Goal: Ask a question: Seek information or help from site administrators or community

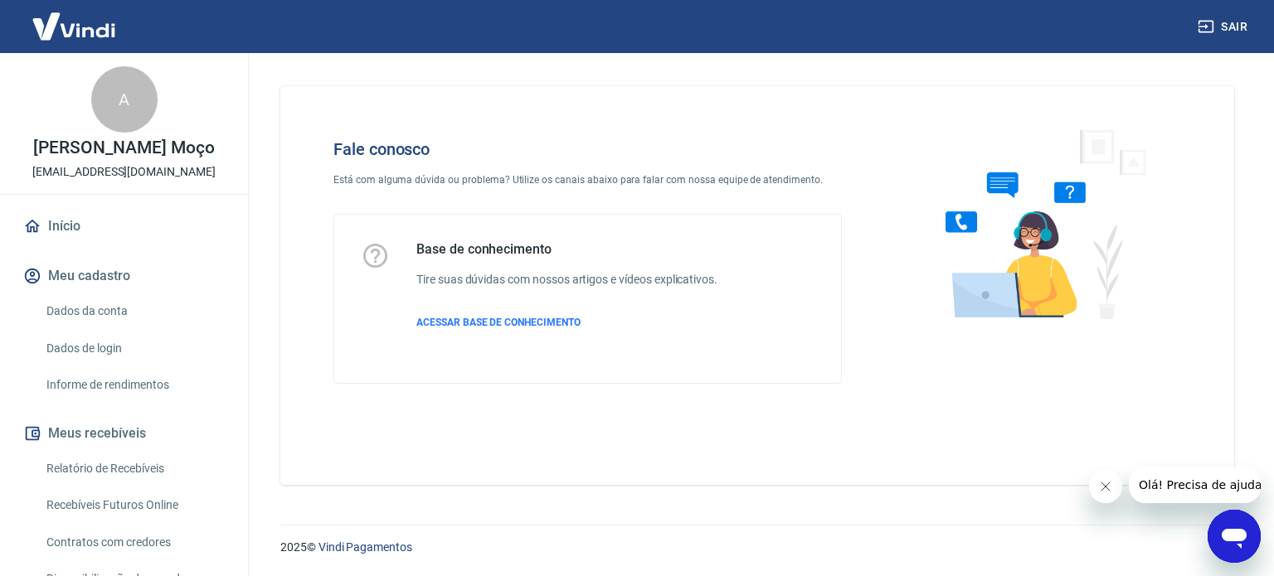
click at [1222, 528] on icon "Abrir janela de mensagens" at bounding box center [1234, 537] width 30 height 30
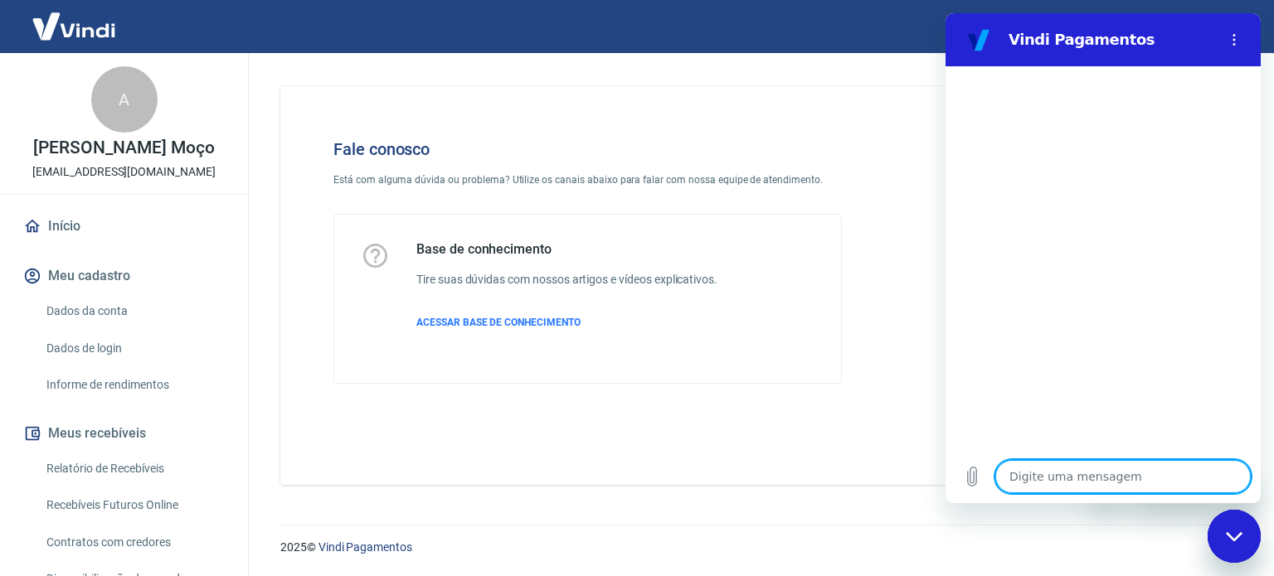
click at [1140, 479] on textarea at bounding box center [1122, 476] width 255 height 33
type textarea "B"
type textarea "x"
type textarea "Bo"
type textarea "x"
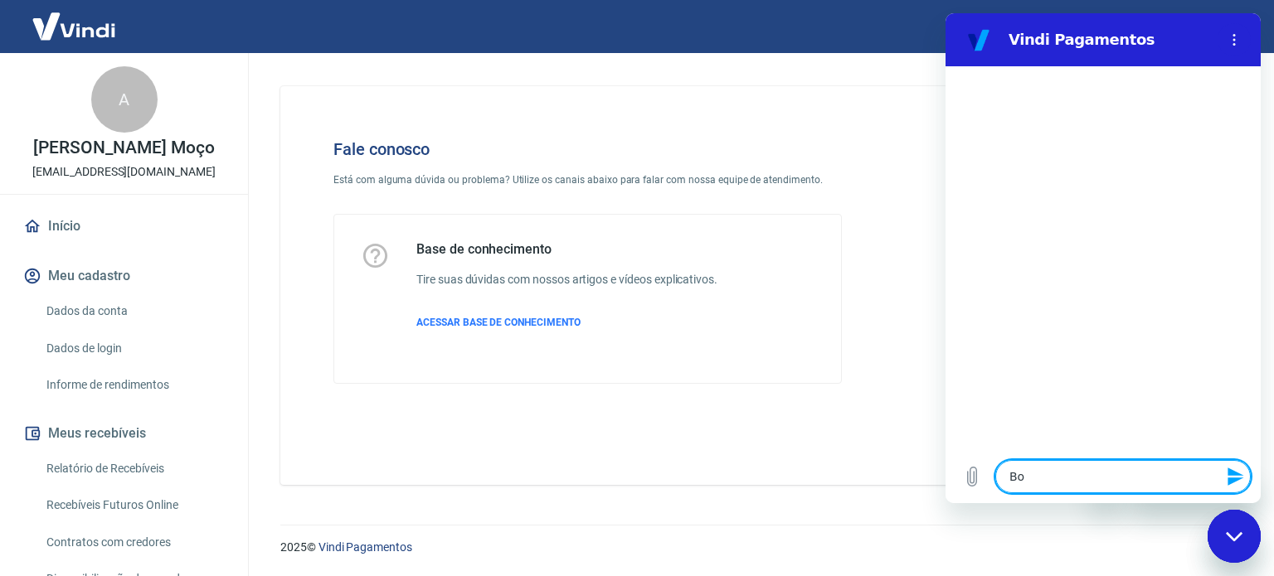
type textarea "Boa"
type textarea "x"
type textarea "Boa"
type textarea "x"
type textarea "Boa ta"
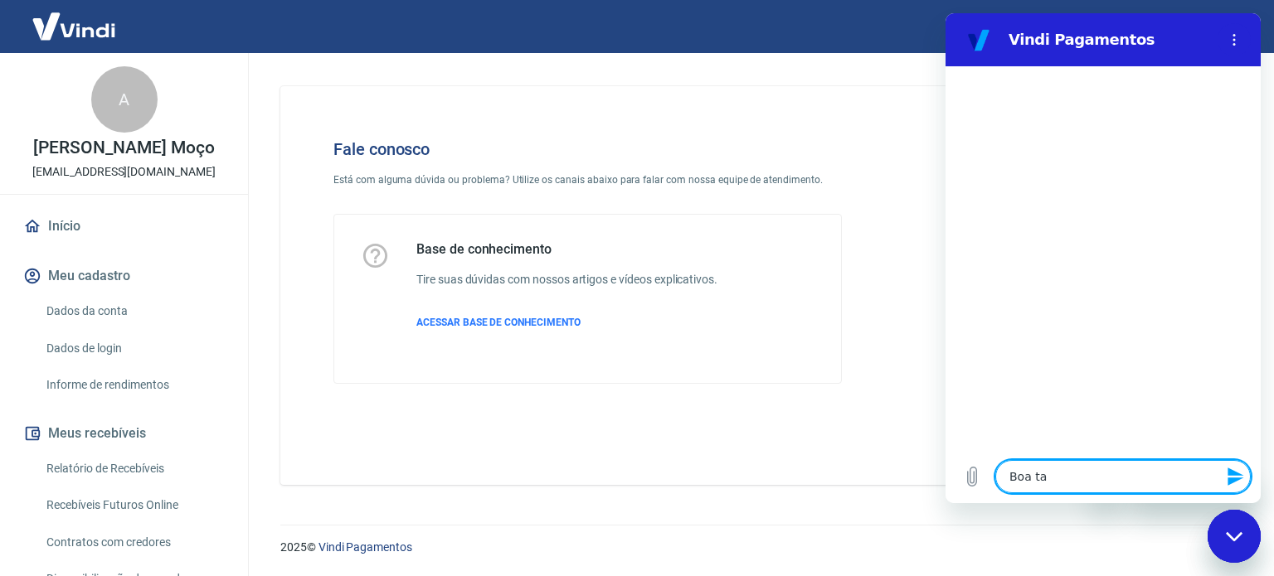
type textarea "x"
type textarea "Boa tar"
type textarea "x"
type textarea "Boa tard"
type textarea "x"
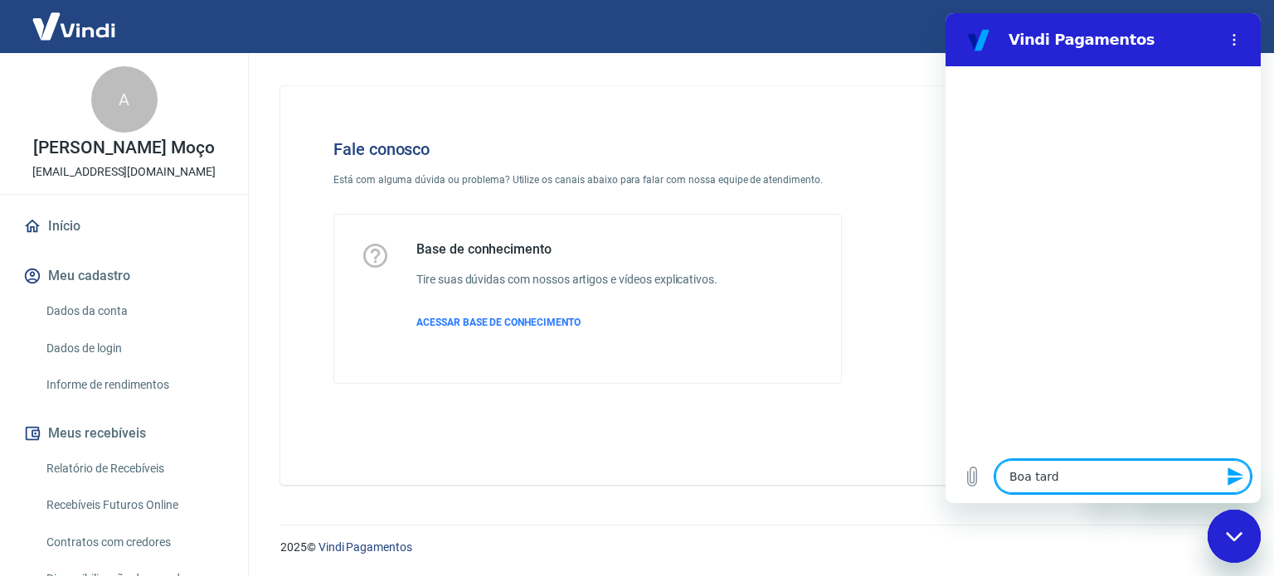
type textarea "Boa tarde"
type textarea "x"
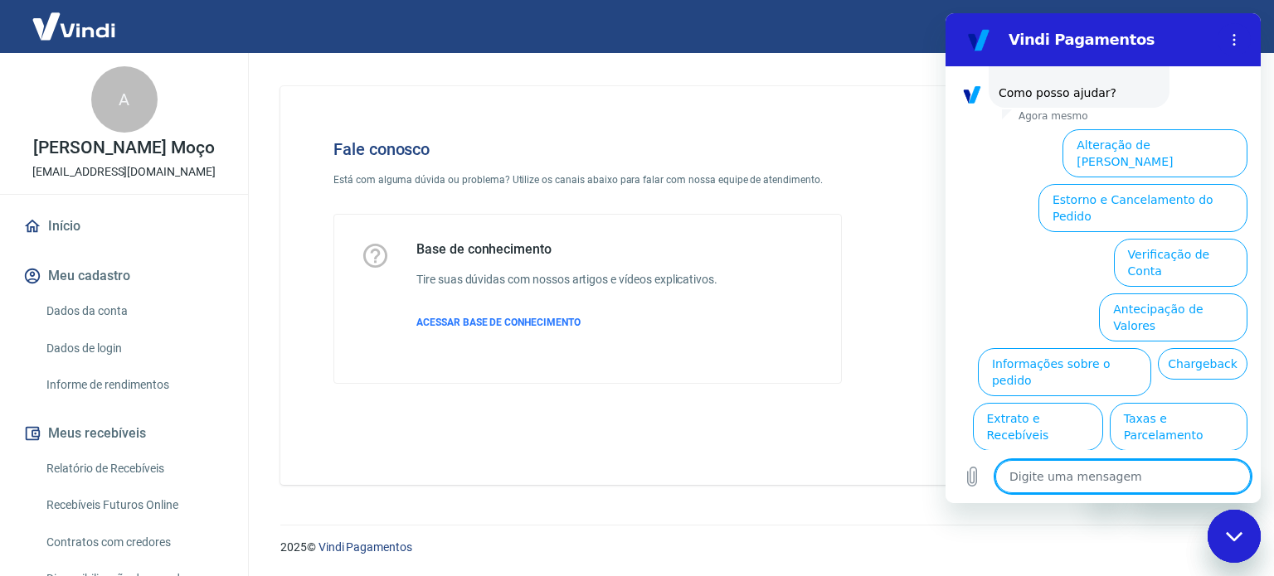
scroll to position [126, 0]
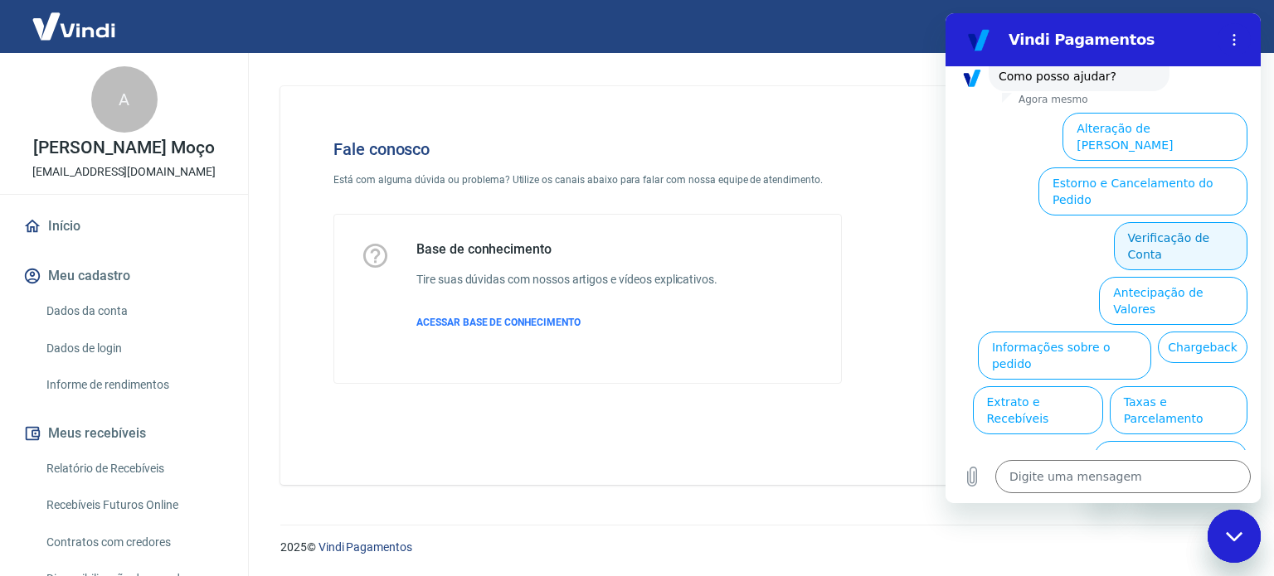
click at [1166, 222] on button "Verificação de Conta" at bounding box center [1181, 246] width 134 height 48
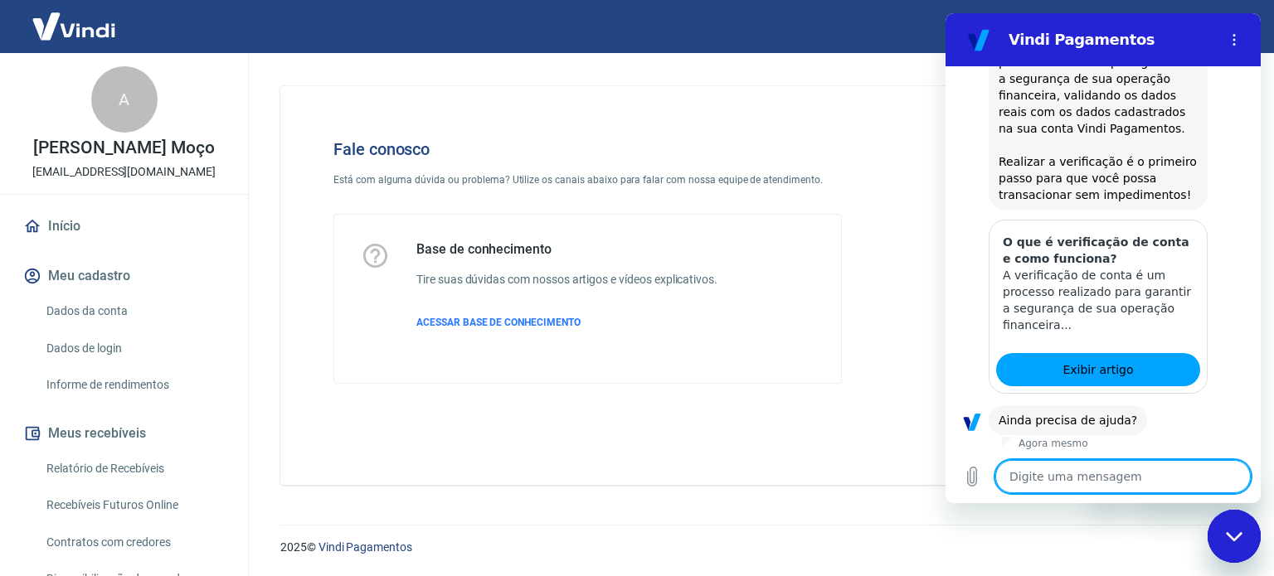
scroll to position [292, 0]
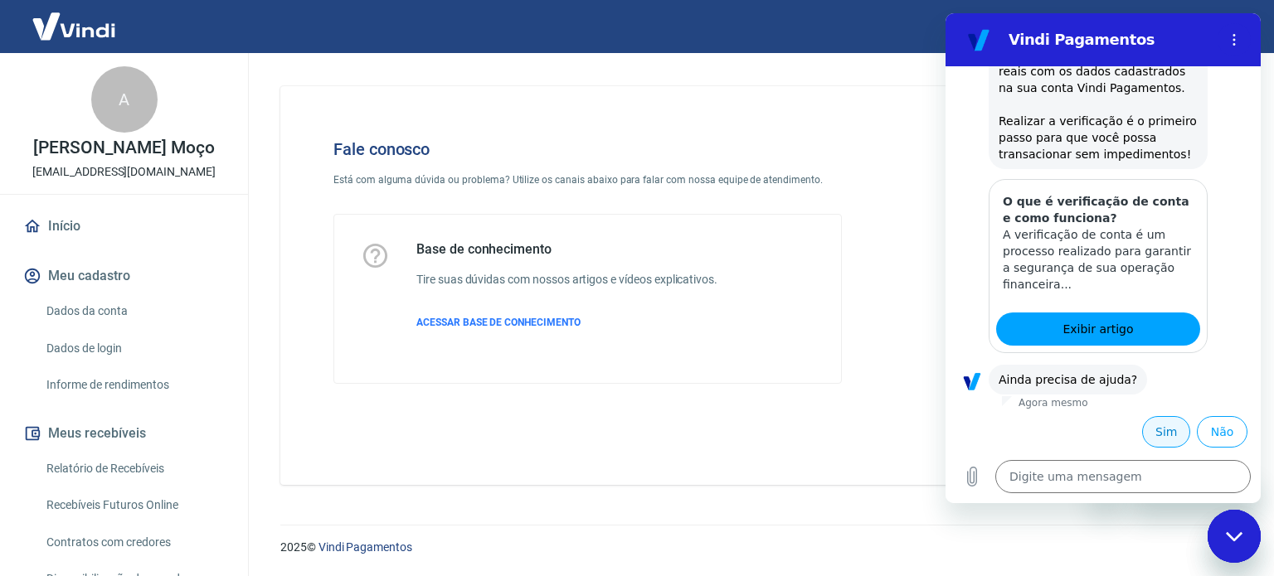
click at [1161, 430] on button "Sim" at bounding box center [1166, 432] width 48 height 32
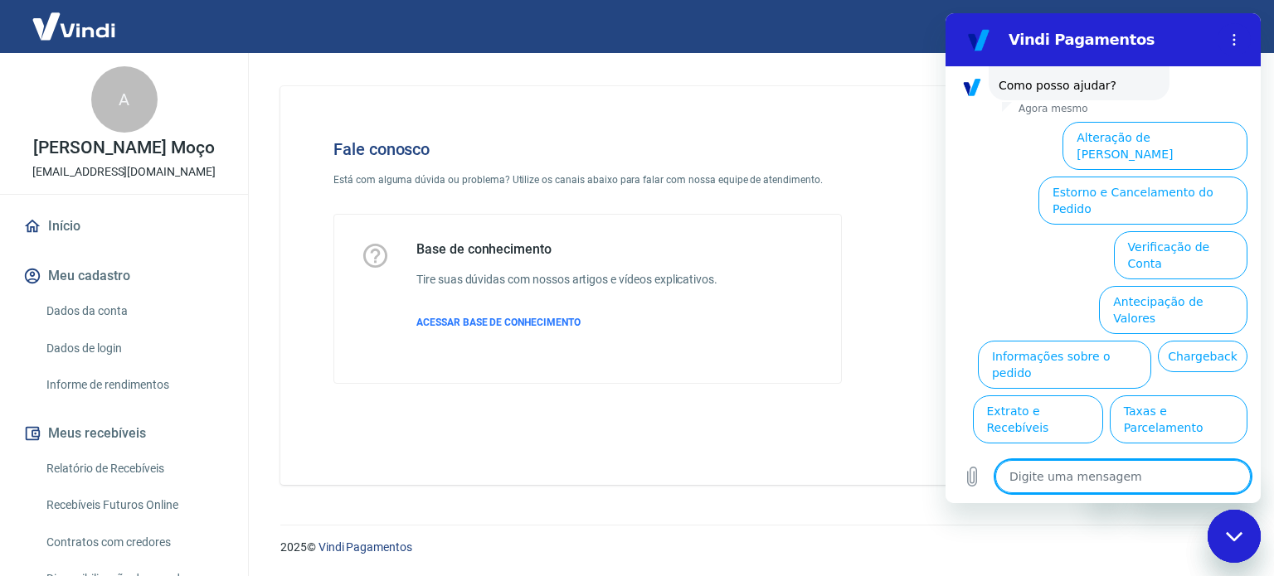
scroll to position [723, 0]
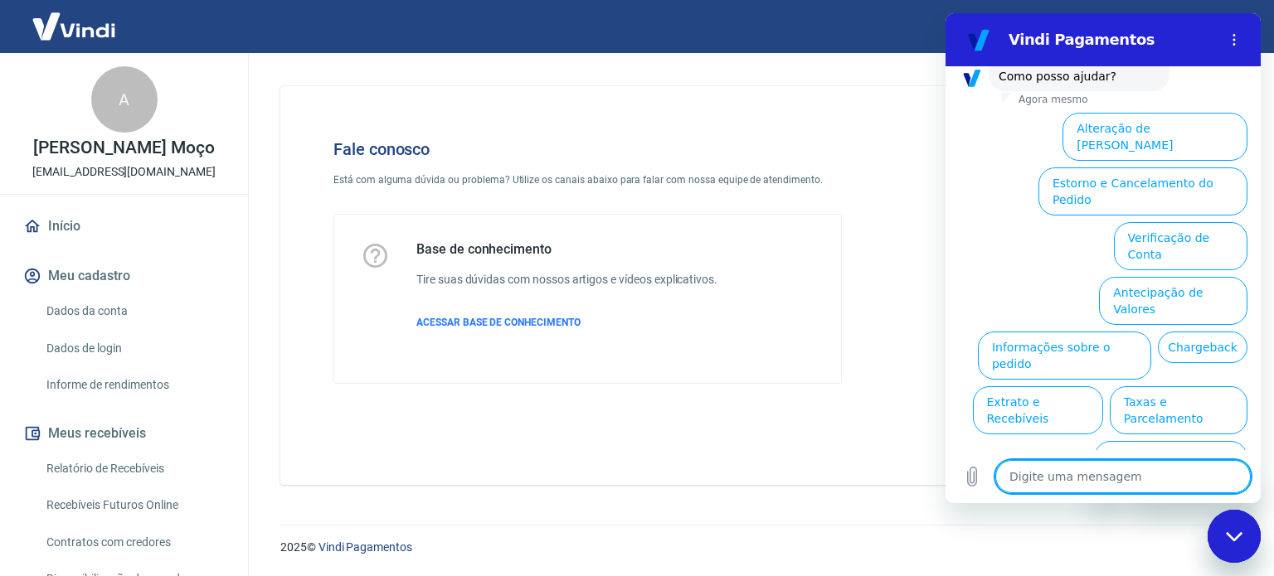
click at [1137, 496] on button "Assinaturas e Faturas Tray" at bounding box center [1167, 520] width 160 height 48
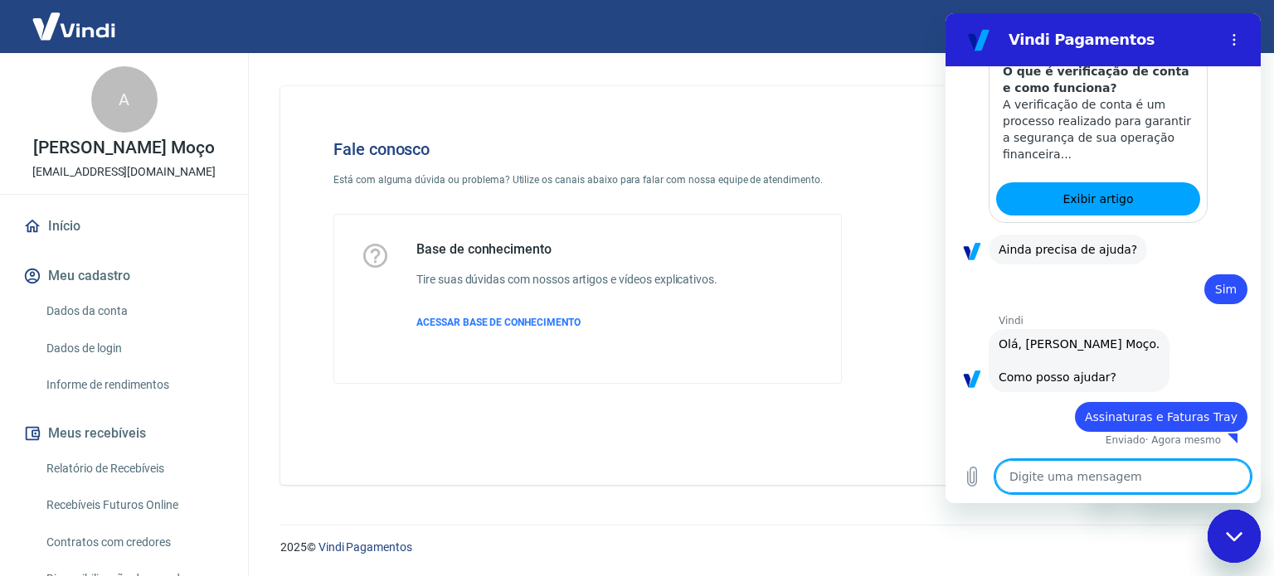
type textarea "x"
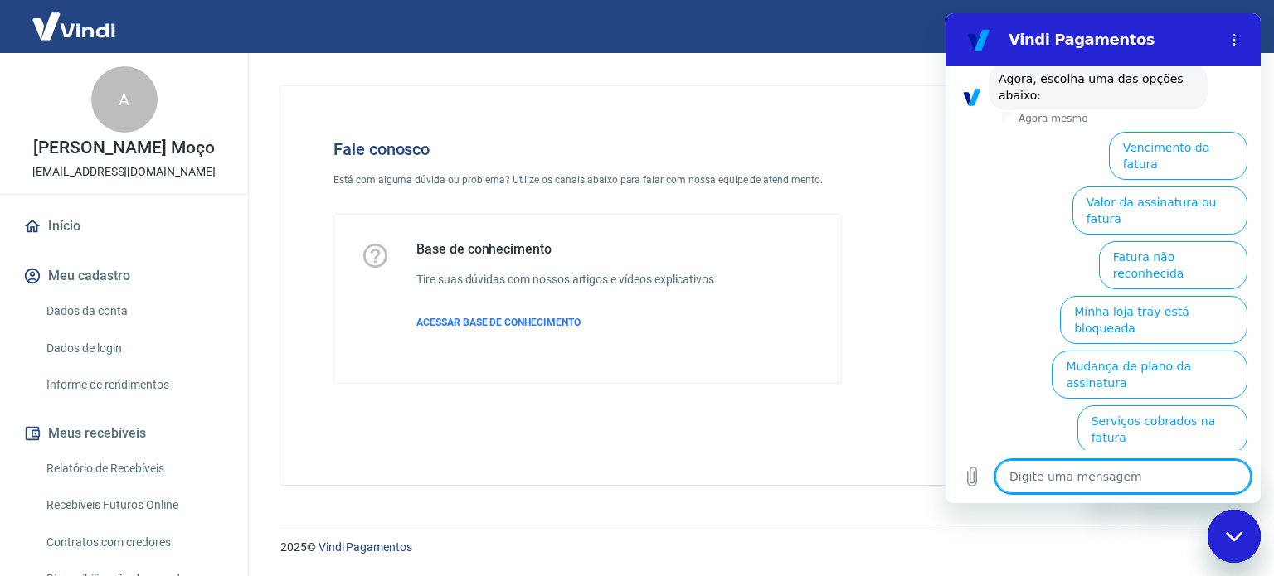
scroll to position [833, 0]
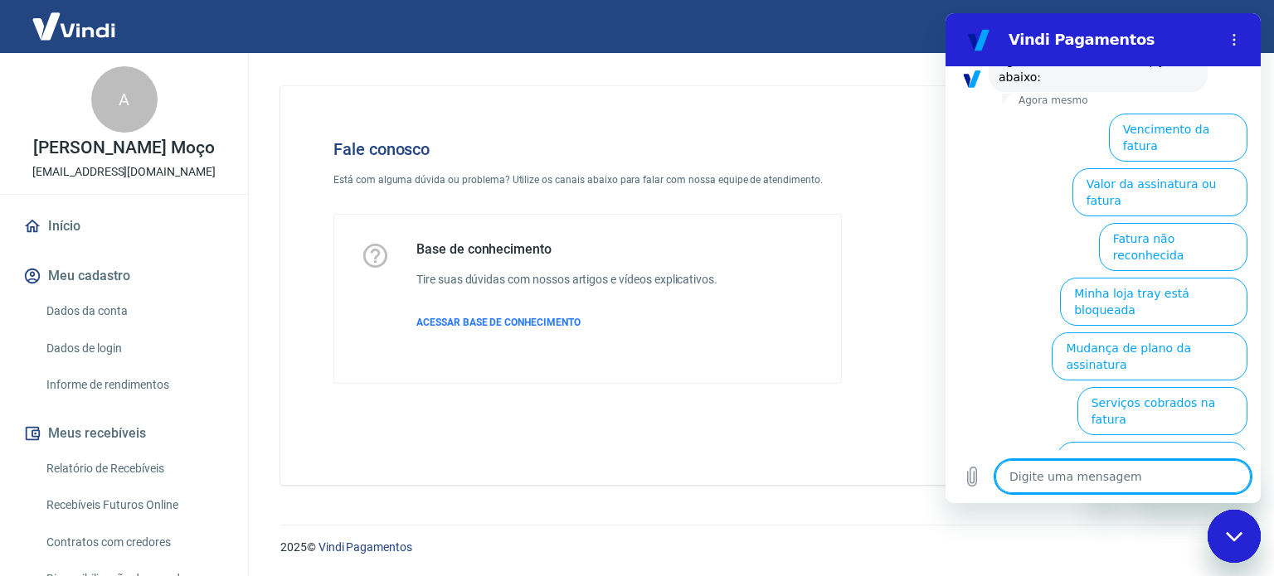
type textarea "F"
type textarea "x"
type textarea "Fa"
type textarea "x"
type textarea "Fal"
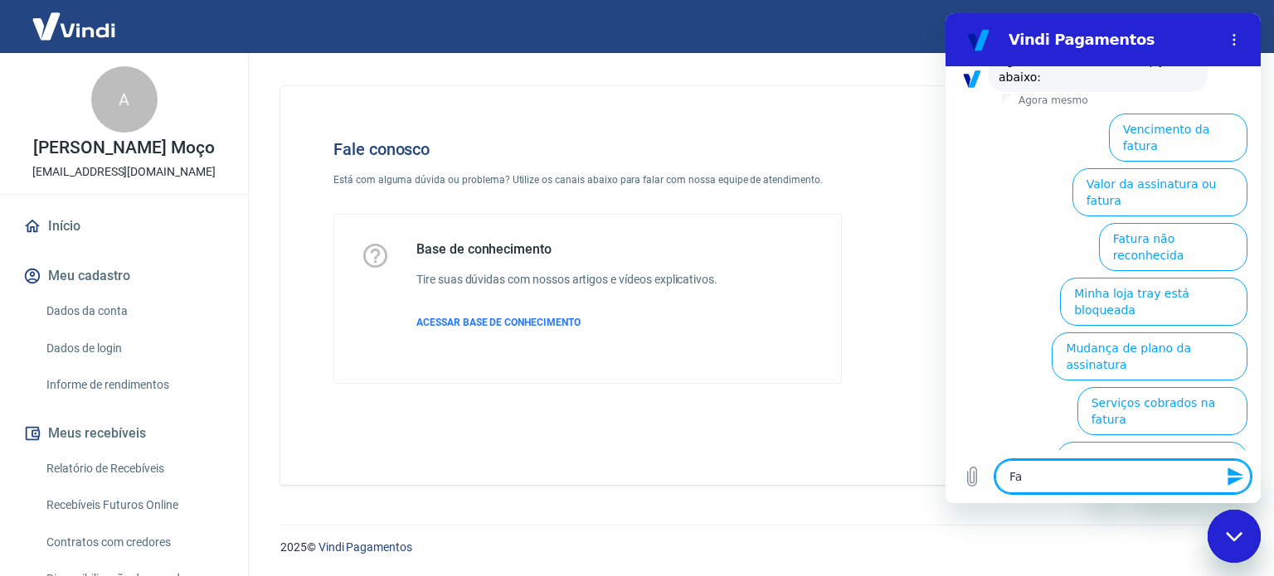
type textarea "x"
type textarea "Fala"
type textarea "x"
type textarea "Falar"
type textarea "x"
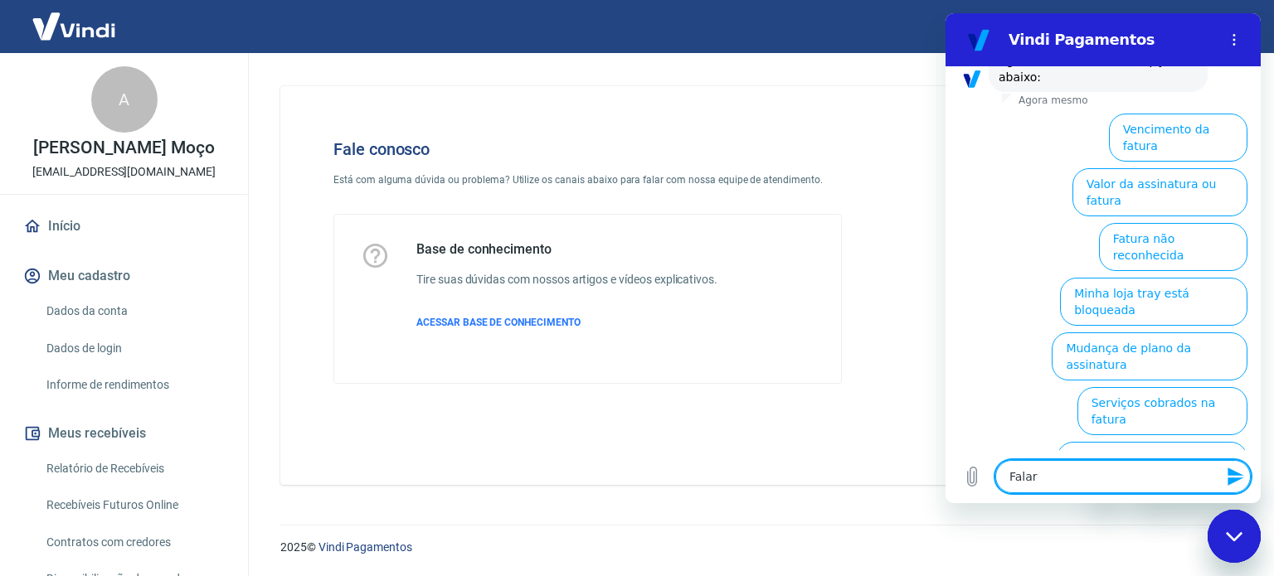
type textarea "Falar"
type textarea "x"
type textarea "Falar c"
type textarea "x"
type textarea "Falar co"
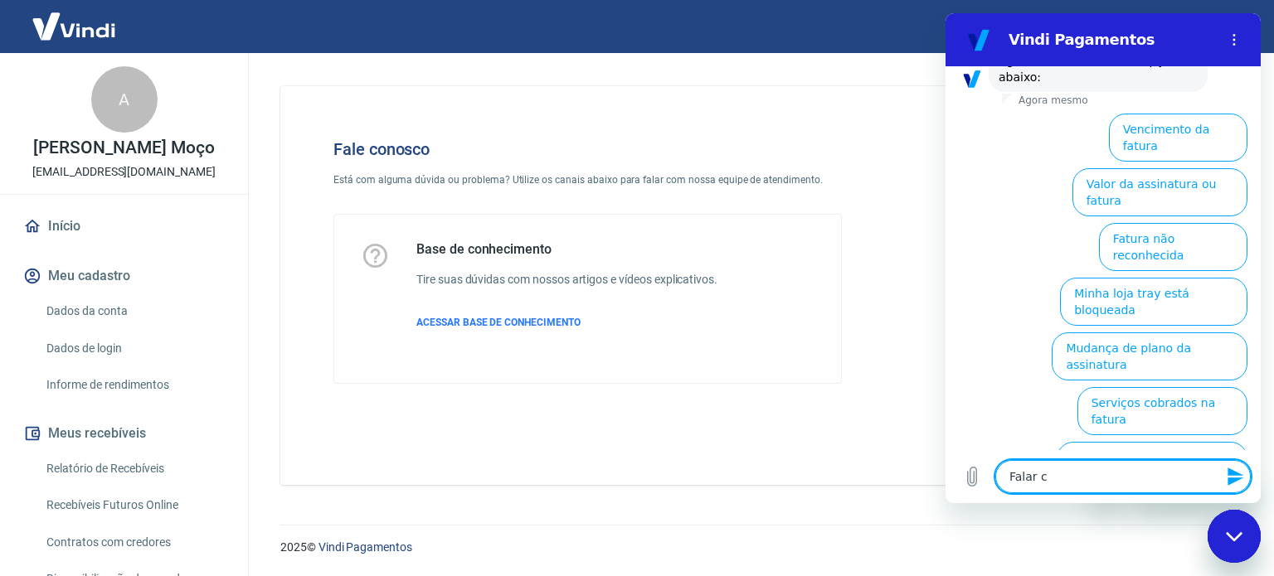
type textarea "x"
type textarea "Falar co"
type textarea "x"
type textarea "Falar co"
type textarea "x"
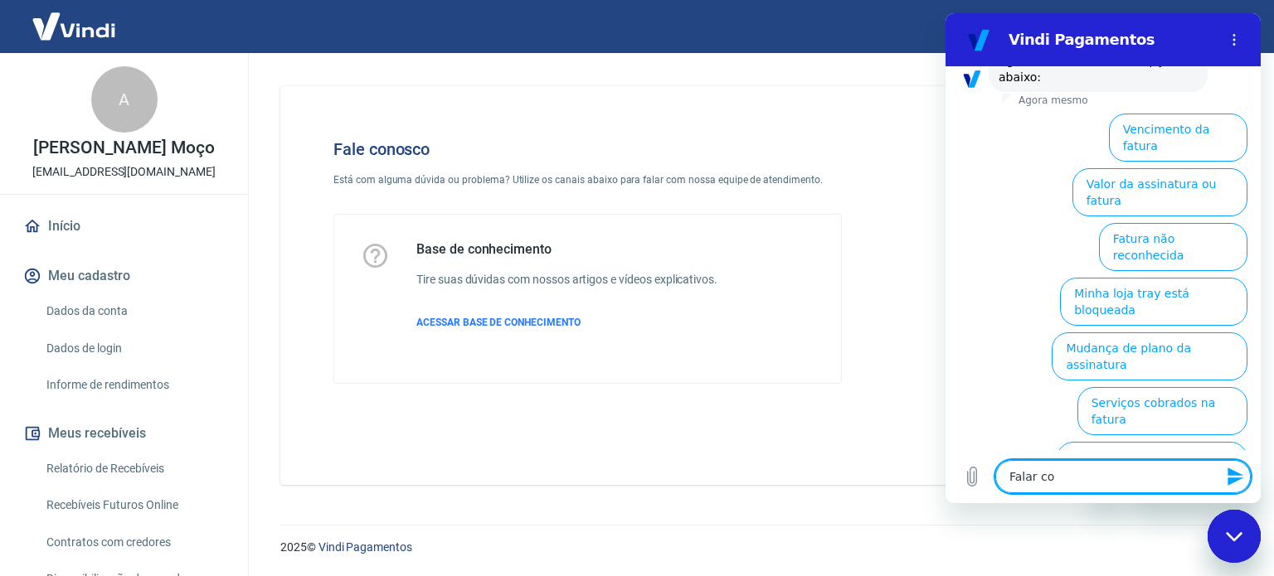
type textarea "Falar com"
type textarea "x"
type textarea "Falar com"
type textarea "x"
type textarea "Falar com a"
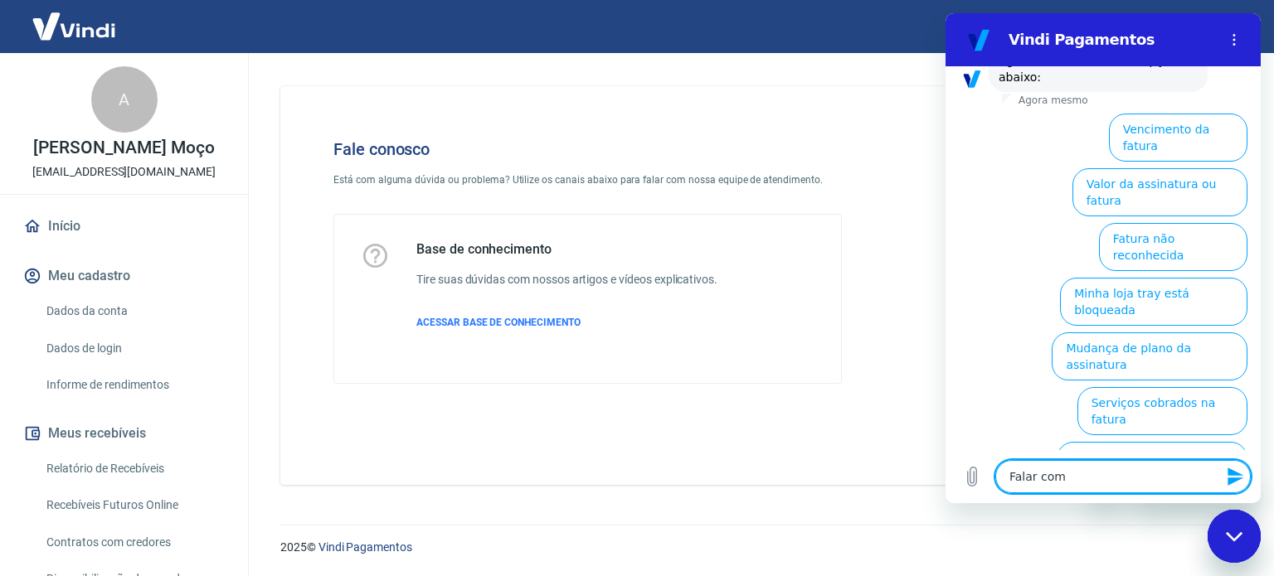
type textarea "x"
type textarea "Falar com at"
type textarea "x"
type textarea "Falar com ate"
type textarea "x"
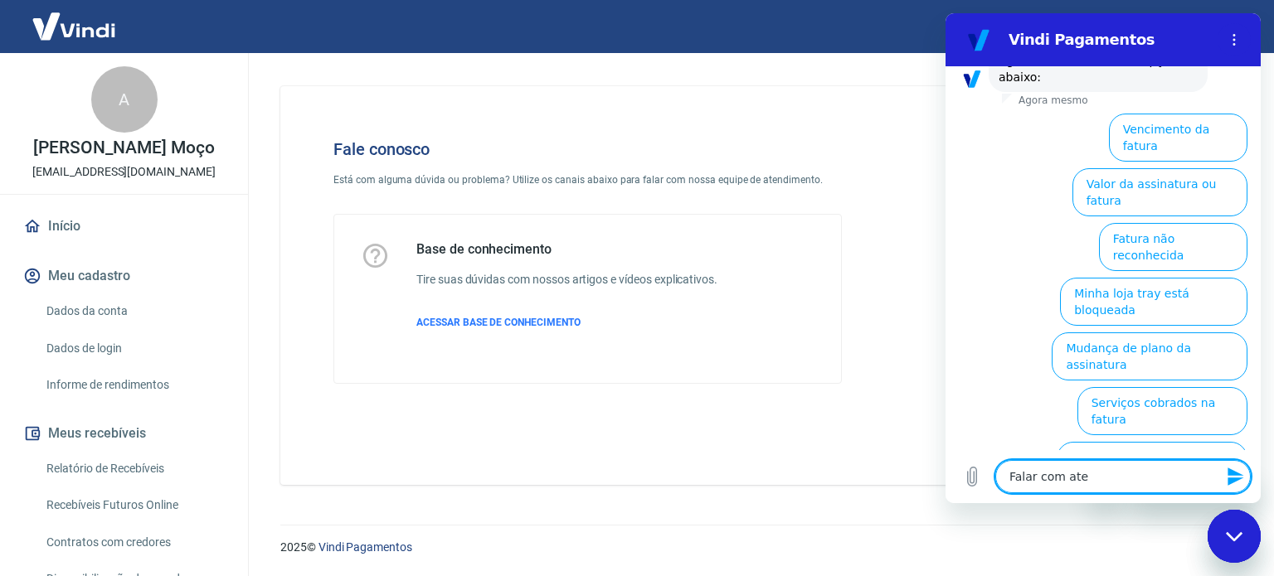
type textarea "Falar com [GEOGRAPHIC_DATA]"
type textarea "x"
type textarea "Falar com atend"
type textarea "x"
type textarea "Falar com atende"
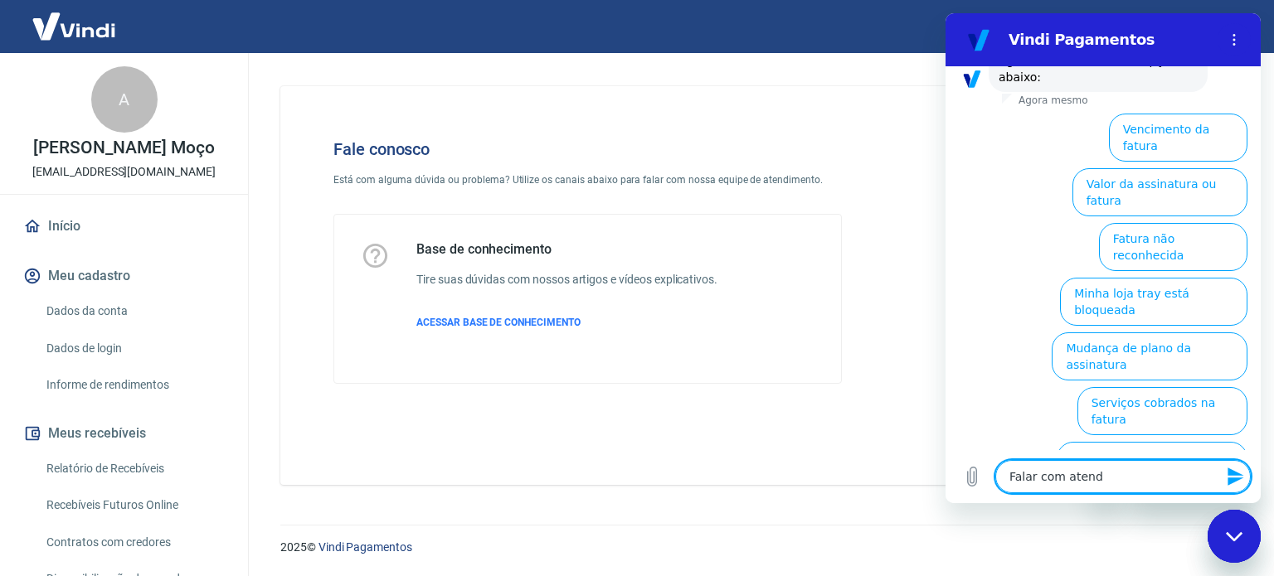
type textarea "x"
type textarea "Falar com atenden"
type textarea "x"
type textarea "Falar com atendent"
type textarea "x"
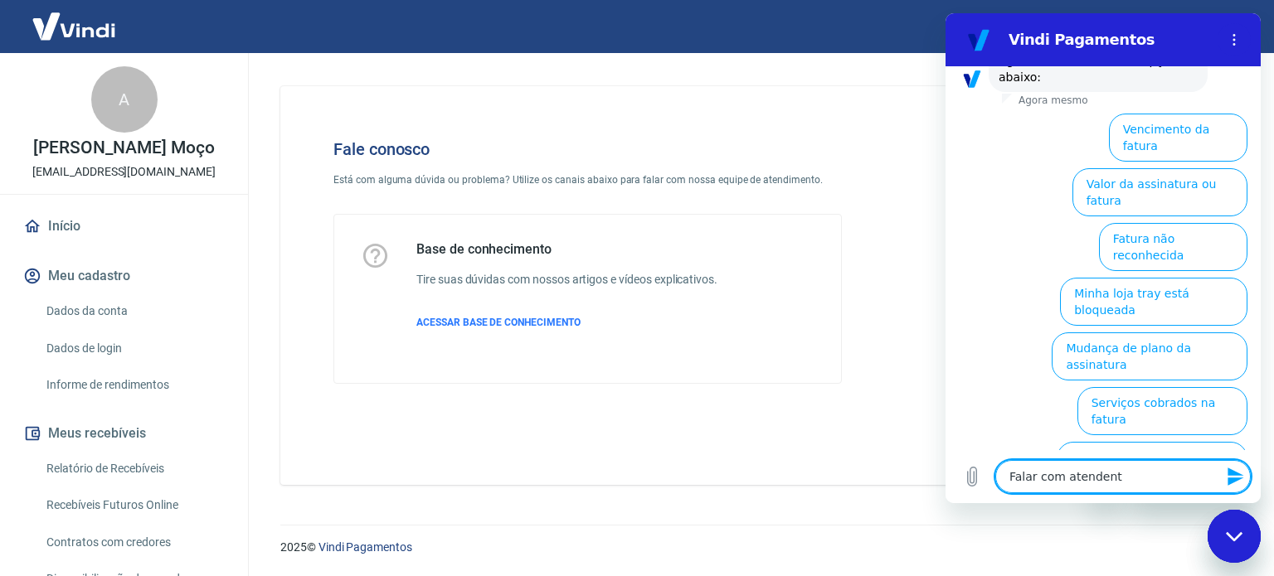
type textarea "Falar com atendente"
type textarea "x"
type textarea "Falar com atendente"
type textarea "x"
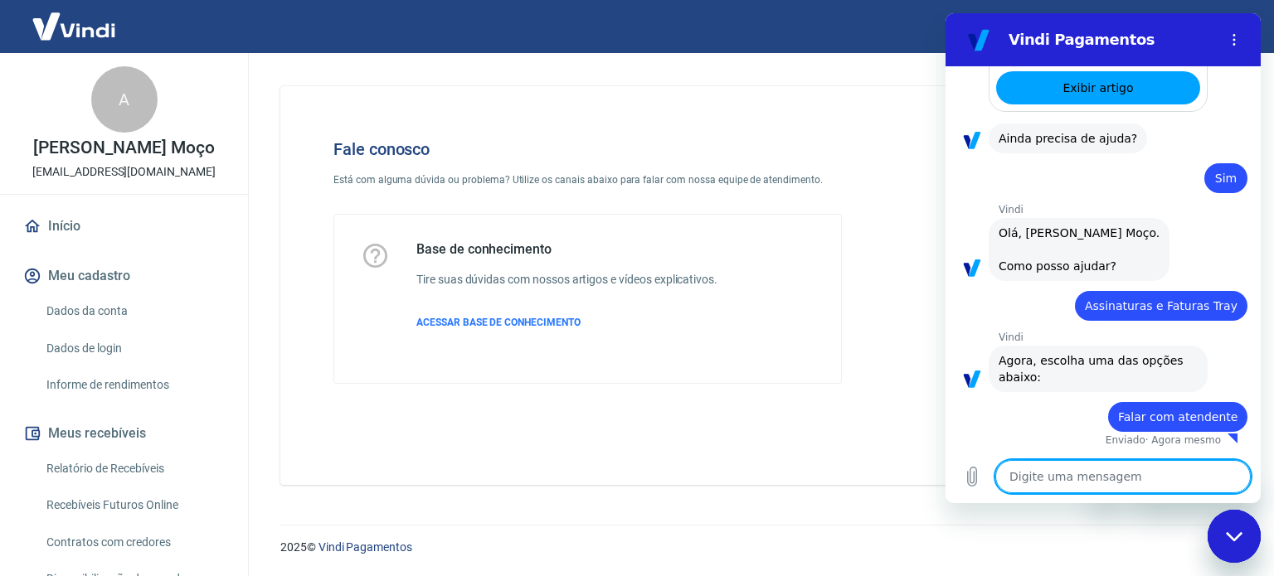
type textarea "x"
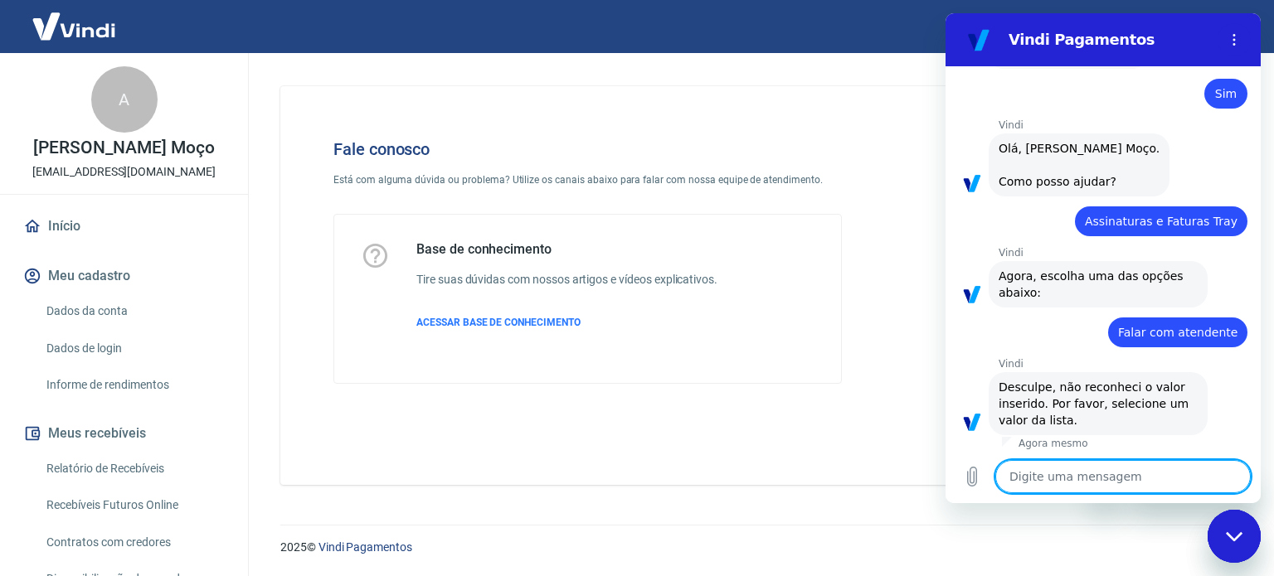
scroll to position [621, 0]
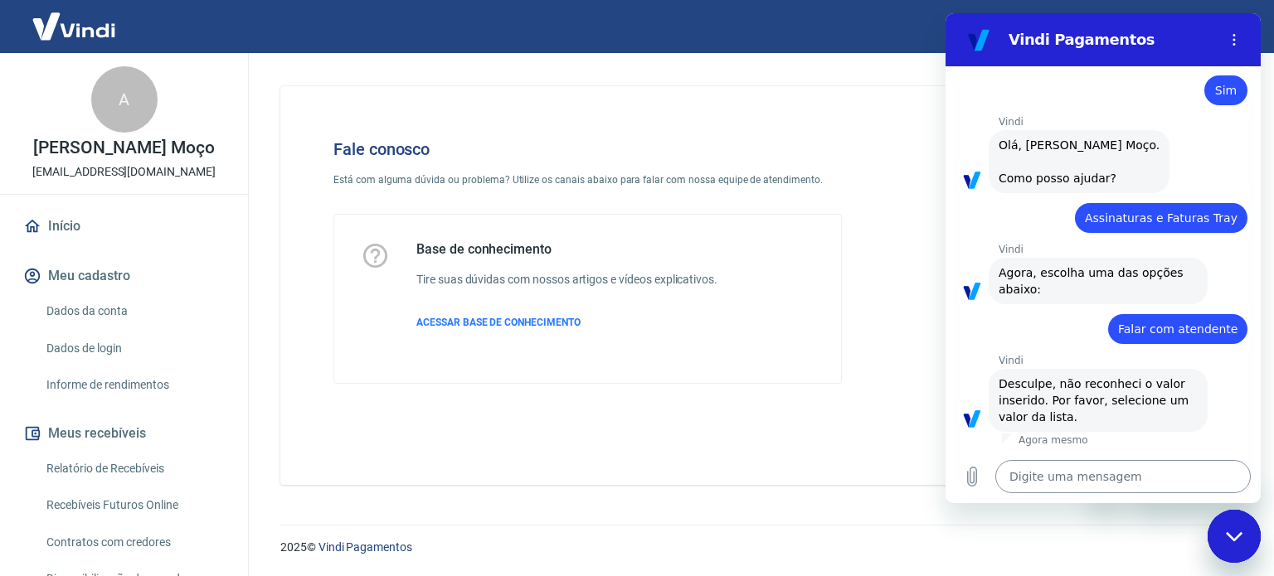
drag, startPoint x: 1117, startPoint y: 327, endPoint x: 1089, endPoint y: 472, distance: 147.8
click at [1208, 354] on div "17:10 diz: Boa tarde Enviado · 17:10 Vindi Vindi diz: Olá, Allan Menezes Moço. …" at bounding box center [1102, 258] width 315 height 384
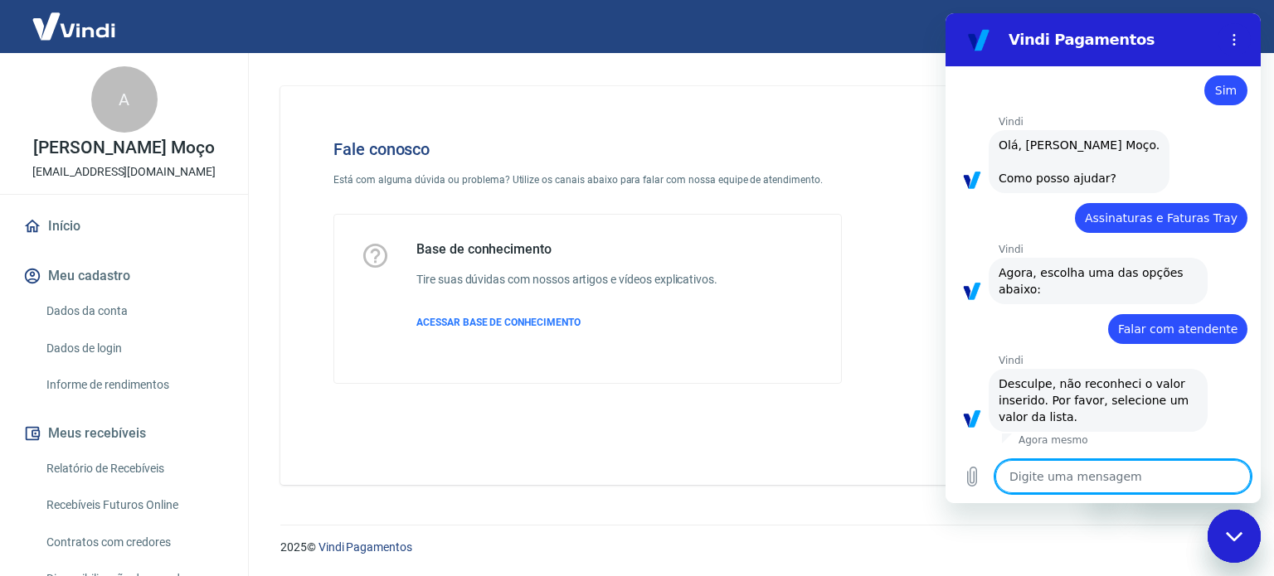
click at [1061, 479] on textarea at bounding box center [1122, 476] width 255 height 33
type textarea "Fa"
type textarea "x"
type textarea "Fala"
type textarea "x"
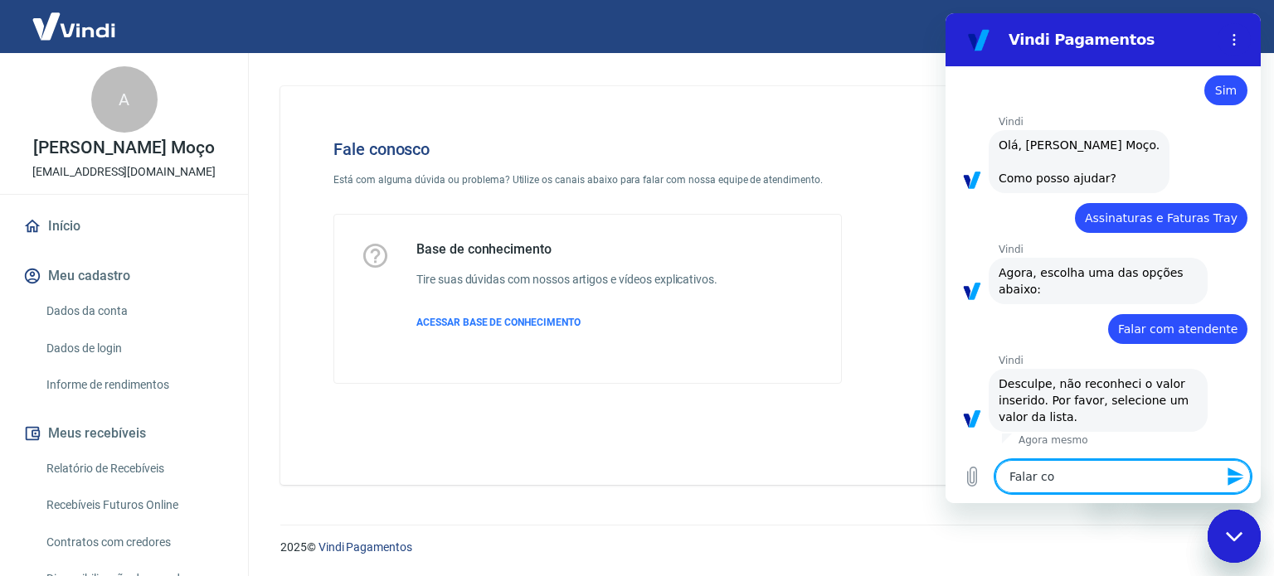
type textarea "Falar com"
type textarea "x"
type textarea "Falar com"
type textarea "x"
type textarea "Falar com at"
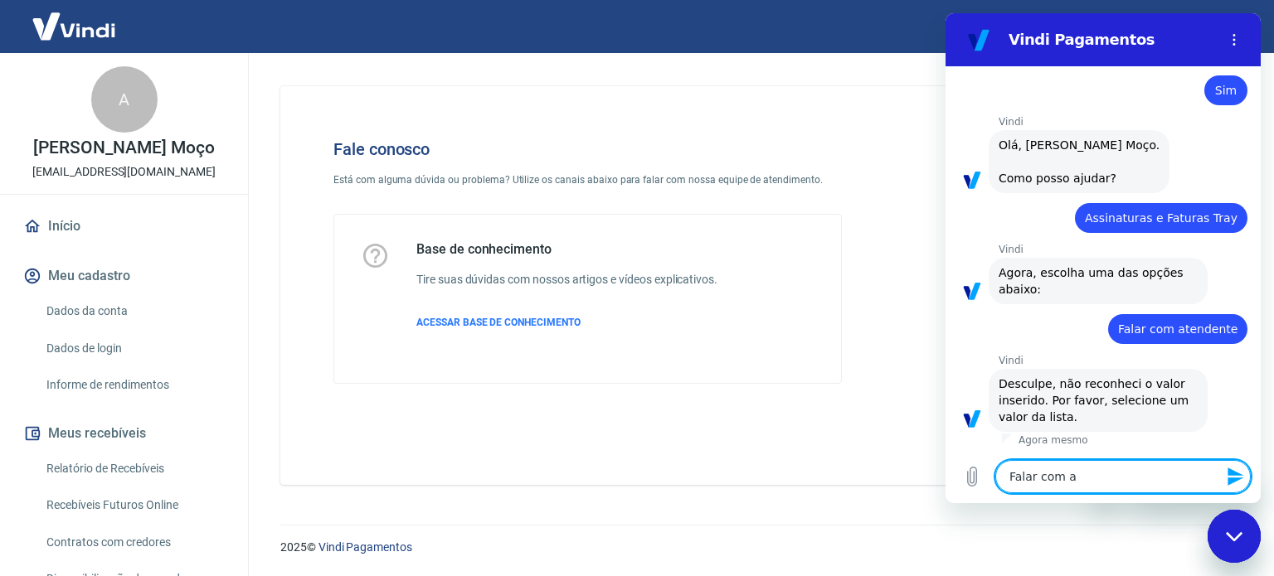
type textarea "x"
type textarea "Falar com ate"
type textarea "x"
type textarea "Falar com [GEOGRAPHIC_DATA]"
type textarea "x"
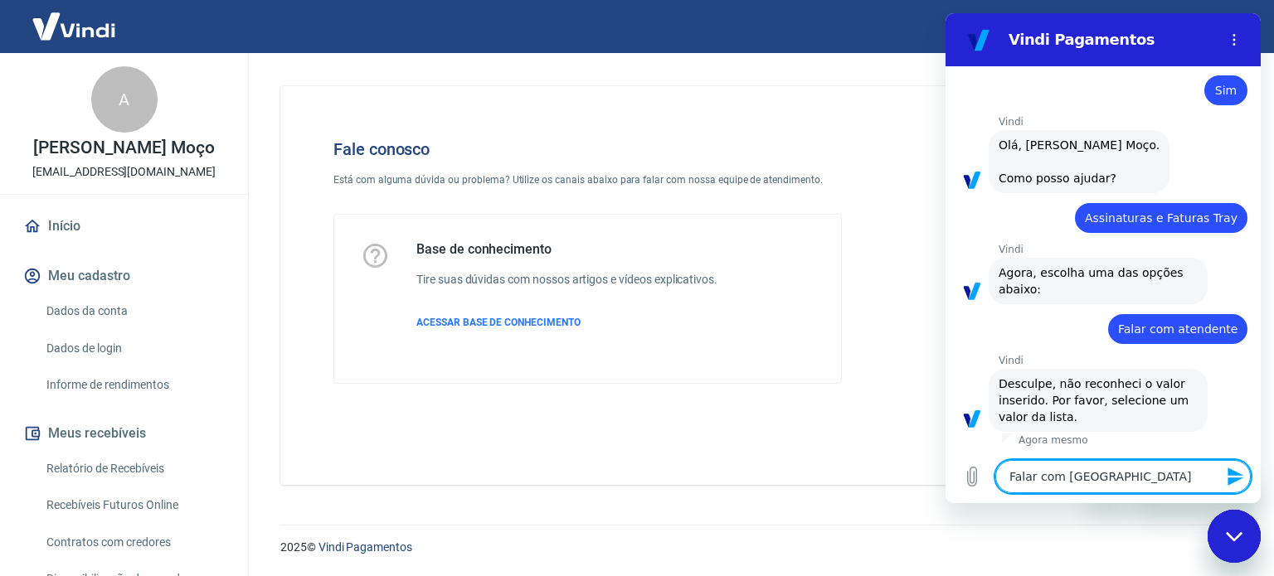
type textarea "Falar com atend"
type textarea "x"
type textarea "Falar com atende"
type textarea "x"
type textarea "Falar com atenden"
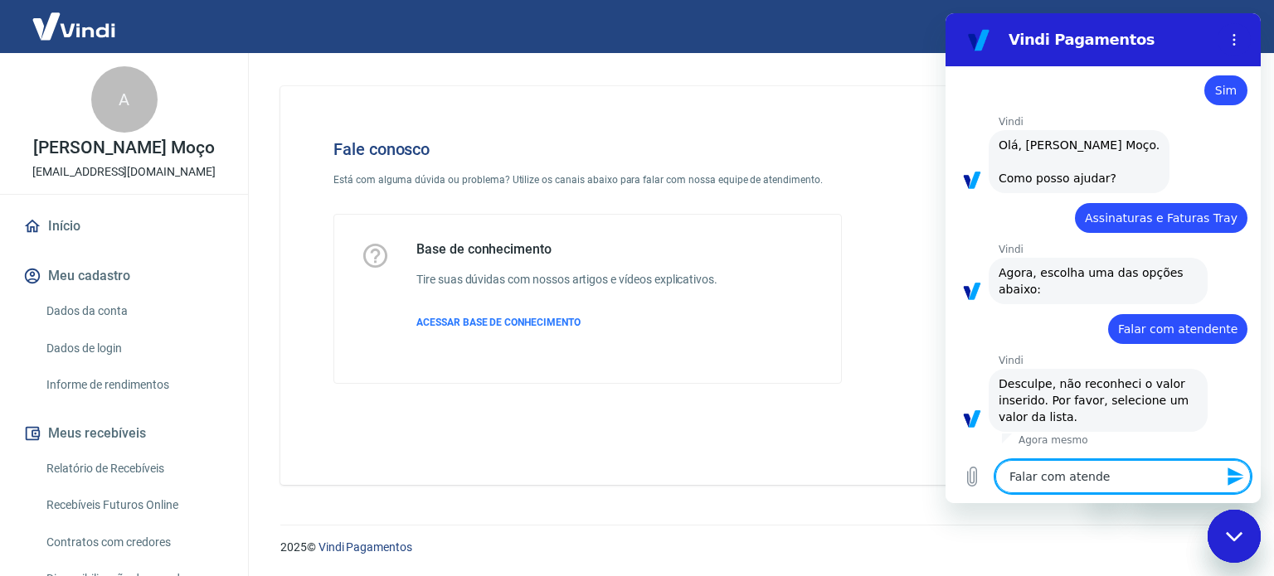
type textarea "x"
type textarea "Falar com atendent"
type textarea "x"
type textarea "Falar com atendente"
type textarea "x"
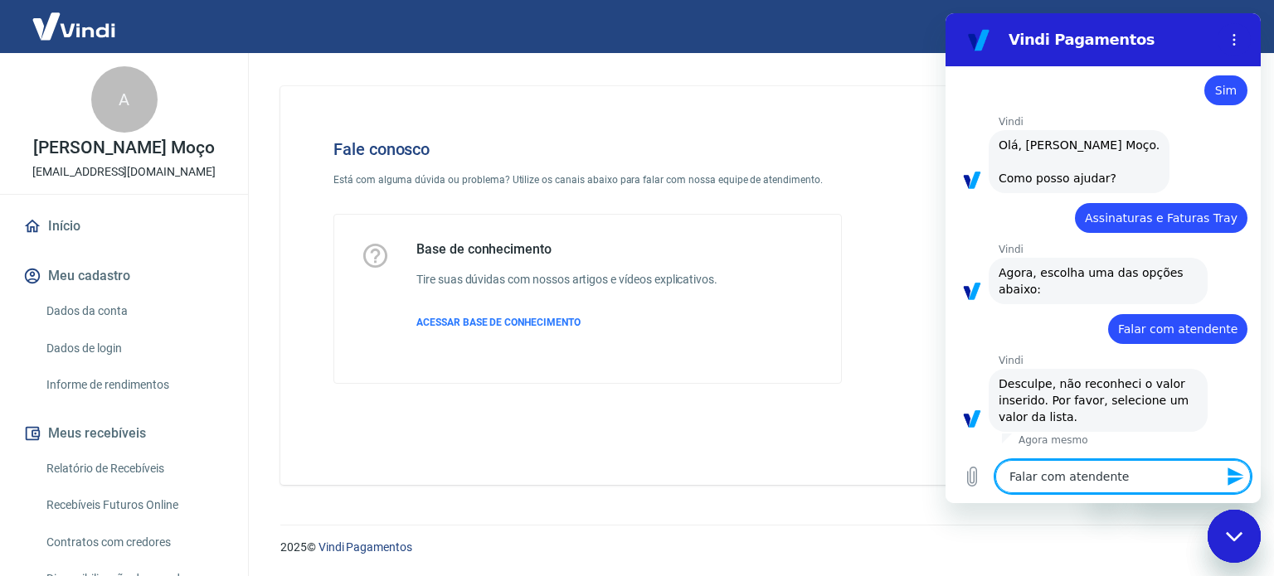
type textarea "Falar com atendente"
type textarea "x"
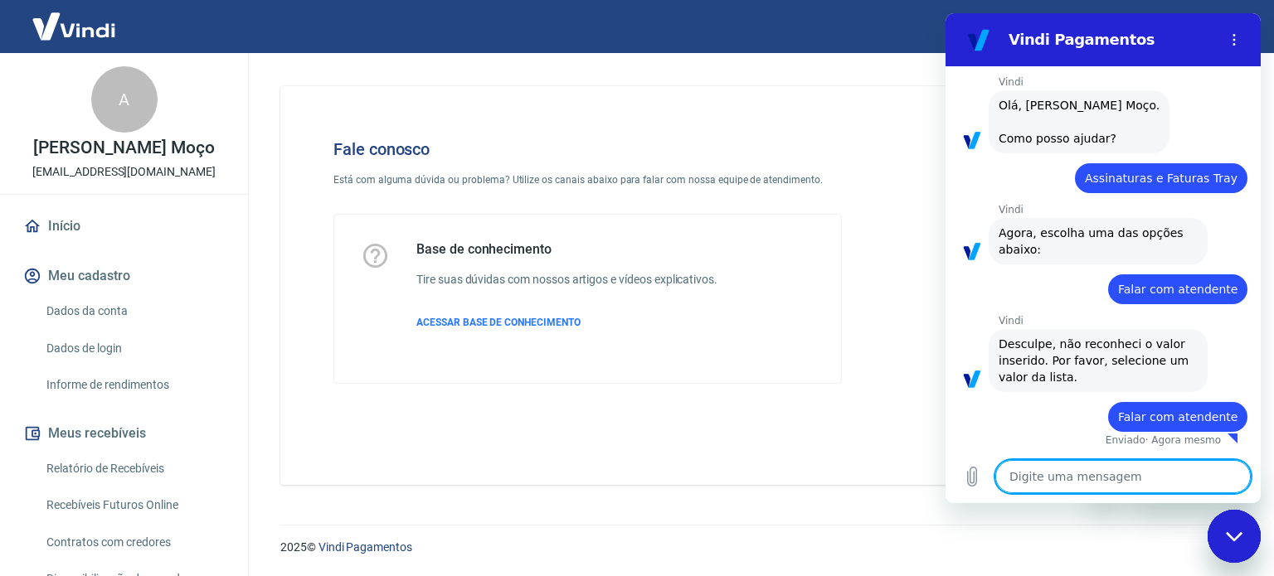
type textarea "x"
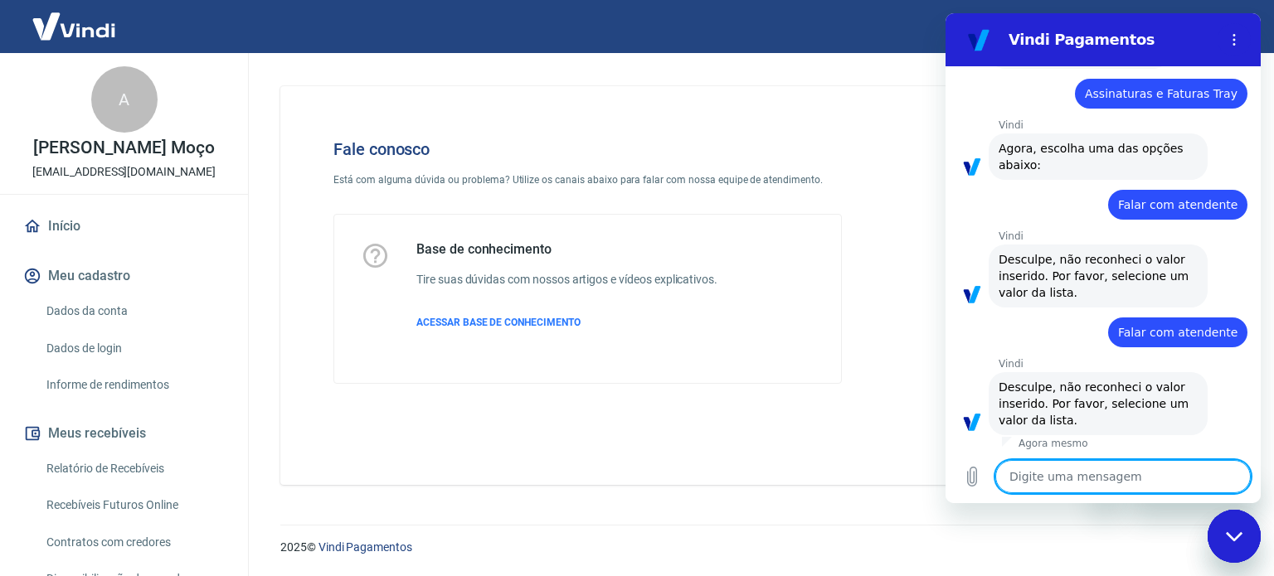
scroll to position [749, 0]
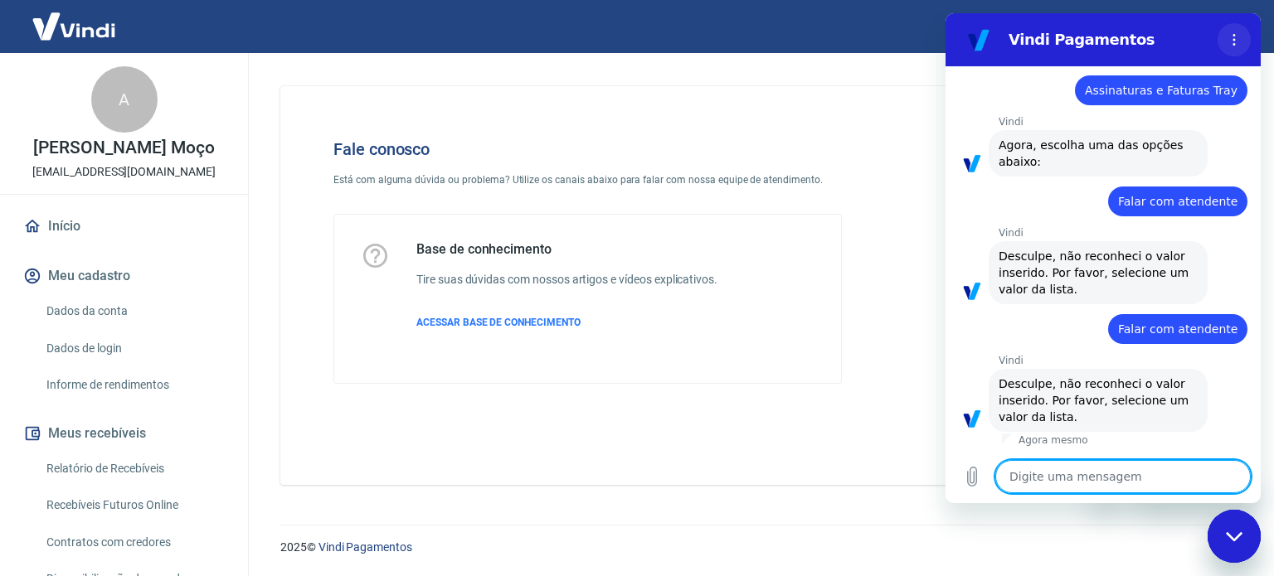
click at [1231, 37] on icon "Menu de opções" at bounding box center [1233, 39] width 13 height 13
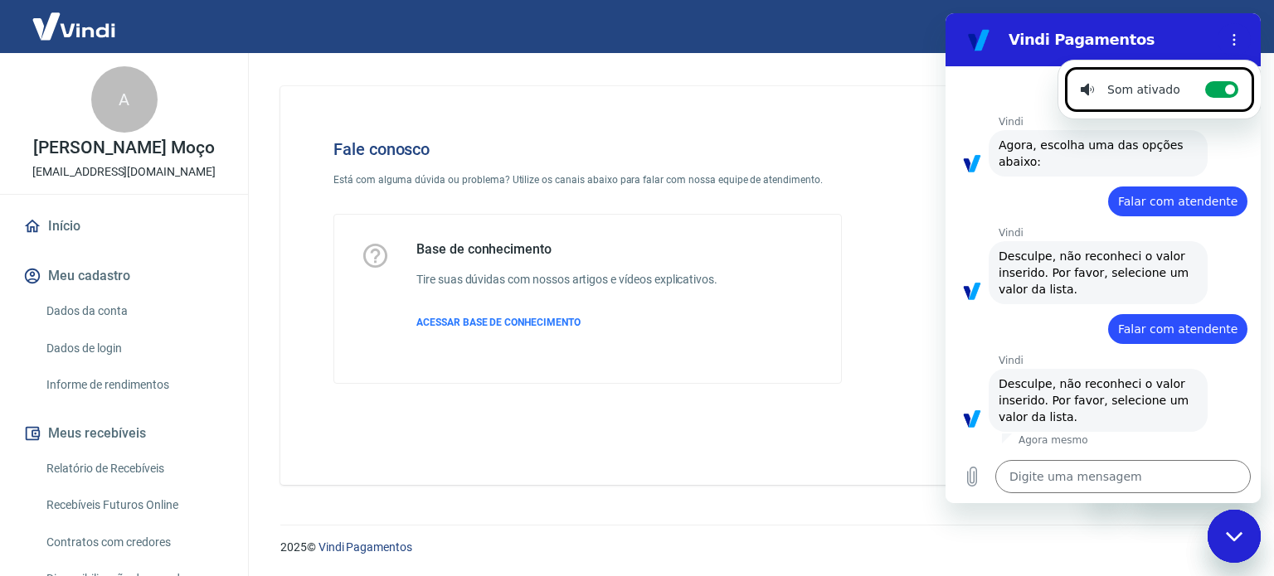
click at [352, 442] on div "Fale conosco Está com alguma dúvida ou problema? Utilize os canais abaixo para …" at bounding box center [757, 285] width 954 height 399
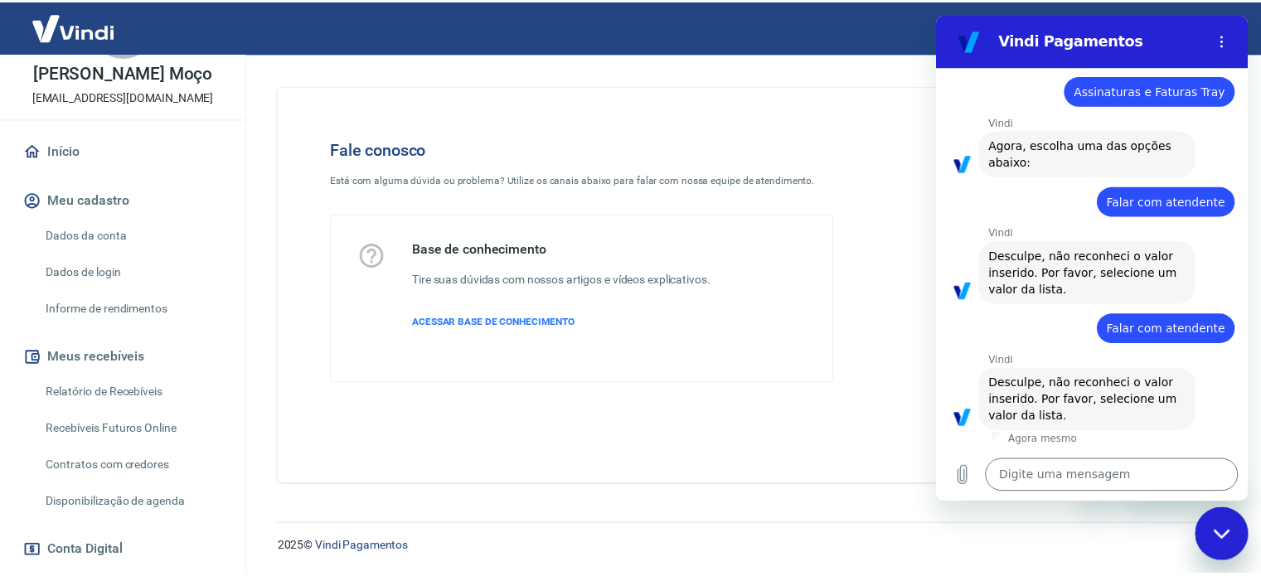
scroll to position [75, 0]
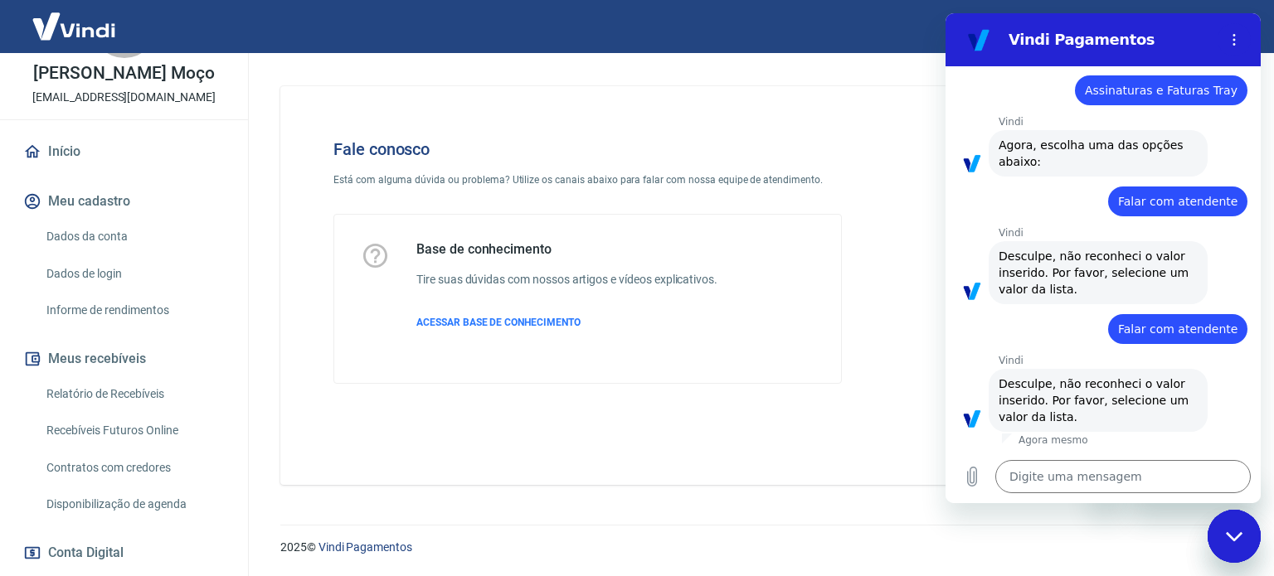
click at [132, 245] on link "Dados da conta" at bounding box center [134, 237] width 188 height 34
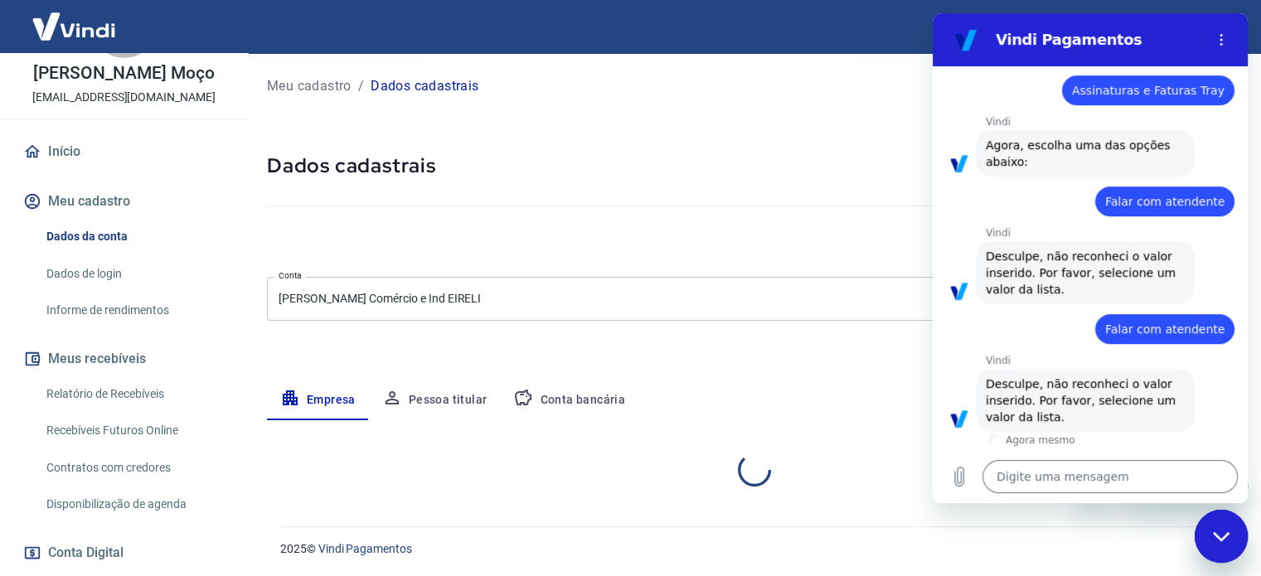
select select "SP"
select select "business"
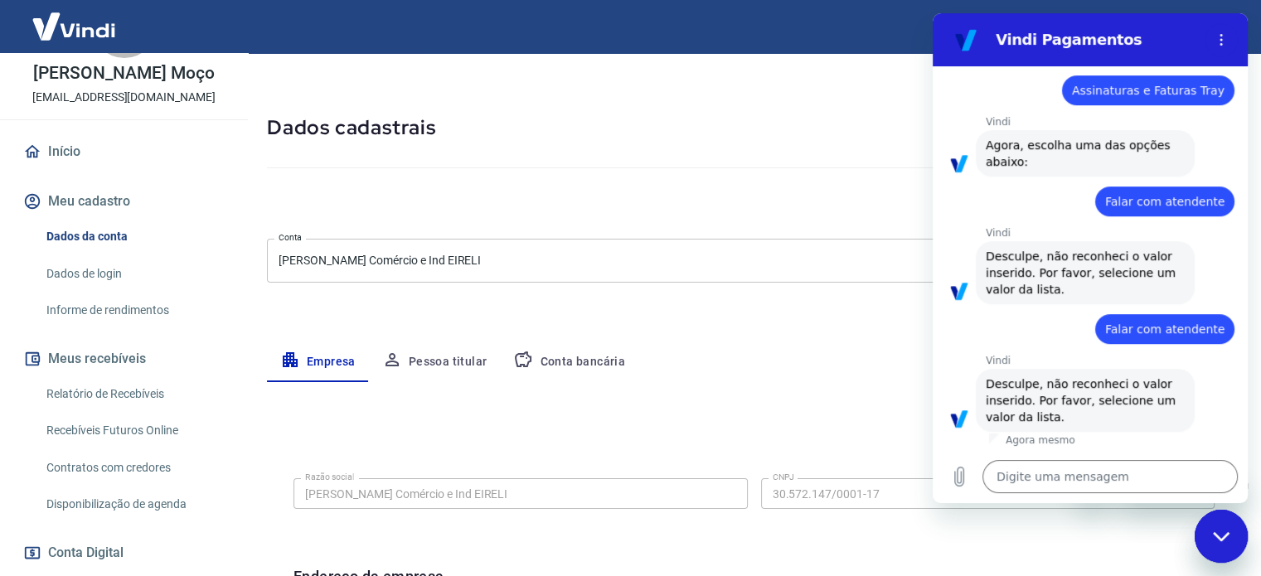
click at [408, 356] on button "Pessoa titular" at bounding box center [435, 363] width 132 height 40
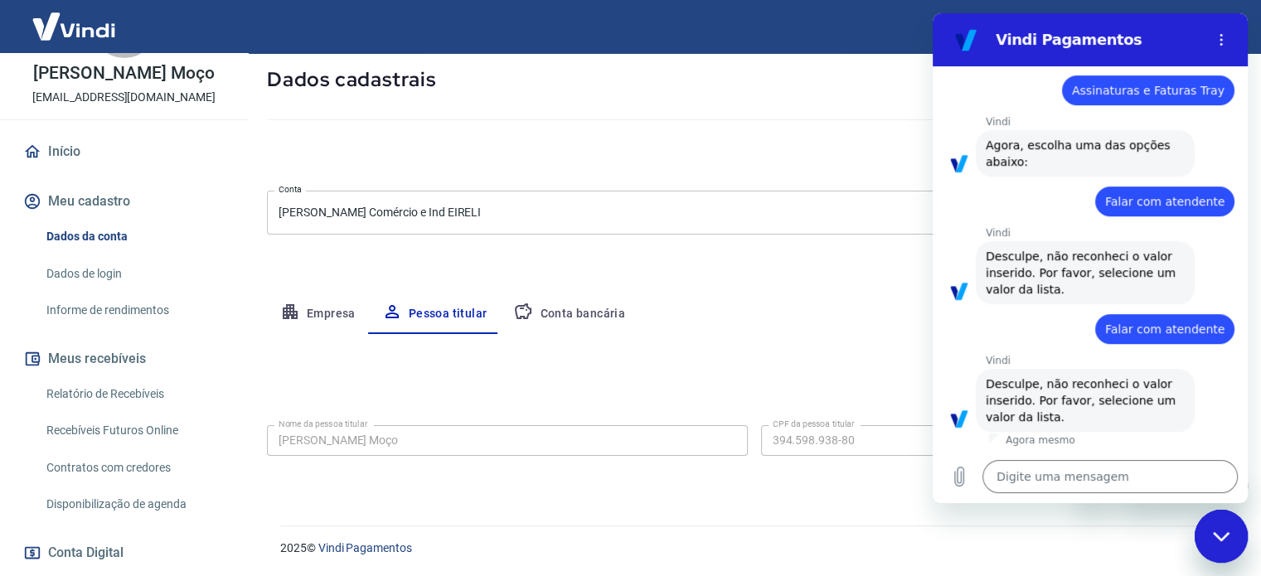
click at [571, 313] on button "Conta bancária" at bounding box center [569, 314] width 138 height 40
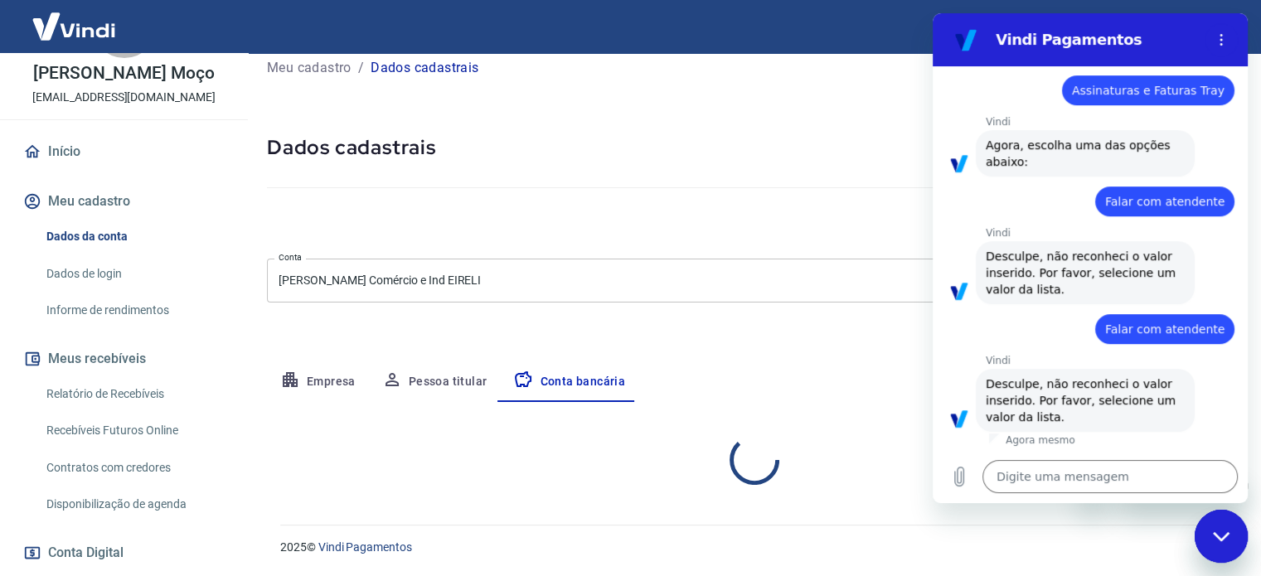
select select "1"
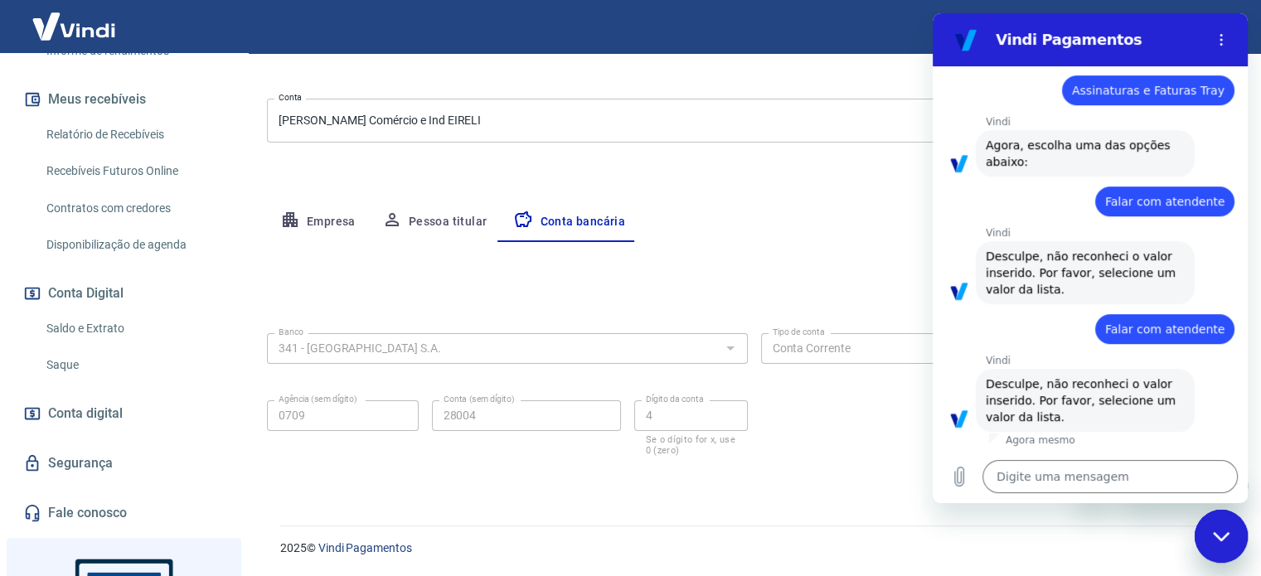
scroll to position [489, 0]
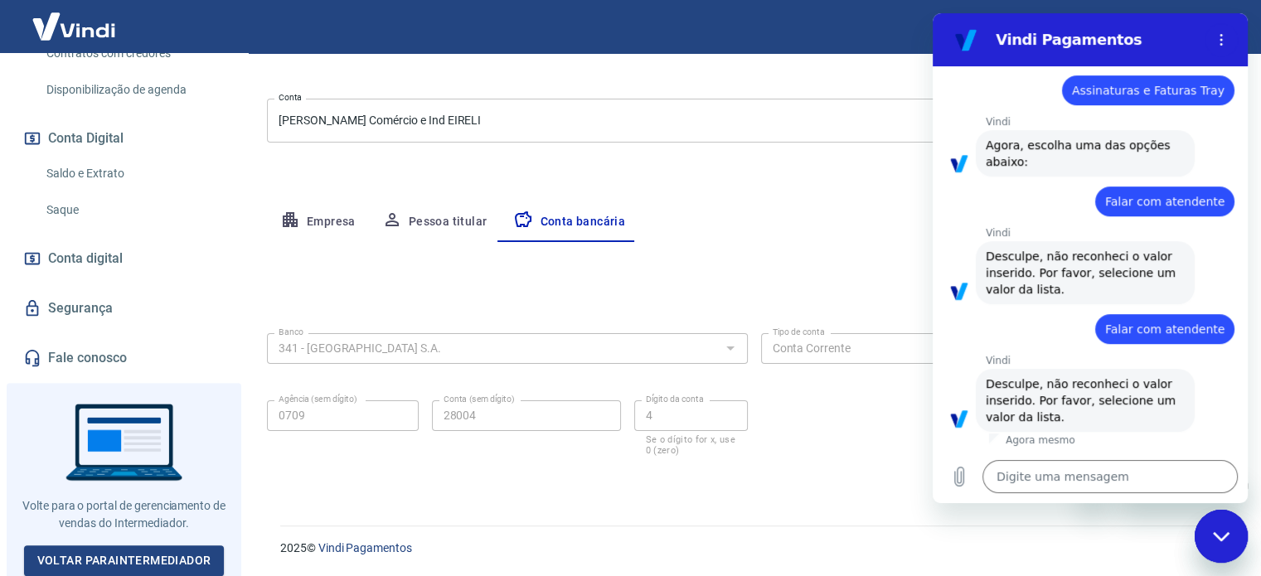
click at [98, 308] on link "Segurança" at bounding box center [124, 308] width 208 height 36
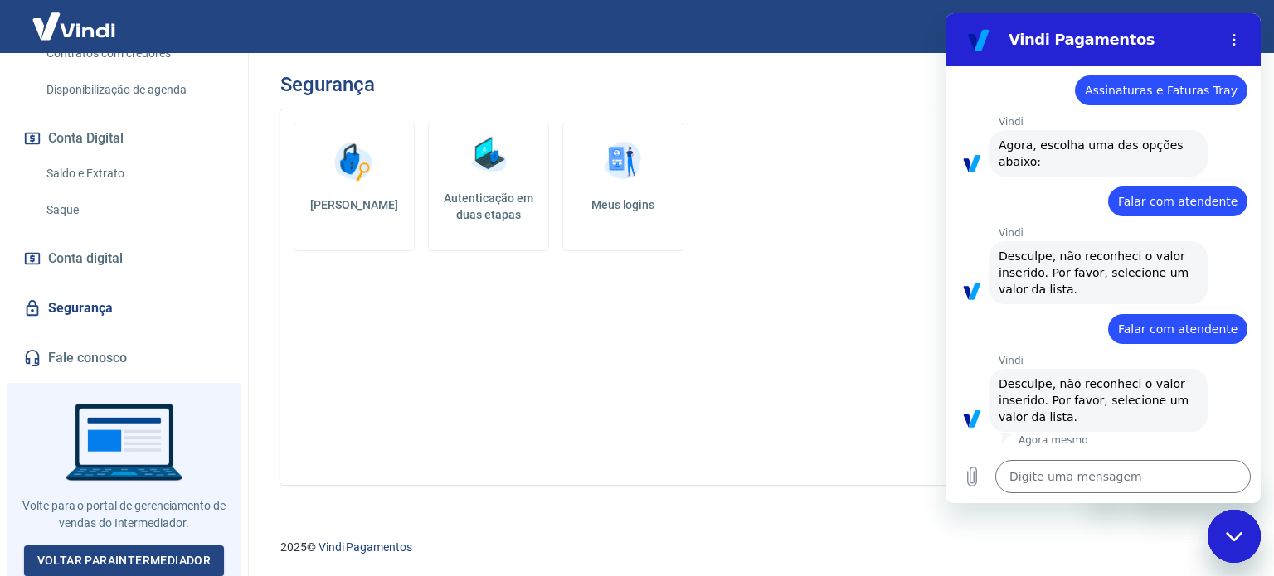
click at [119, 353] on link "Fale conosco" at bounding box center [124, 358] width 208 height 36
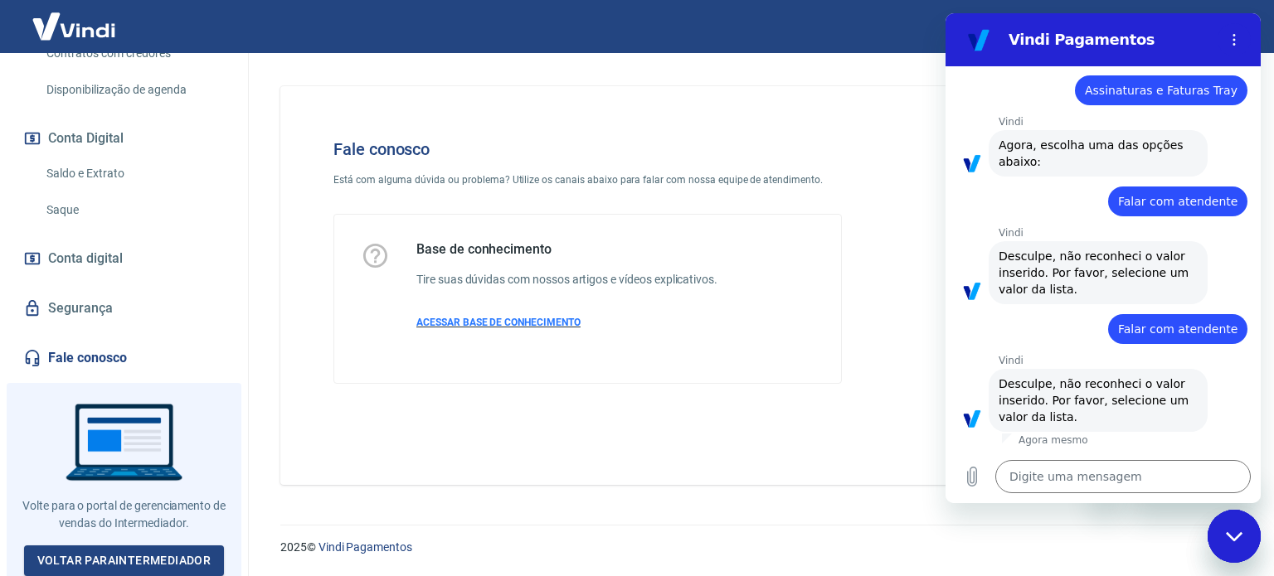
click at [522, 320] on span "ACESSAR BASE DE CONHECIMENTO" at bounding box center [498, 323] width 164 height 12
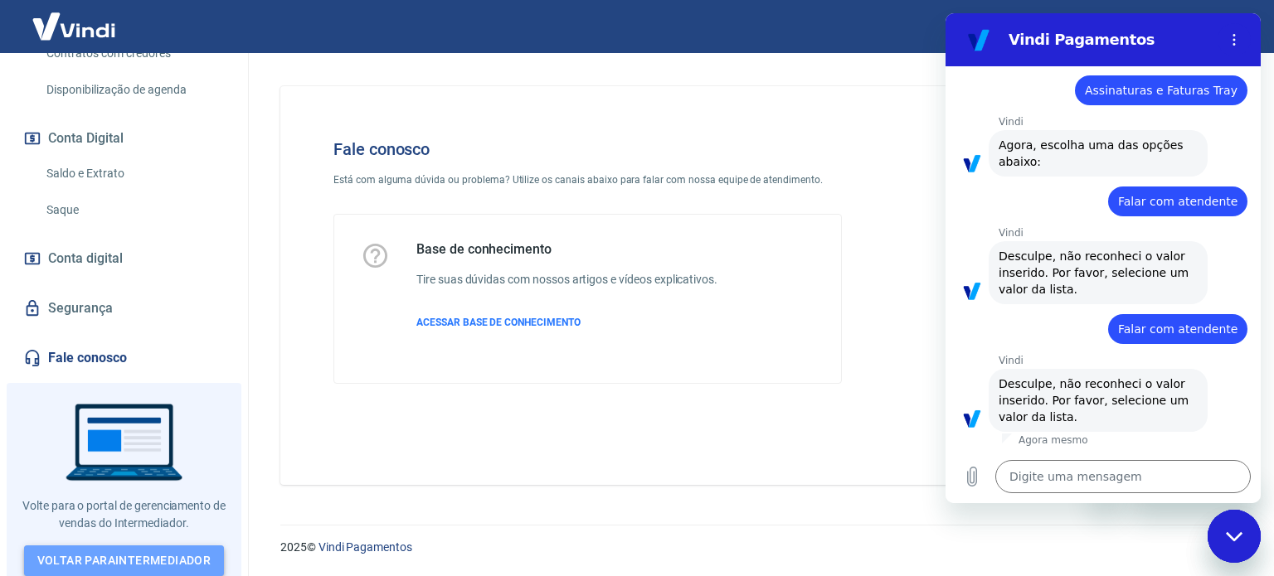
click at [159, 555] on link "Voltar para Intermediador" at bounding box center [124, 561] width 201 height 31
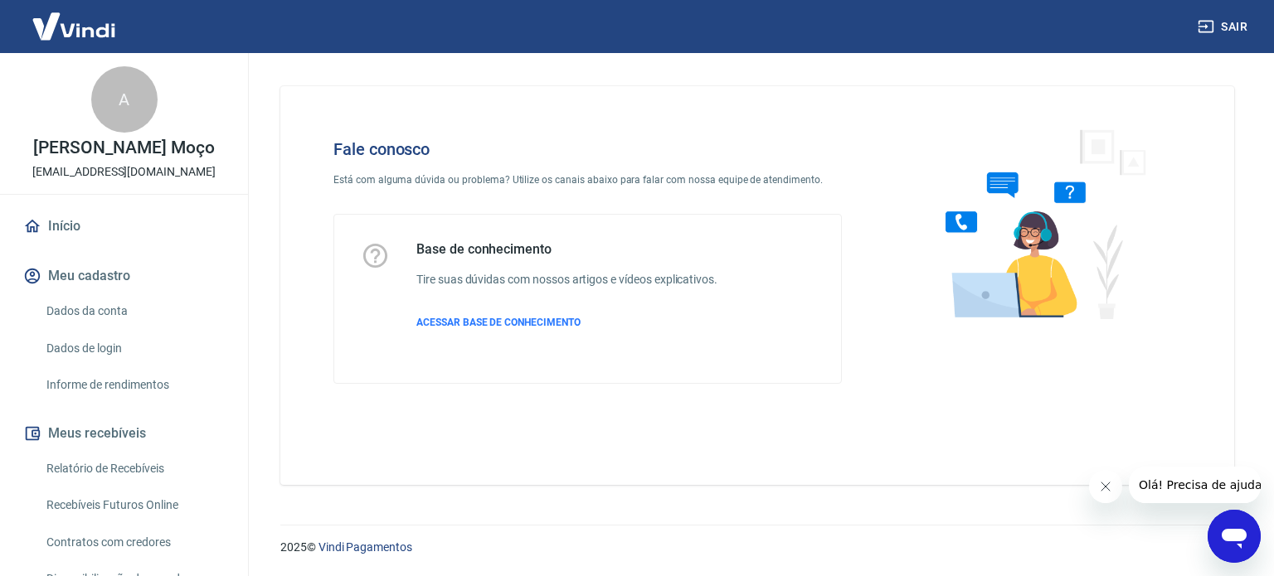
click at [1252, 529] on div "Abrir janela de mensagens" at bounding box center [1234, 537] width 50 height 50
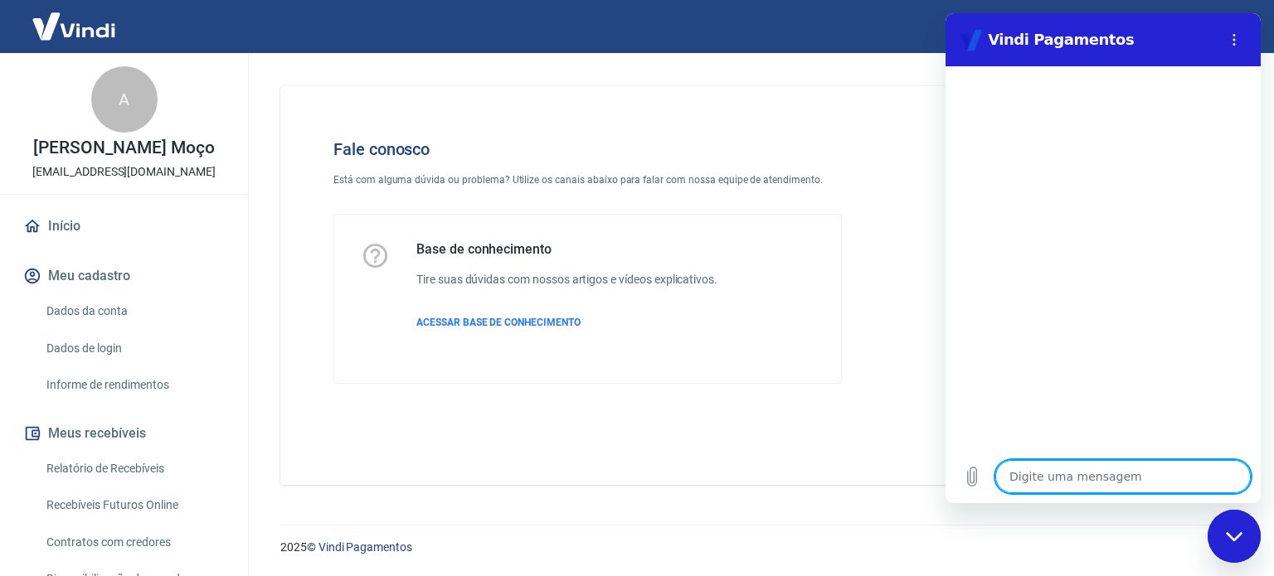
click at [1088, 477] on textarea at bounding box center [1122, 476] width 255 height 33
type textarea "F"
type textarea "x"
type textarea "Fa"
type textarea "x"
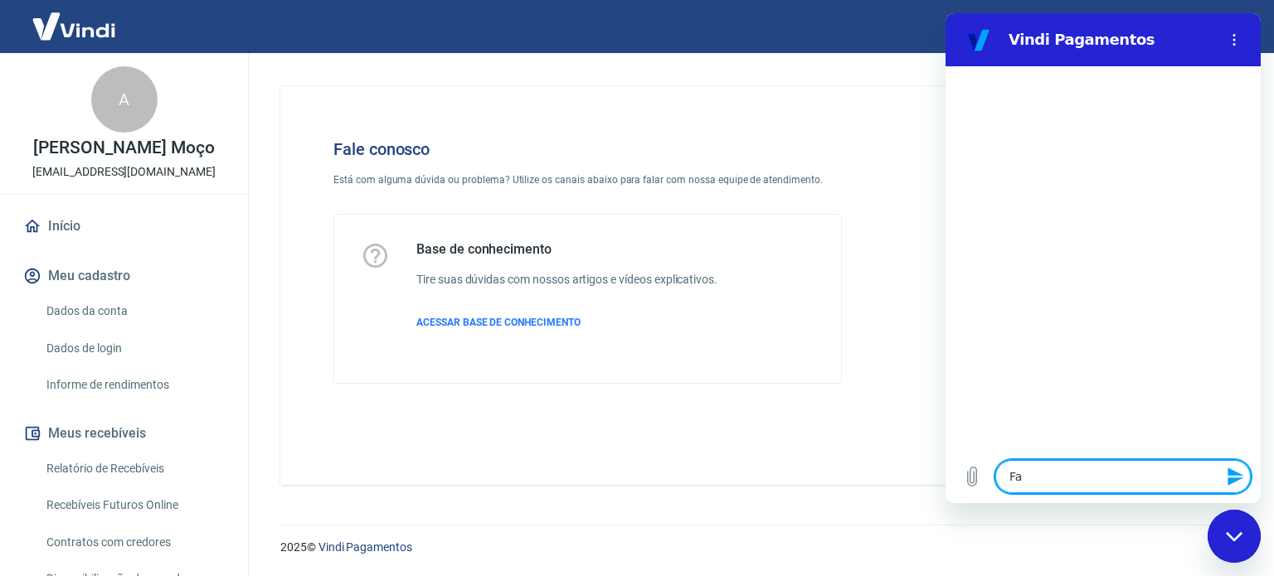
type textarea "Fal"
type textarea "x"
type textarea "Fala"
type textarea "x"
type textarea "Falar"
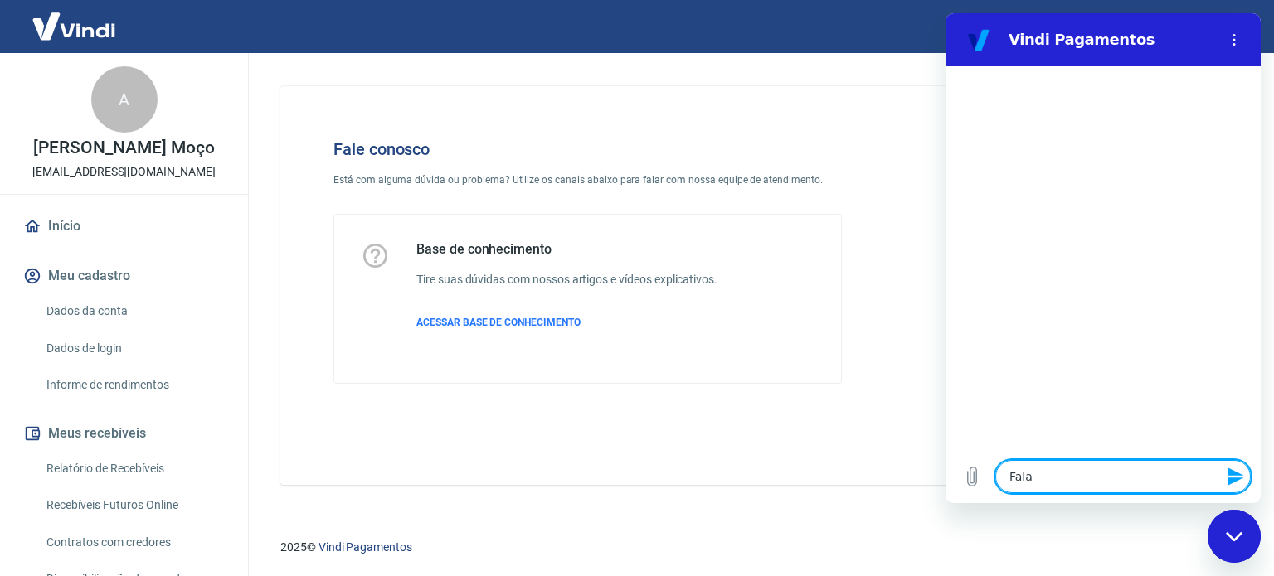
type textarea "x"
type textarea "Falar"
type textarea "x"
type textarea "Falar c"
type textarea "x"
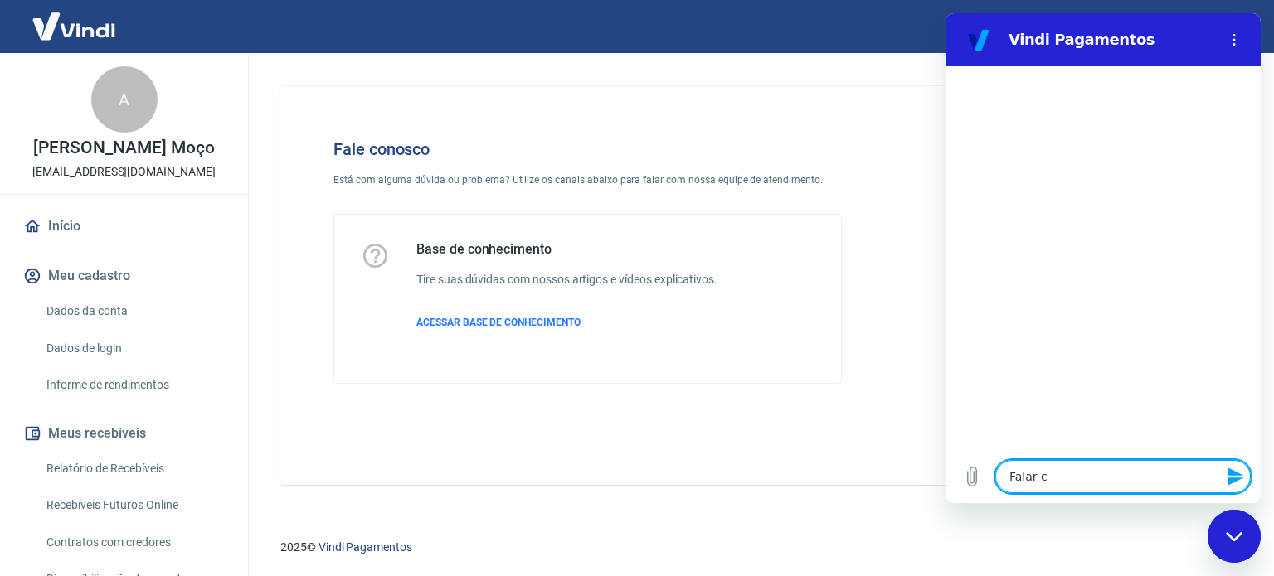
type textarea "Falar co"
type textarea "x"
type textarea "Falar com"
type textarea "x"
type textarea "Falar com"
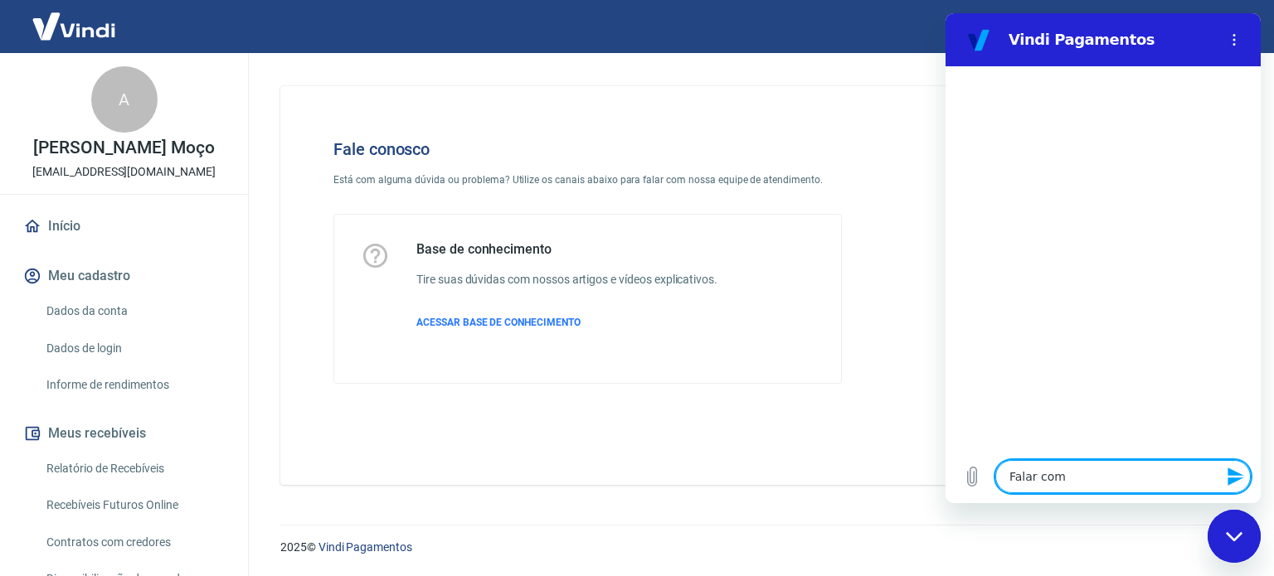
type textarea "x"
type textarea "Falar com a"
type textarea "x"
type textarea "Falar com at"
type textarea "x"
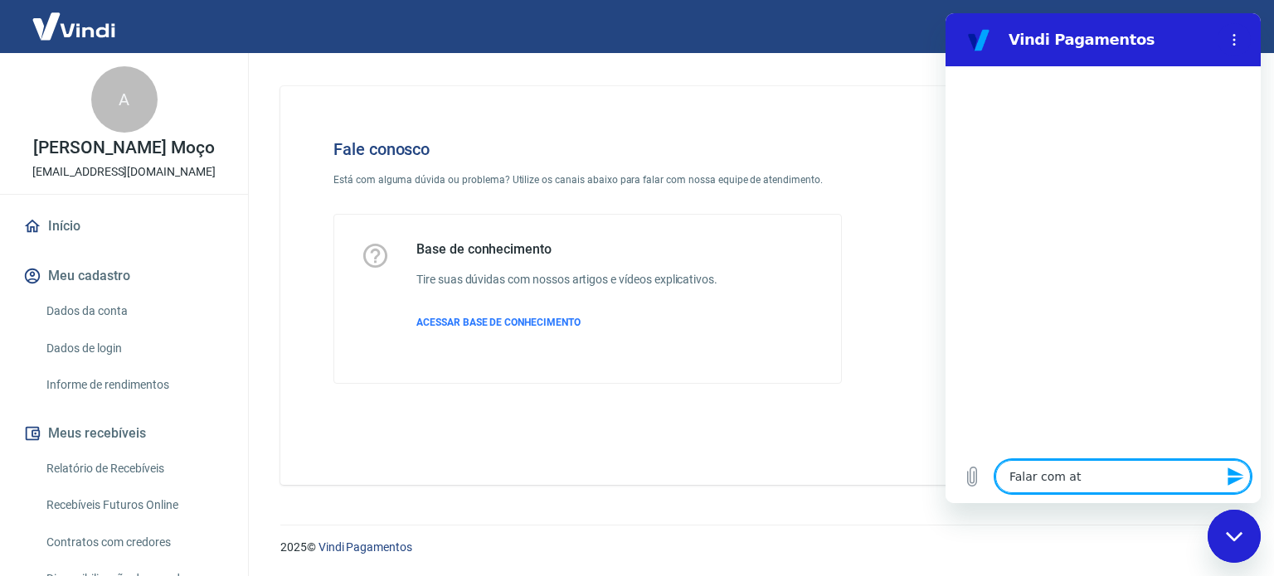
type textarea "Falar com ate"
type textarea "x"
type textarea "Falar com [GEOGRAPHIC_DATA]"
type textarea "x"
type textarea "Falar com atend"
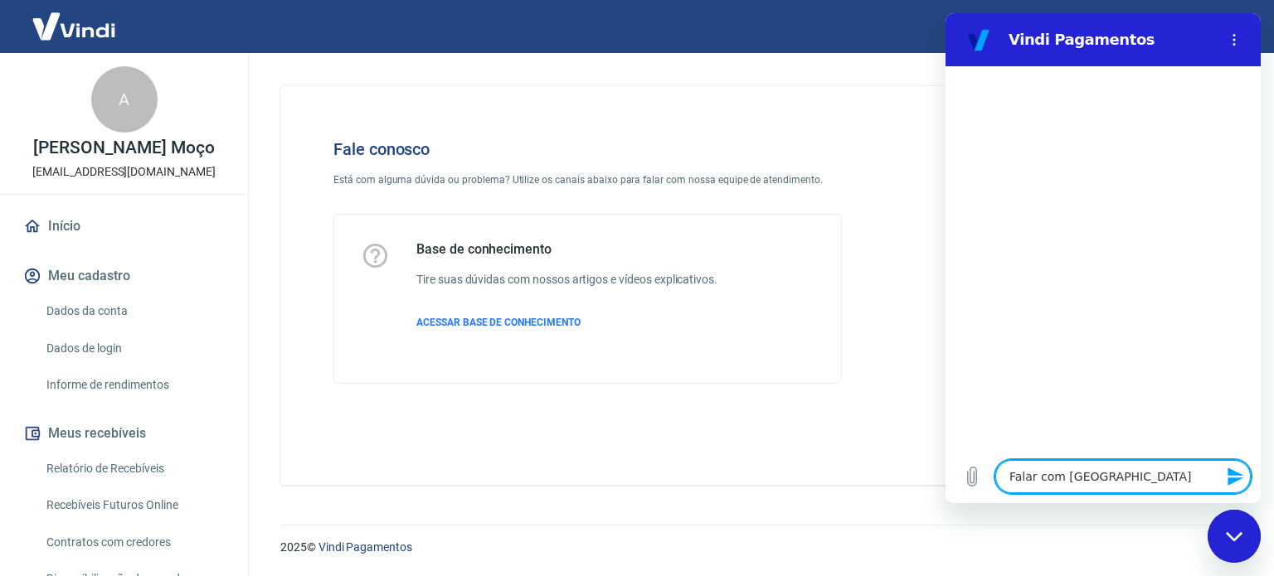
type textarea "x"
type textarea "Falar com atende"
type textarea "x"
type textarea "Falar com atenden"
type textarea "x"
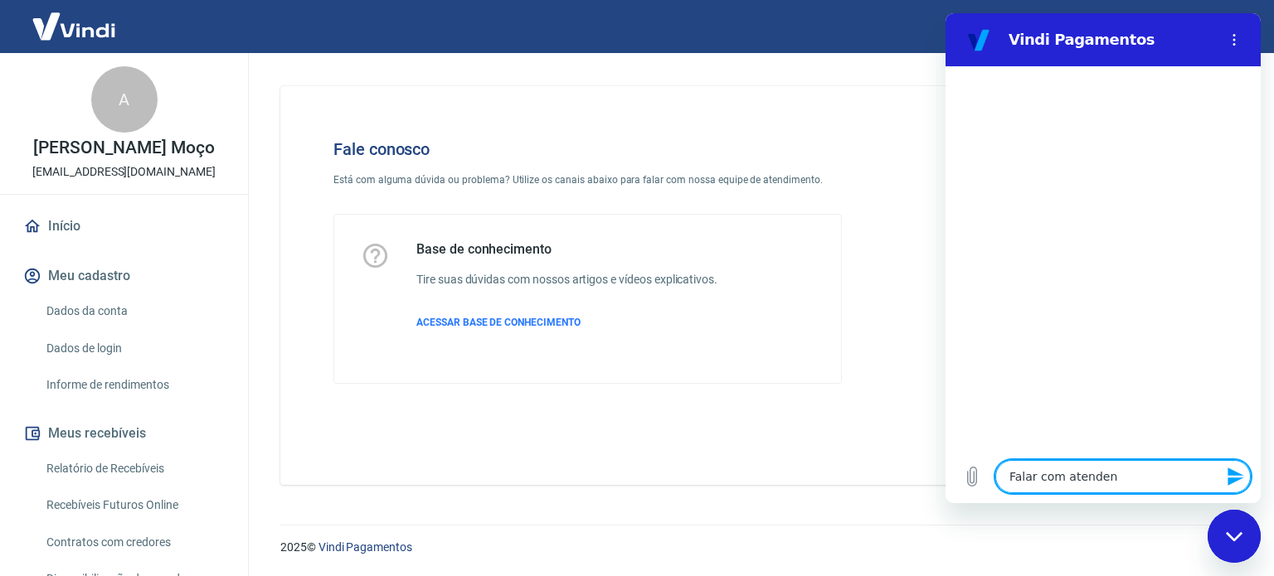
type textarea "Falar com atendent"
type textarea "x"
type textarea "Falar com atendente"
type textarea "x"
type textarea "Falar com atendente"
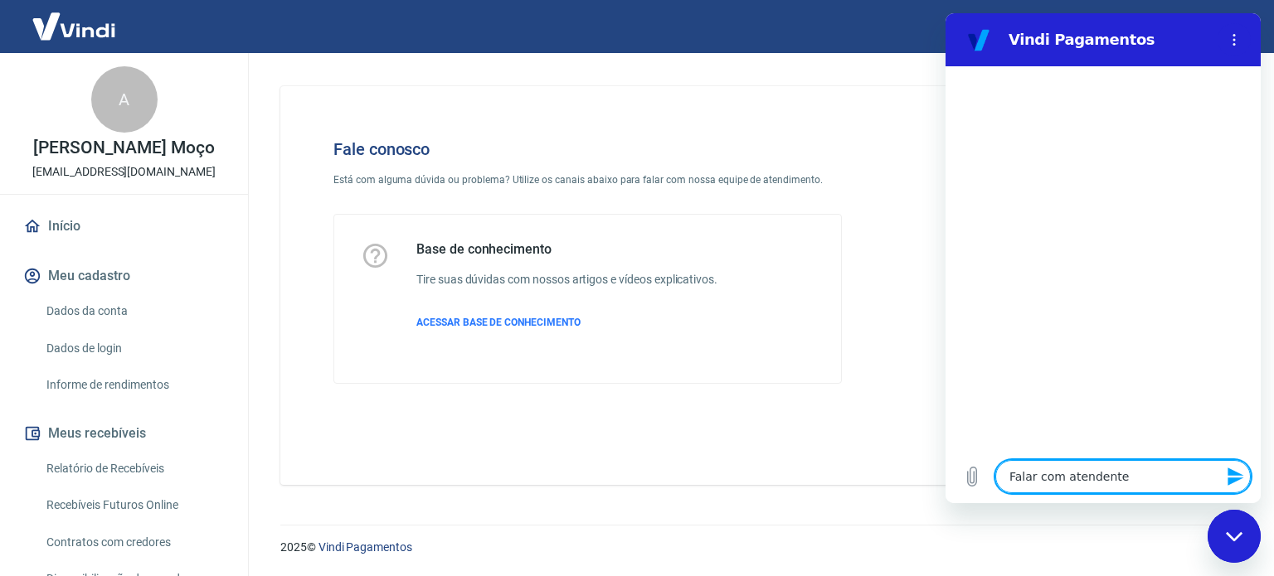
type textarea "x"
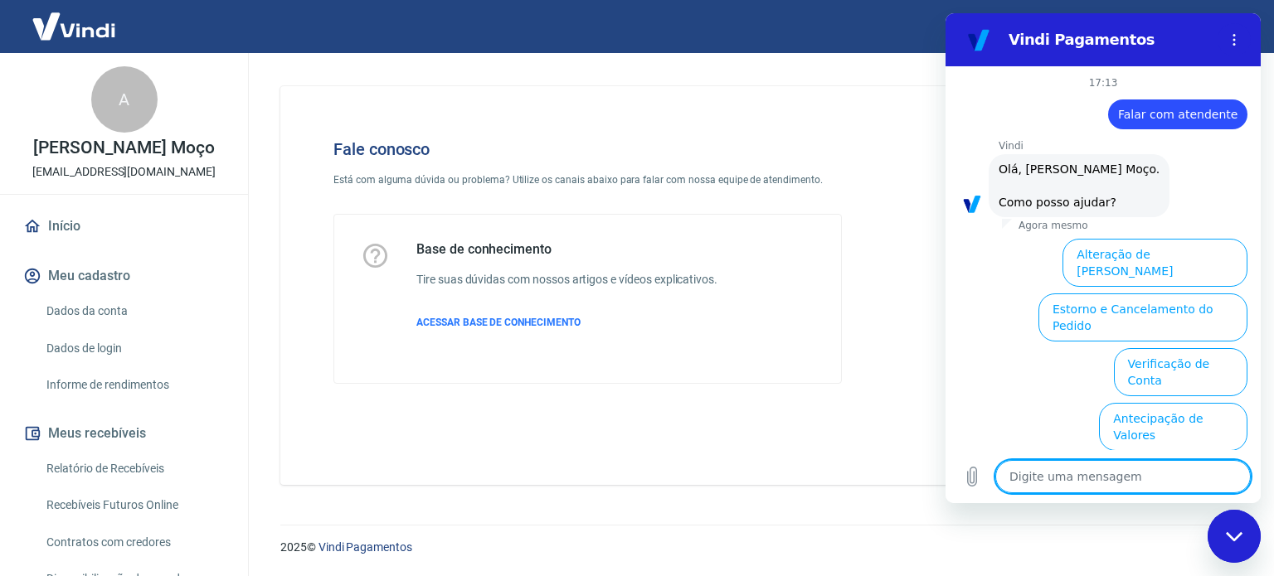
scroll to position [126, 0]
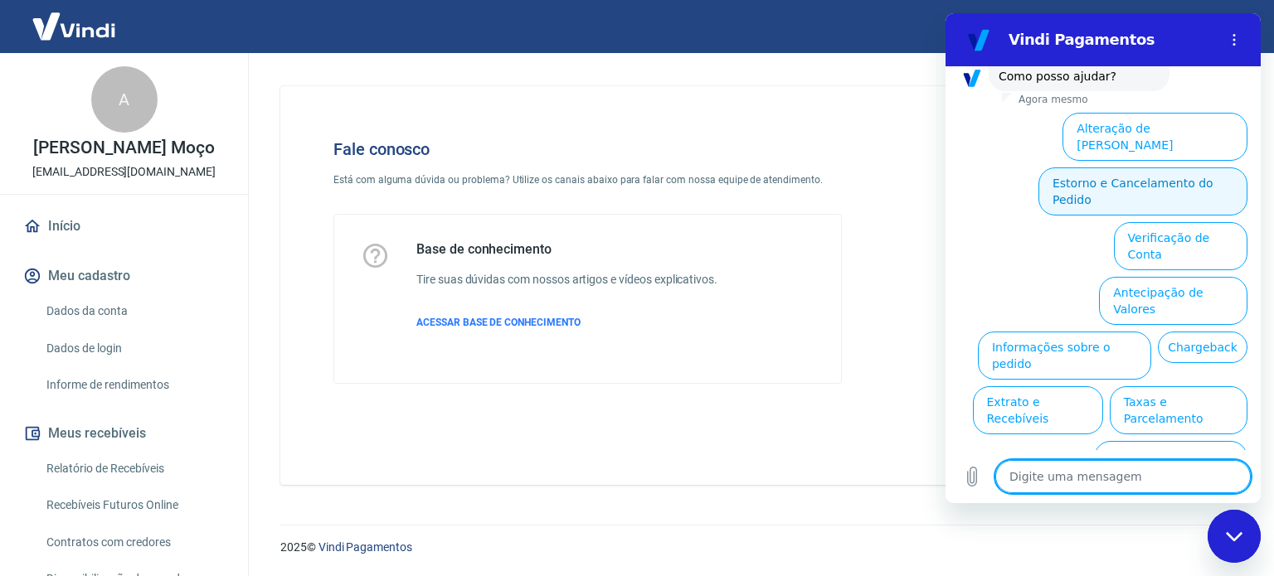
click at [1156, 168] on button "Estorno e Cancelamento do Pedido" at bounding box center [1142, 192] width 209 height 48
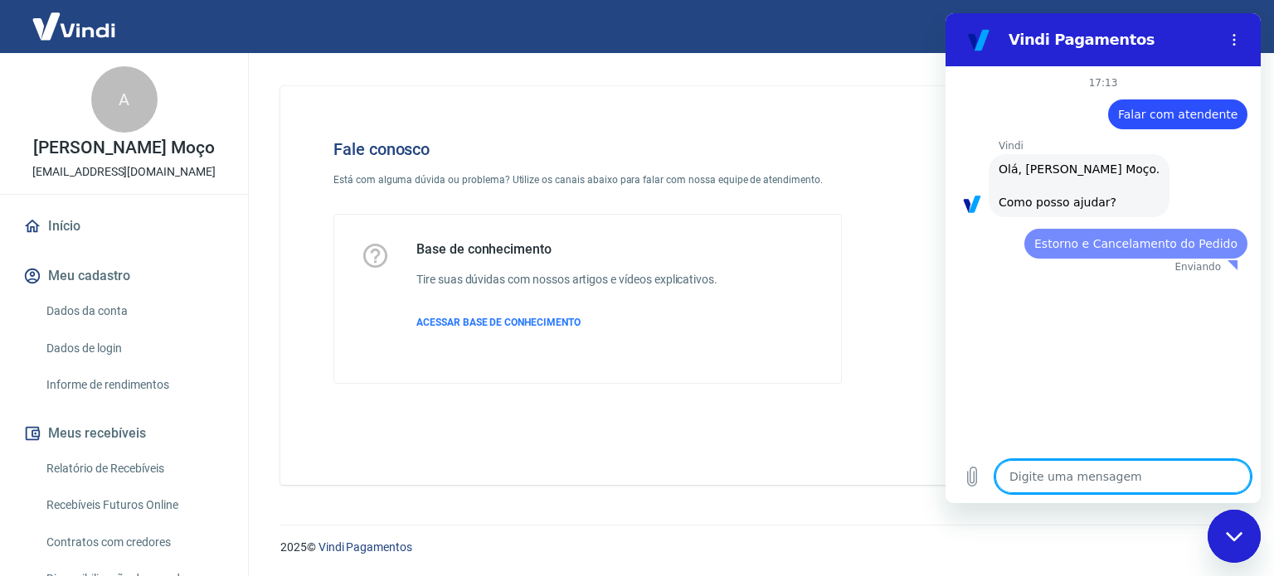
scroll to position [0, 0]
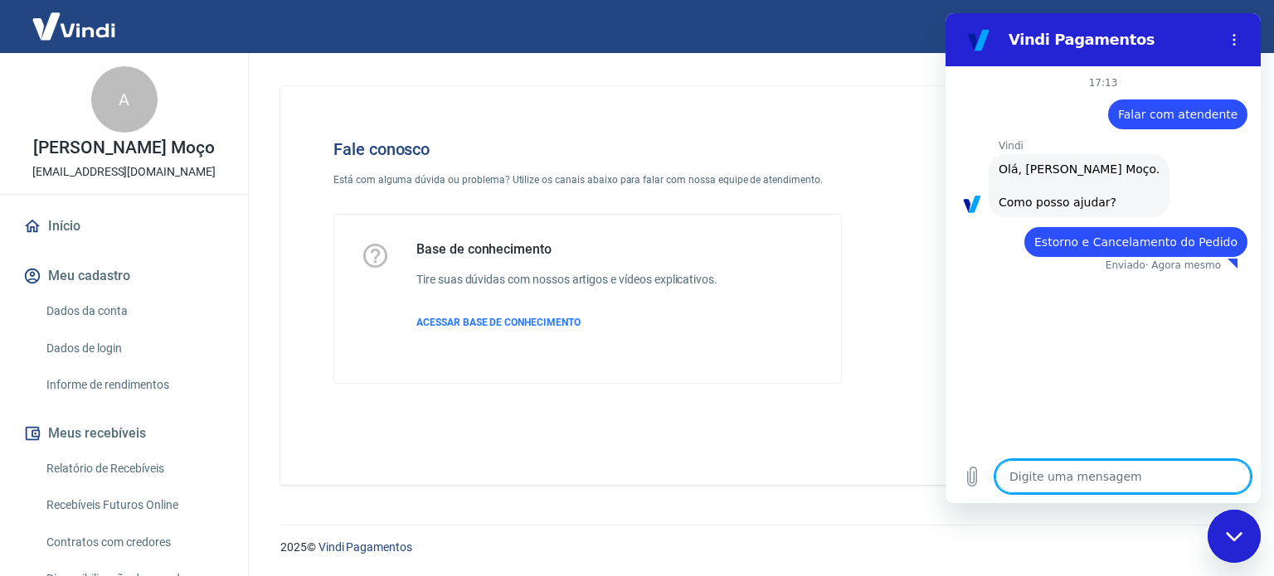
type textarea "x"
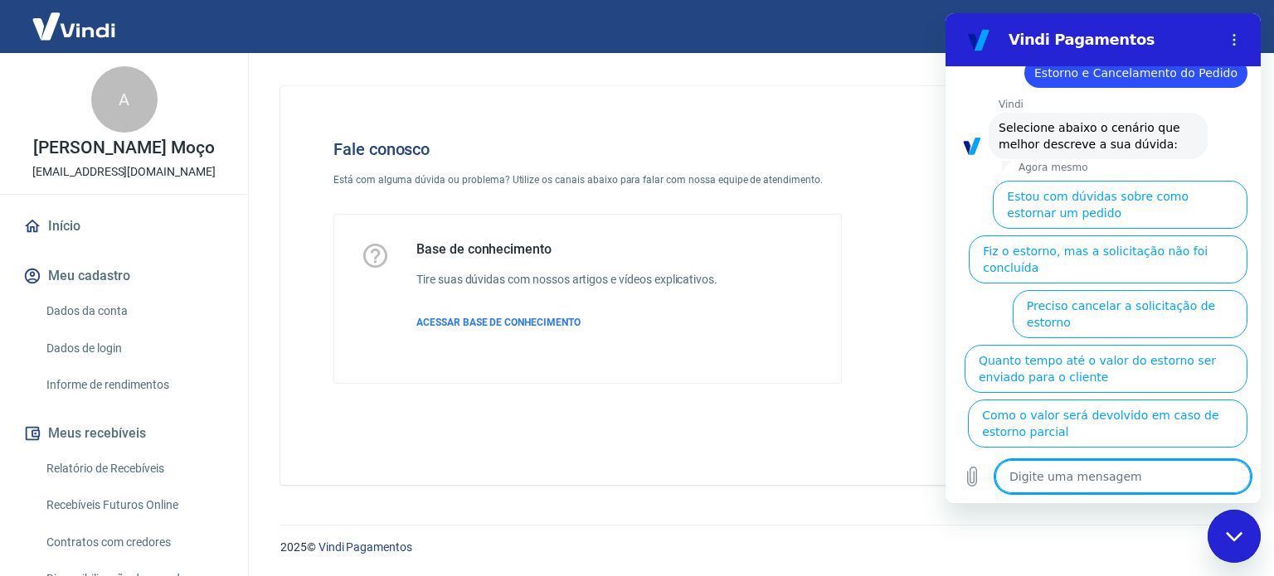
scroll to position [173, 0]
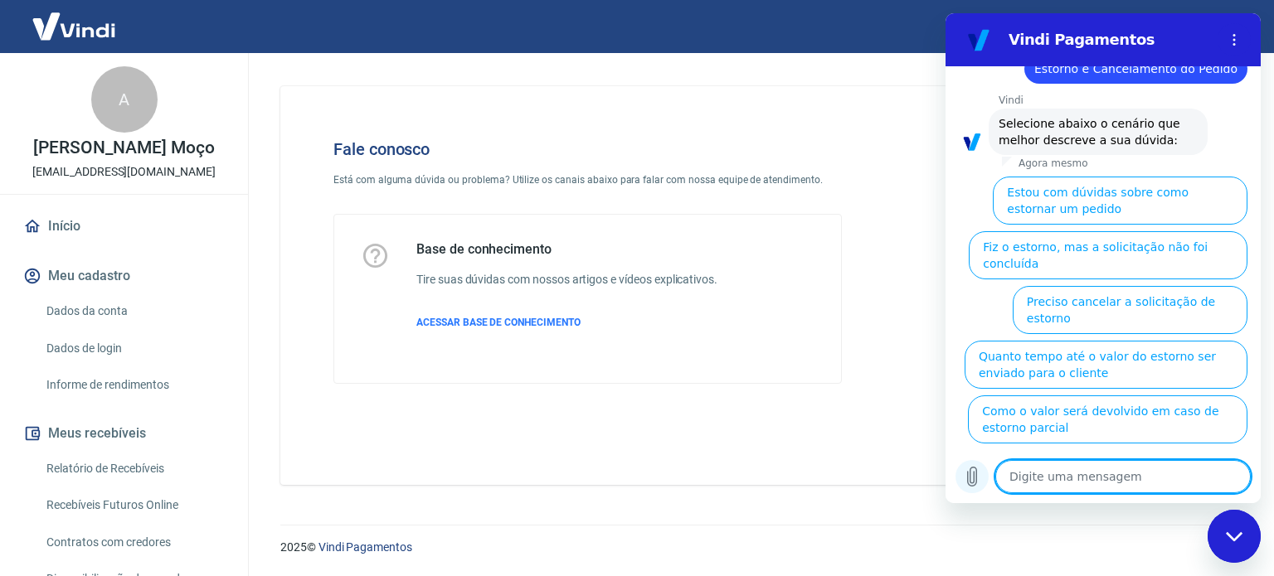
click at [969, 480] on icon "Carregar arquivo" at bounding box center [972, 477] width 20 height 20
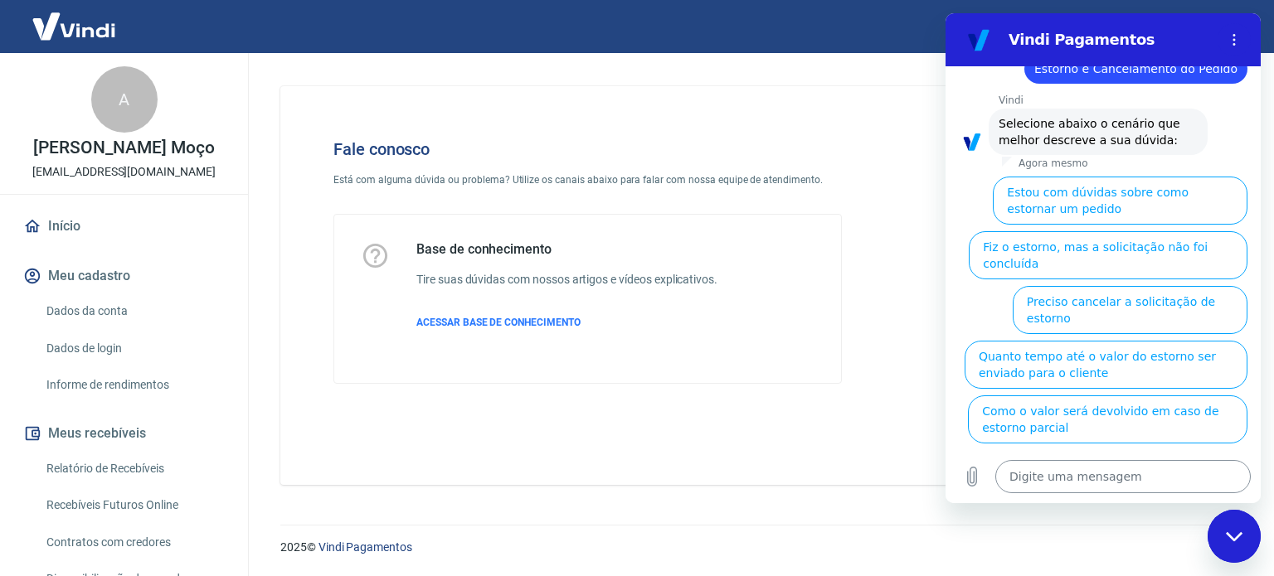
click at [1049, 474] on textarea at bounding box center [1122, 476] width 255 height 33
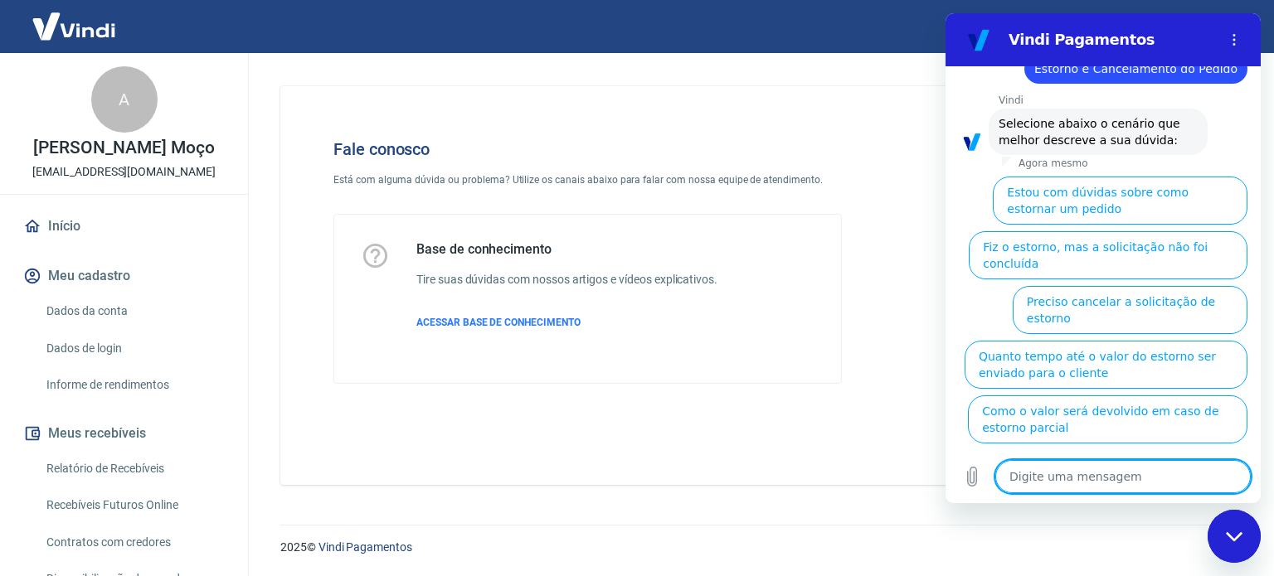
click at [1049, 474] on textarea at bounding box center [1122, 476] width 255 height 33
type textarea "f"
type textarea "x"
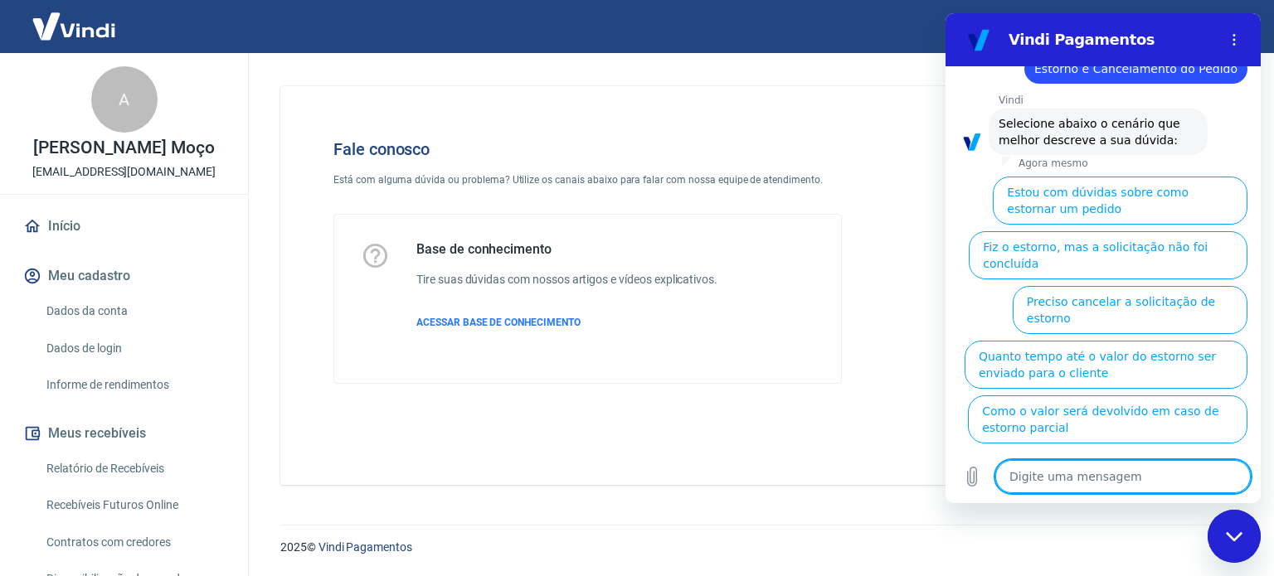
type textarea "F"
type textarea "x"
type textarea "Fa"
type textarea "x"
type textarea "Fal"
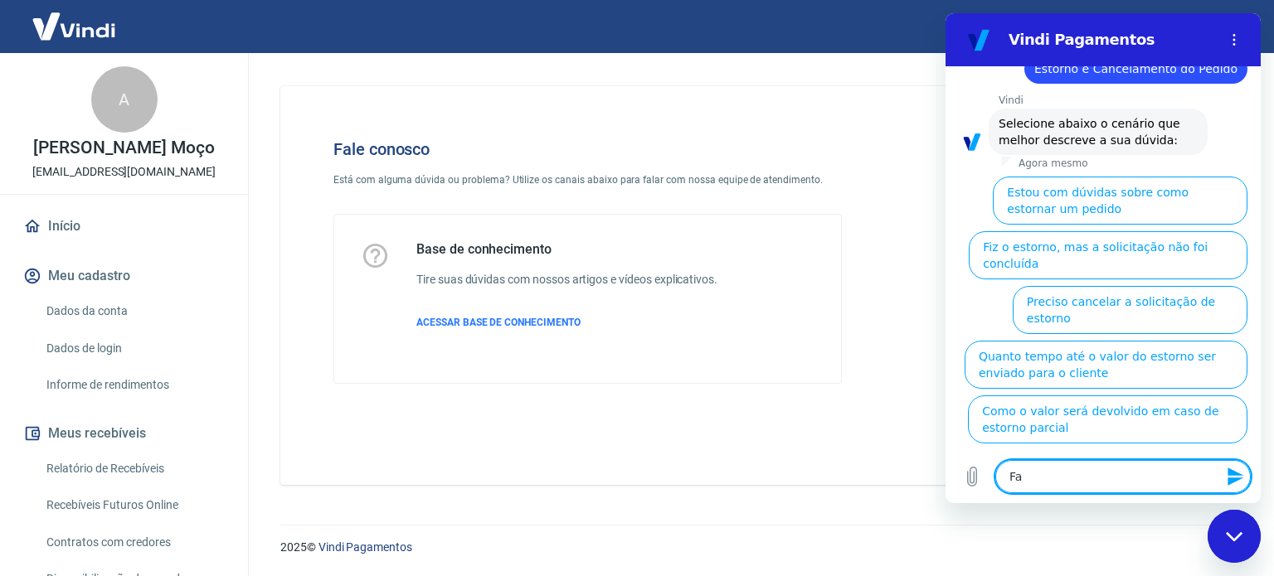
type textarea "x"
type textarea "Fala"
type textarea "x"
type textarea "Falar"
type textarea "x"
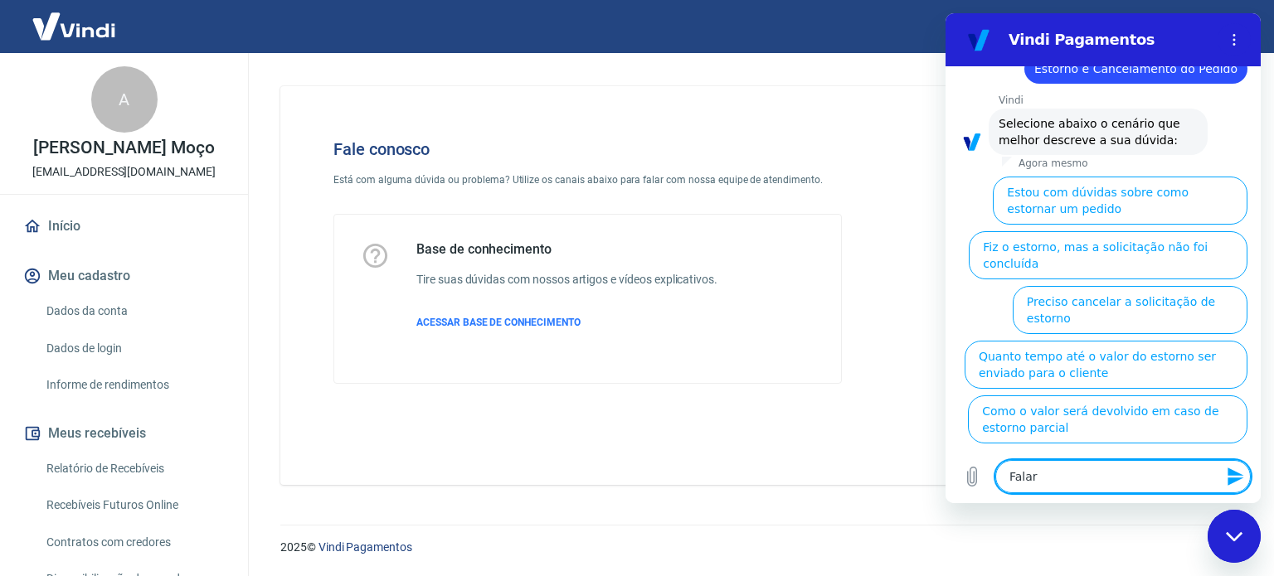
type textarea "Falar"
type textarea "x"
type textarea "Falar c"
type textarea "x"
type textarea "Falar co"
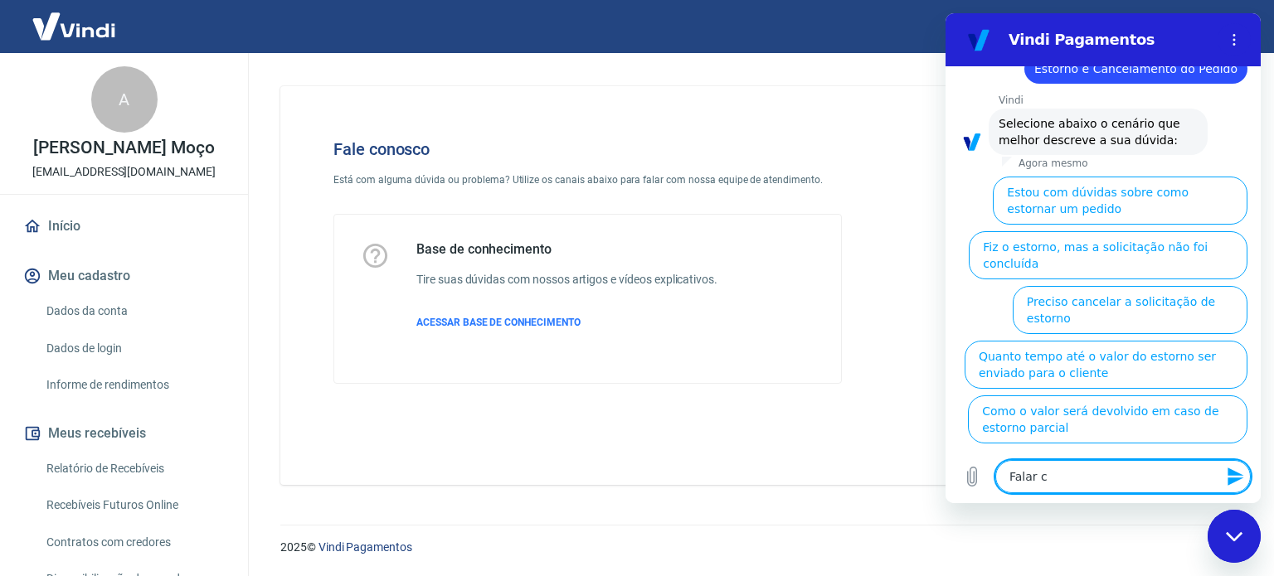
type textarea "x"
type textarea "Falar com"
type textarea "x"
type textarea "Falar com"
type textarea "x"
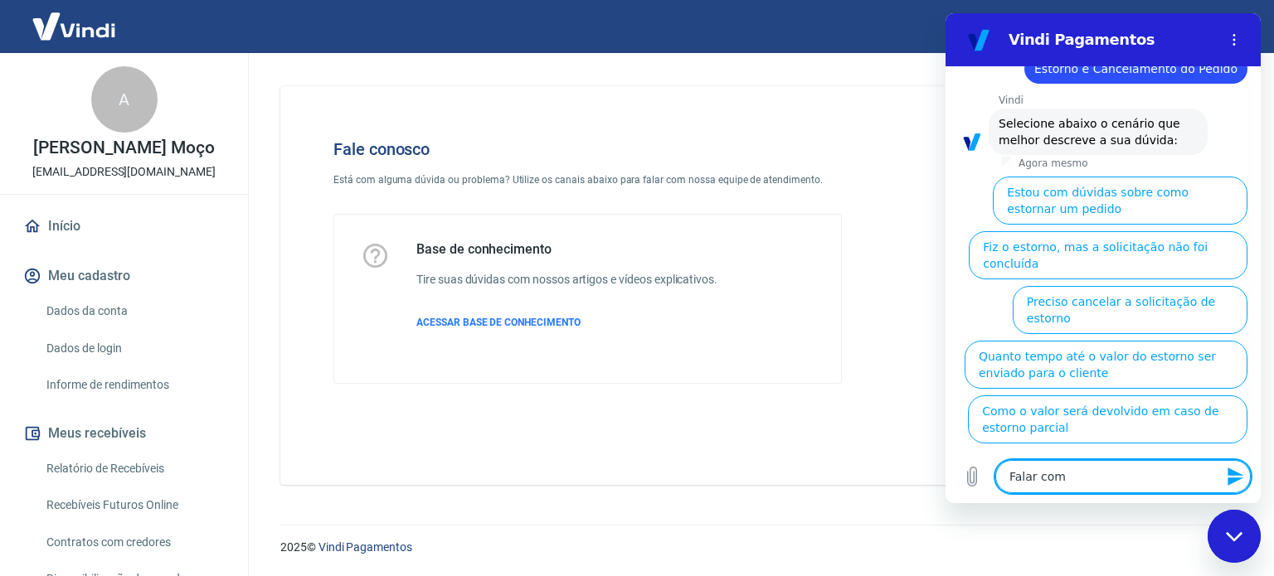
type textarea "Falar com a"
type textarea "x"
type textarea "Falar com at"
type textarea "x"
type textarea "Falar com ate"
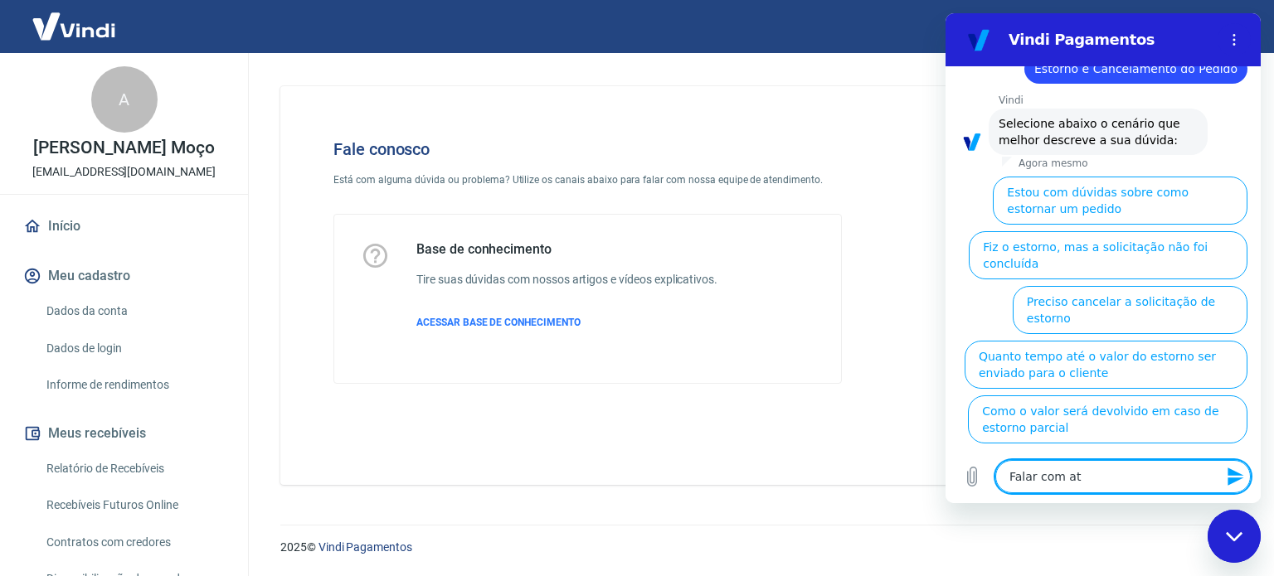
type textarea "x"
type textarea "Falar com [GEOGRAPHIC_DATA]"
type textarea "x"
type textarea "Falar com atend"
type textarea "x"
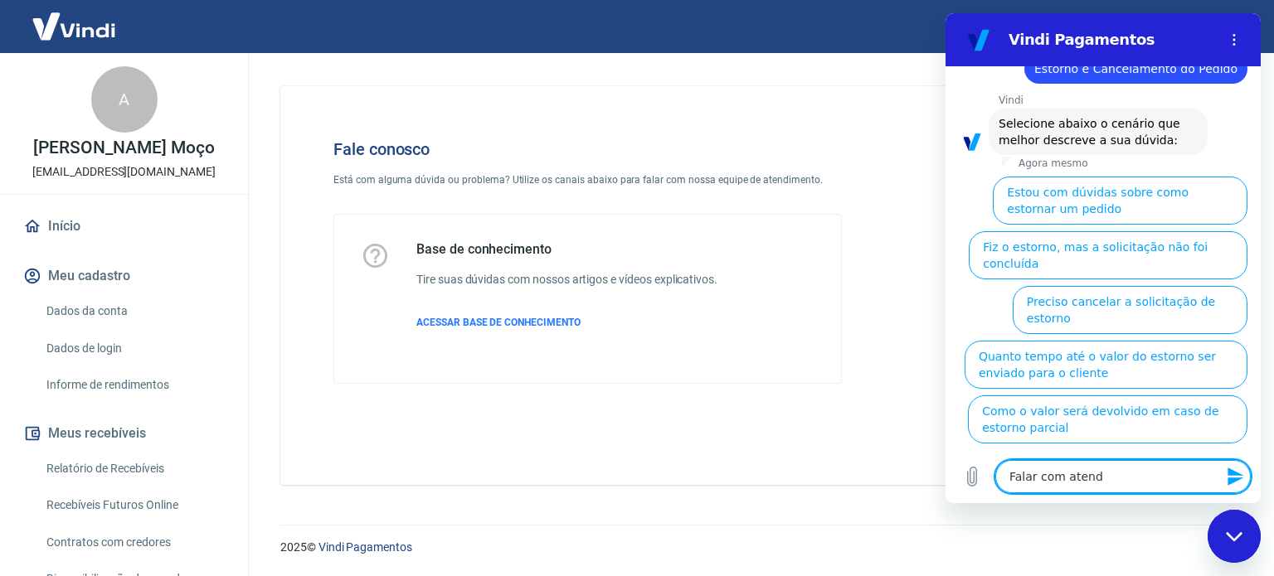
type textarea "Falar com atende"
type textarea "x"
type textarea "Falar com atenden"
type textarea "x"
type textarea "Falar com atendent"
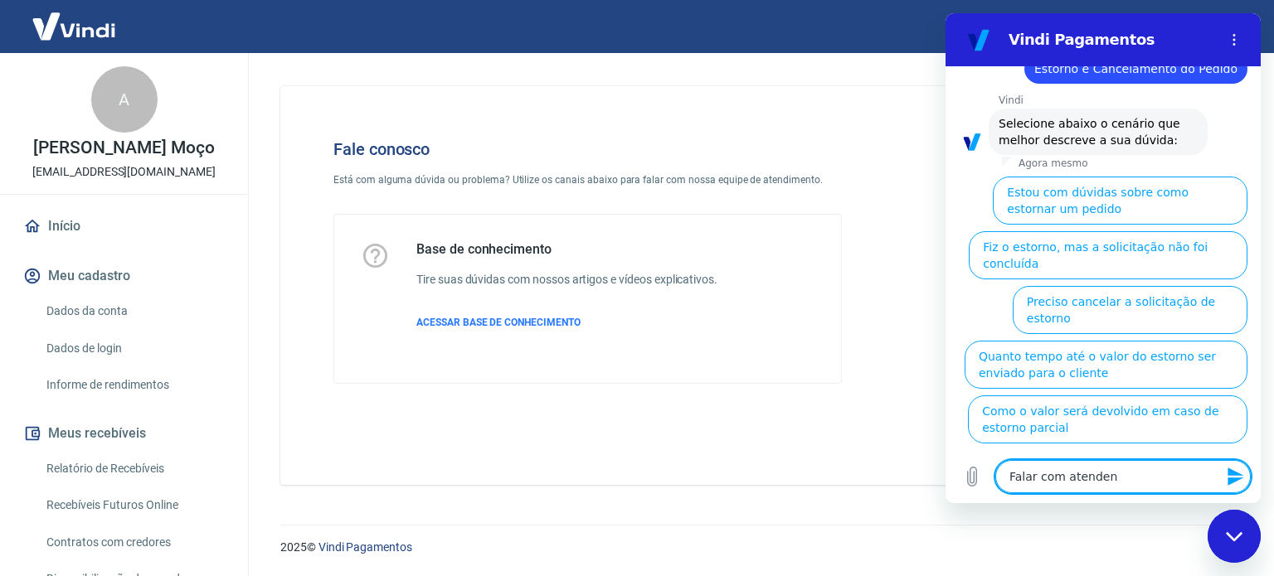
type textarea "x"
type textarea "Falar com atendente"
type textarea "x"
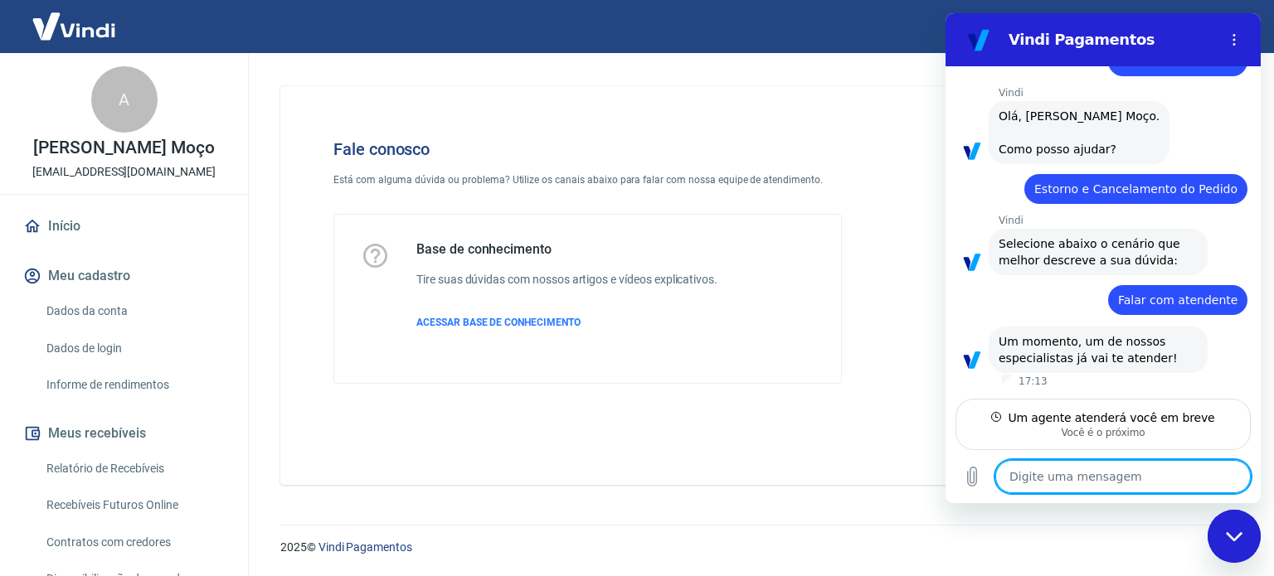
scroll to position [52, 0]
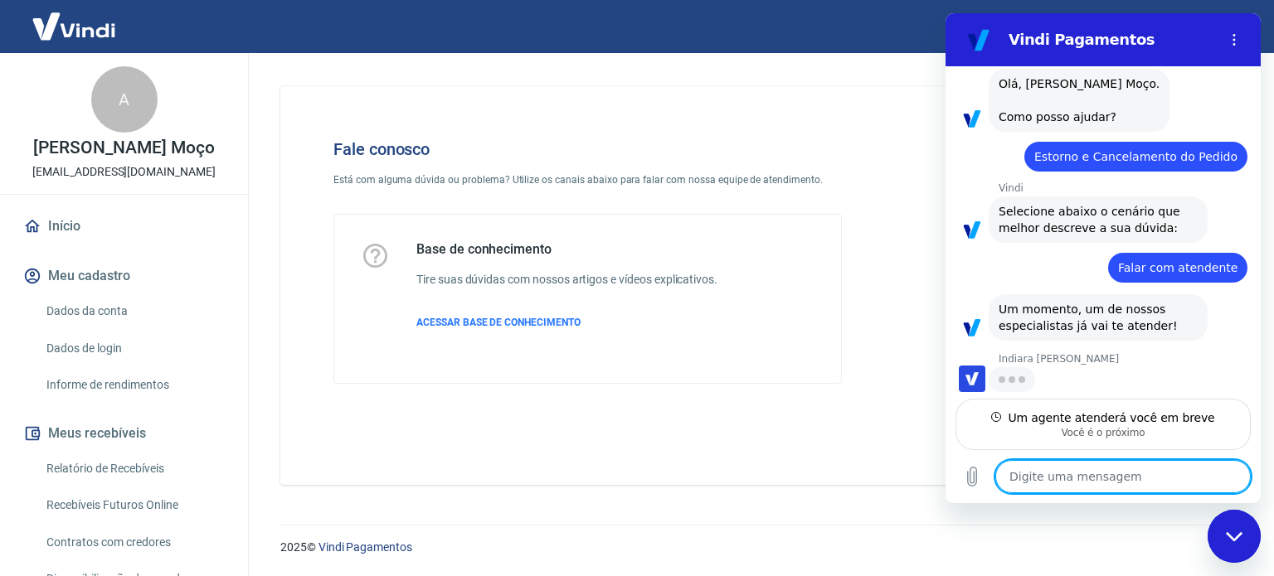
type textarea "x"
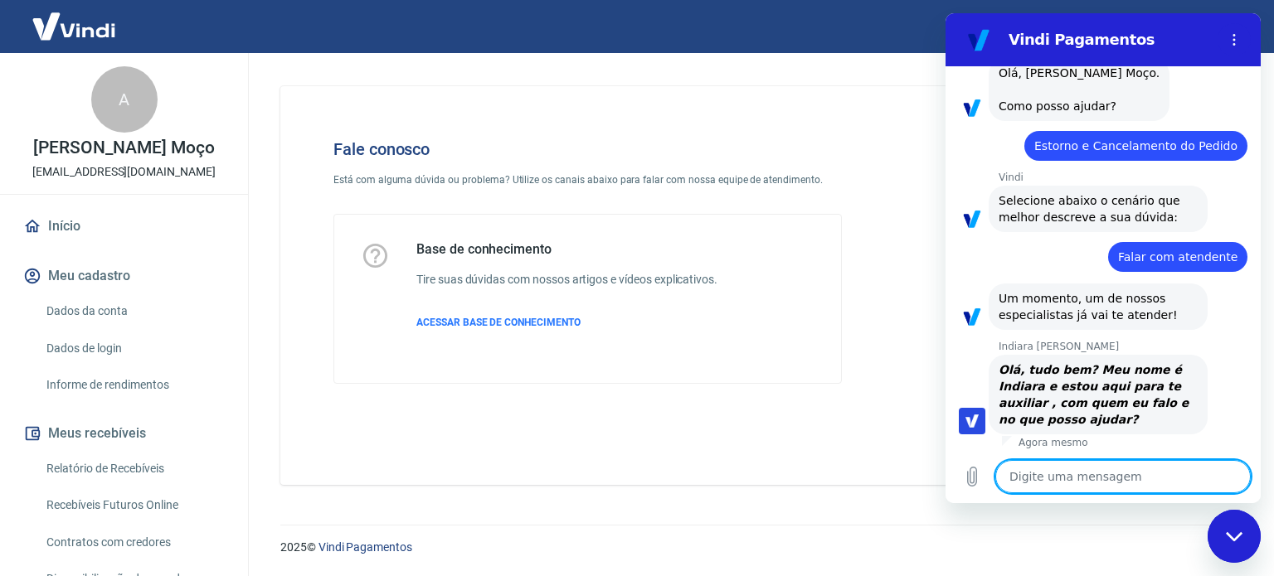
scroll to position [100, 0]
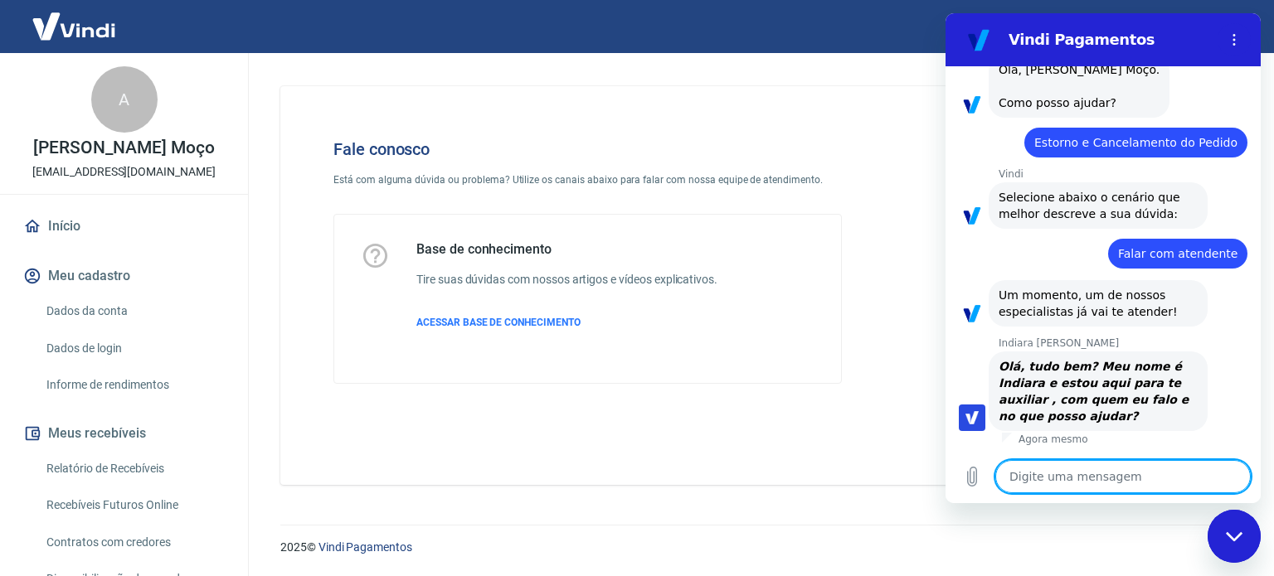
drag, startPoint x: 1085, startPoint y: 474, endPoint x: 1091, endPoint y: 484, distance: 12.7
click at [1085, 475] on textarea at bounding box center [1122, 476] width 255 height 33
type textarea "Olá Indiara, tudo bem ?"
type textarea "x"
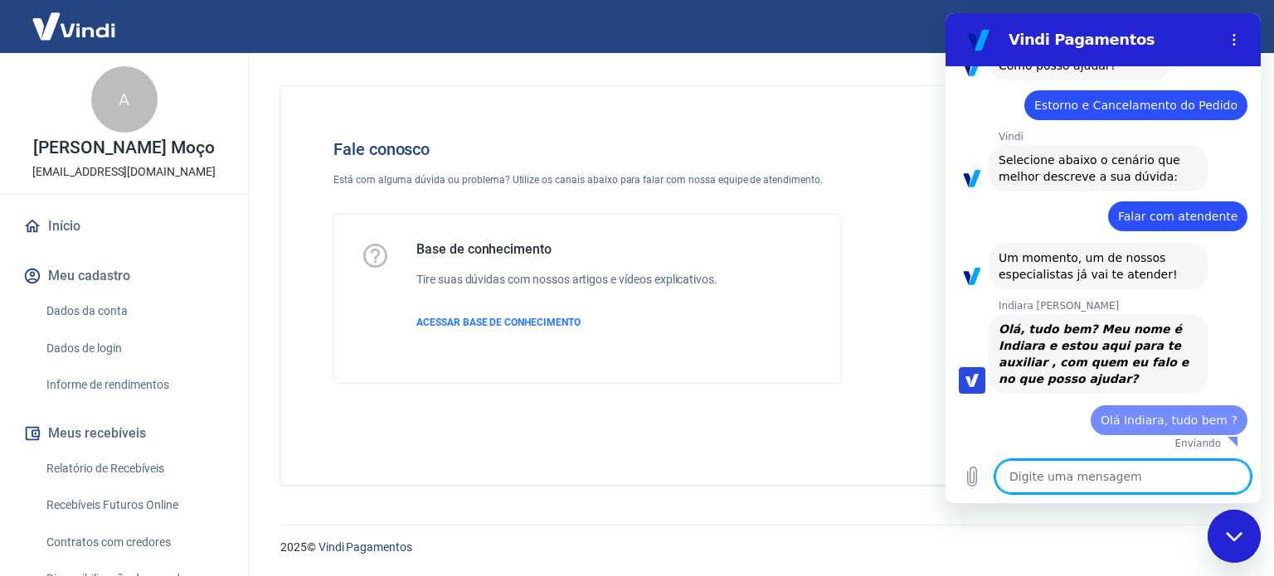
type textarea "x"
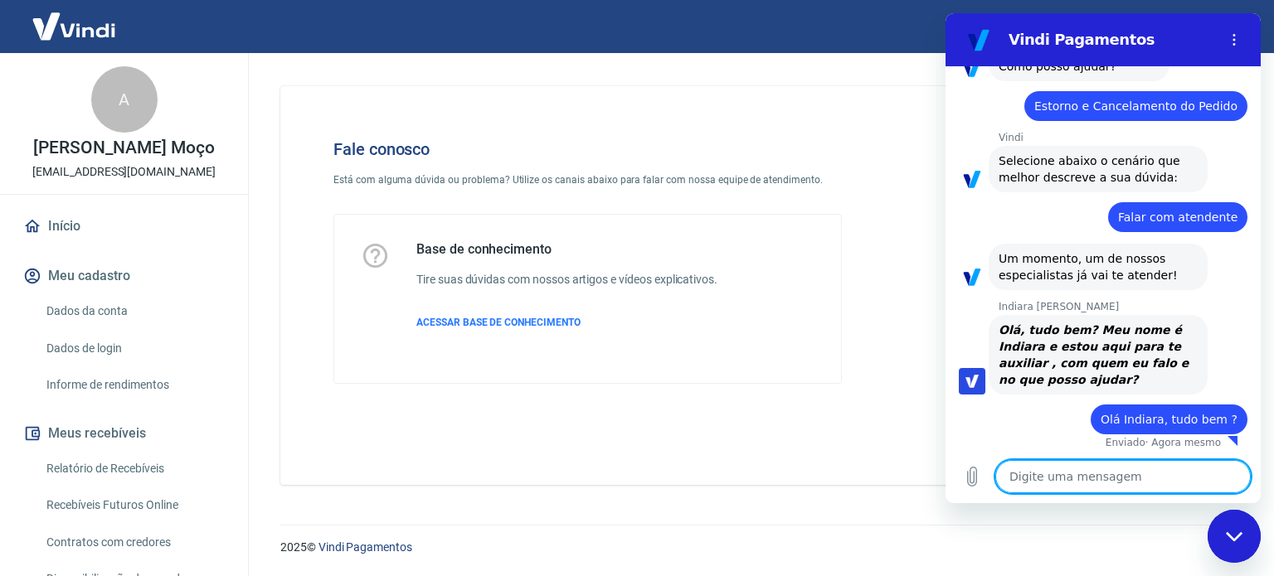
scroll to position [139, 0]
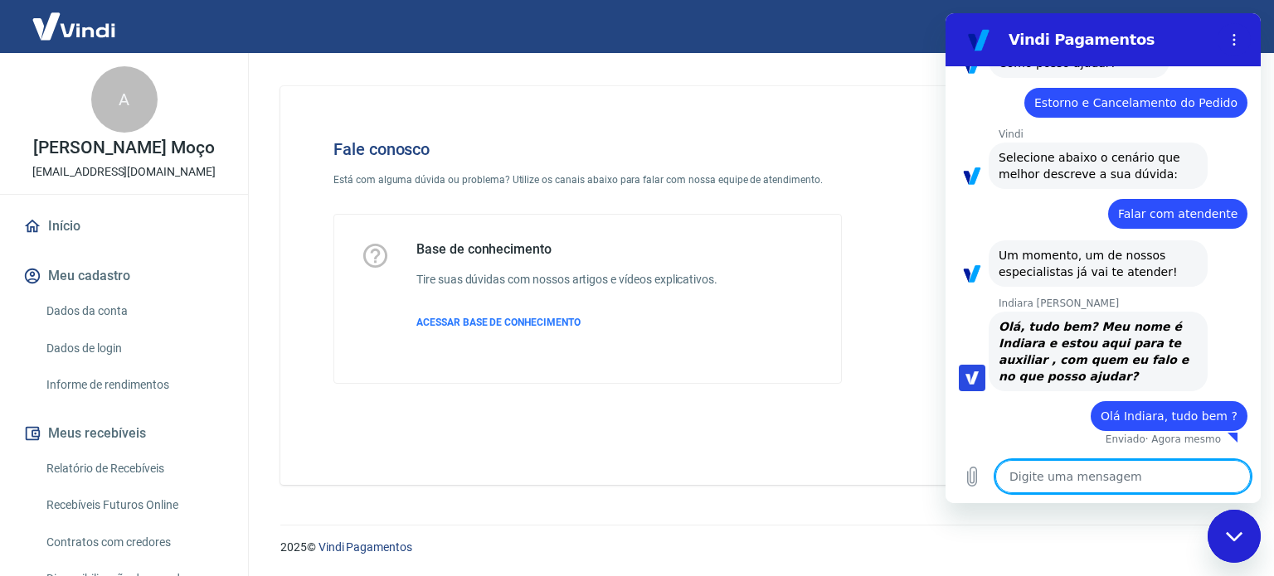
type textarea "I"
type textarea "x"
type textarea "In"
type textarea "x"
type textarea "Ind"
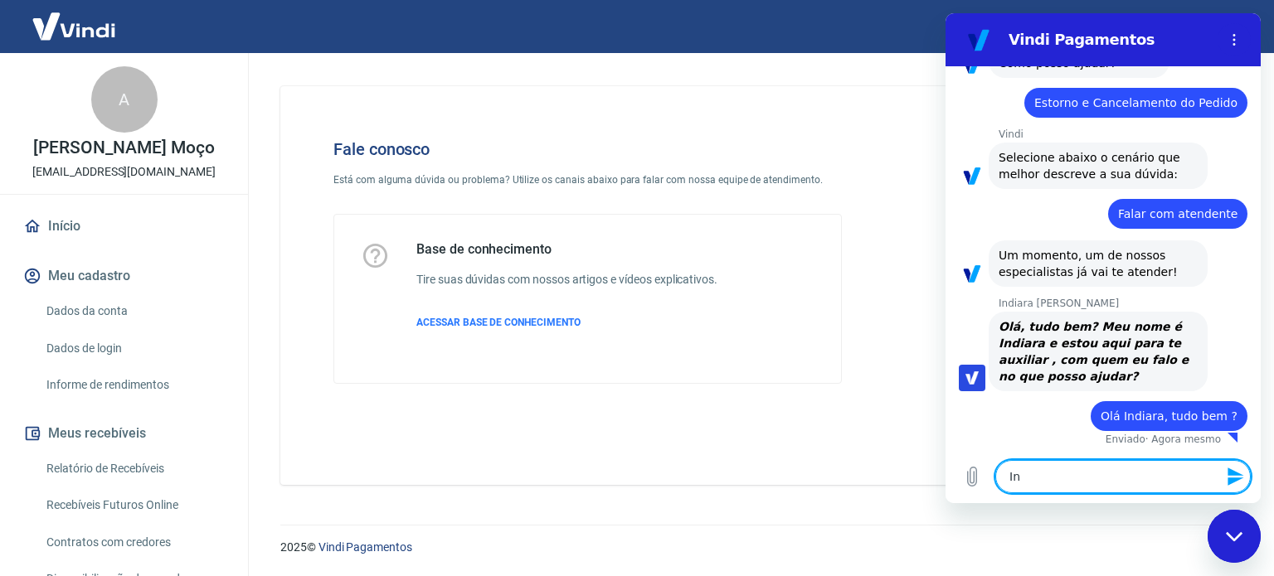
type textarea "x"
type textarea "Indi"
type textarea "x"
type textarea "[GEOGRAPHIC_DATA]"
type textarea "x"
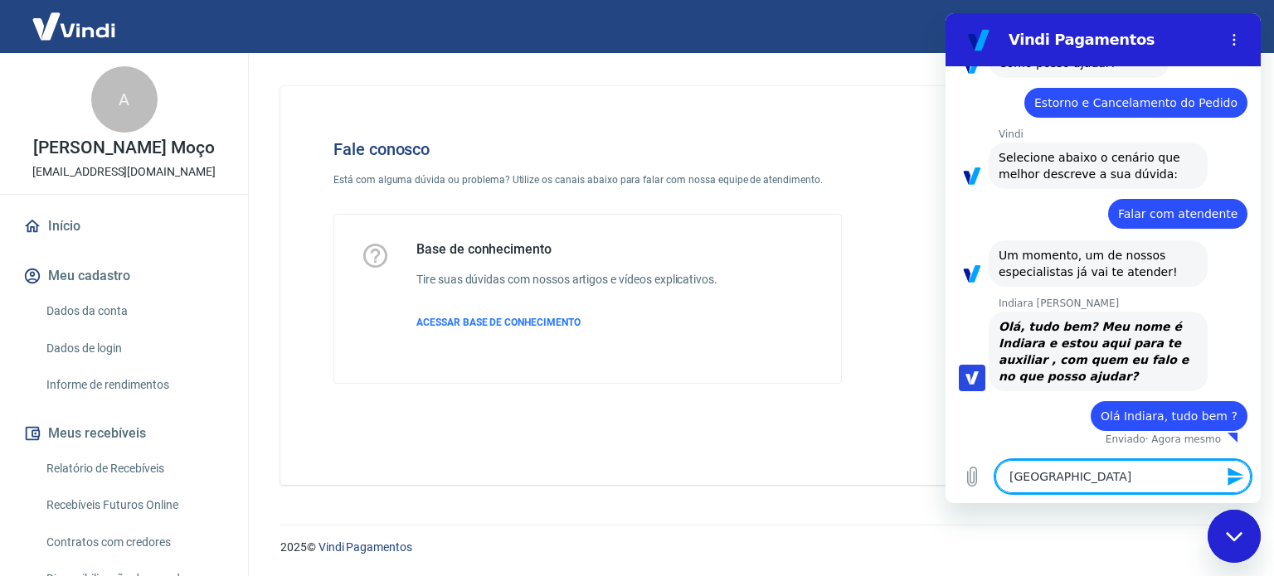
type textarea "Indiar"
type textarea "x"
type textarea "Indiara"
type textarea "x"
type textarea "Indiara"
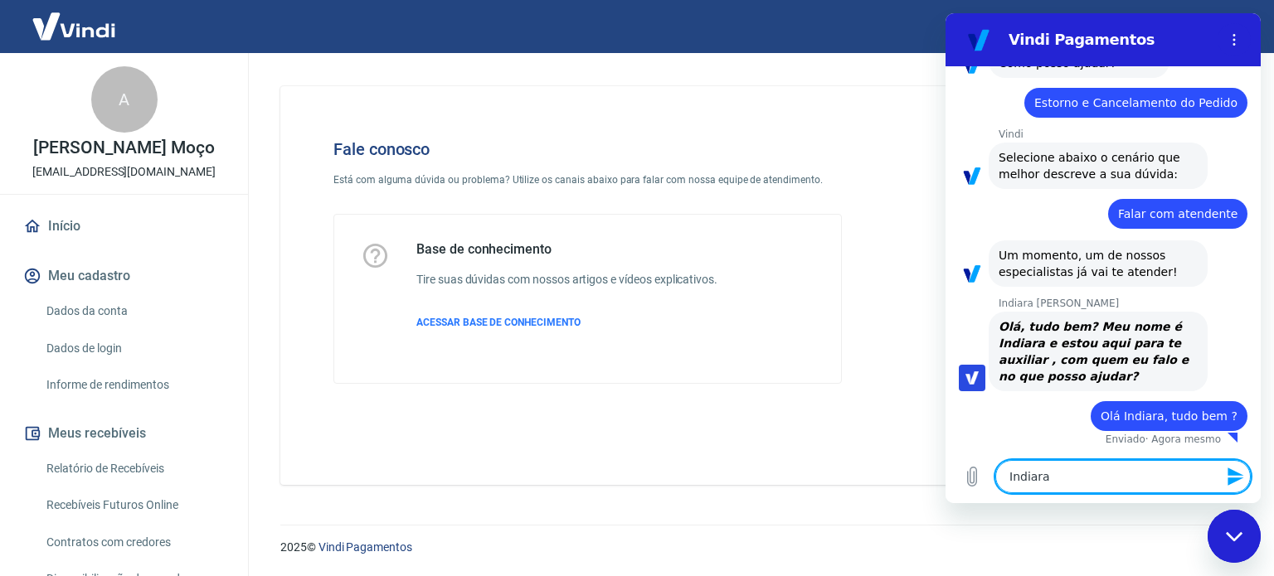
type textarea "x"
type textarea "Indiara e"
type textarea "x"
type textarea "Indiara eu"
type textarea "x"
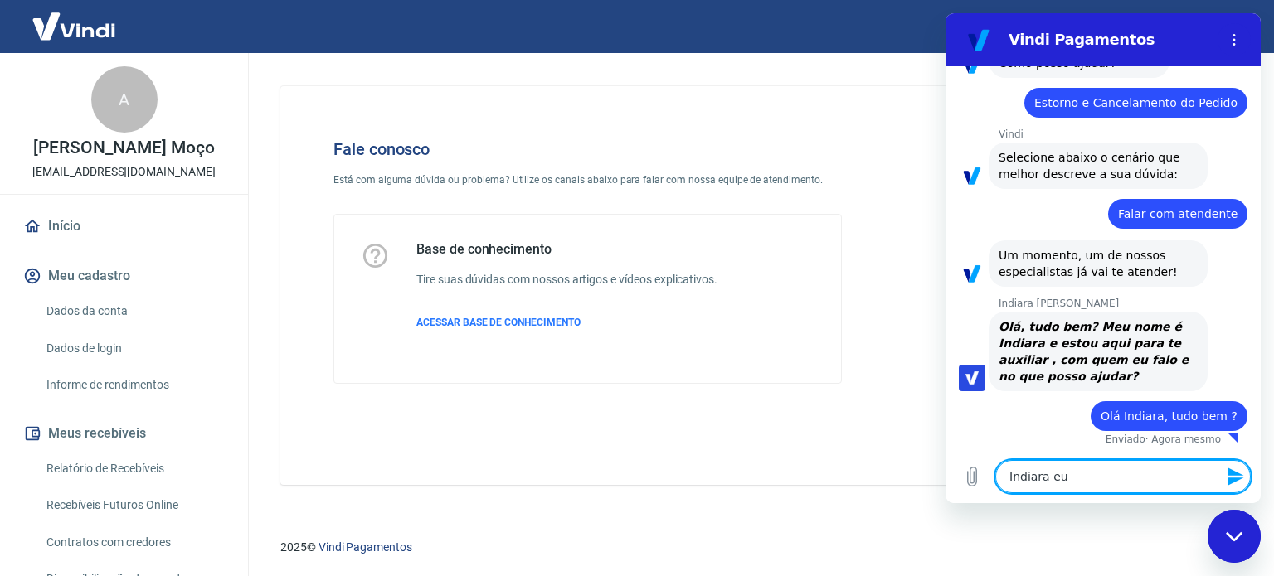
type textarea "Indiara eu"
type textarea "x"
type textarea "Indiara eu e"
type textarea "x"
type textarea "Indiara eu es"
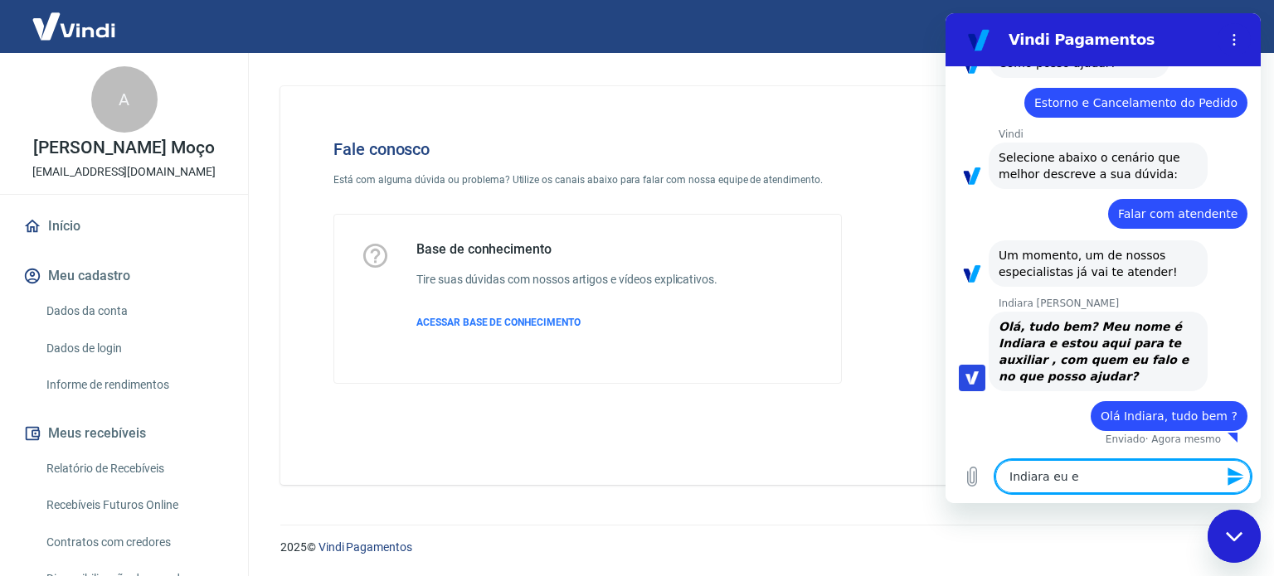
type textarea "x"
type textarea "Indiara eu est"
type textarea "x"
type textarea "Indiara eu esto"
type textarea "x"
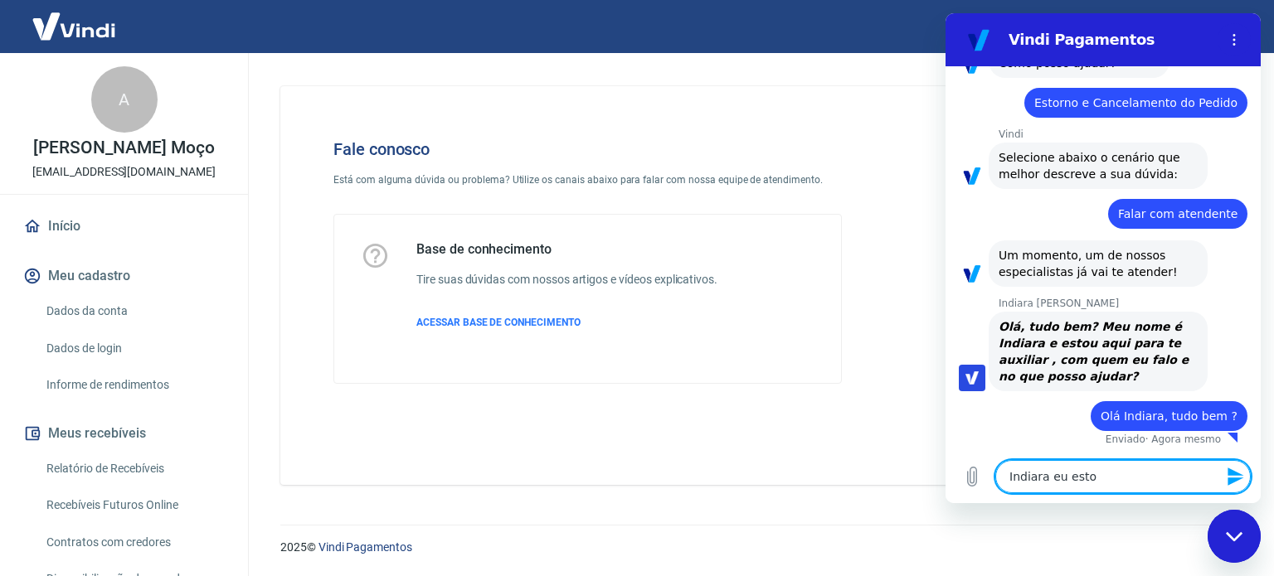
type textarea "Indiara eu estou"
type textarea "x"
type textarea "Indiara eu estou"
type textarea "x"
type textarea "Indiara eu estou c"
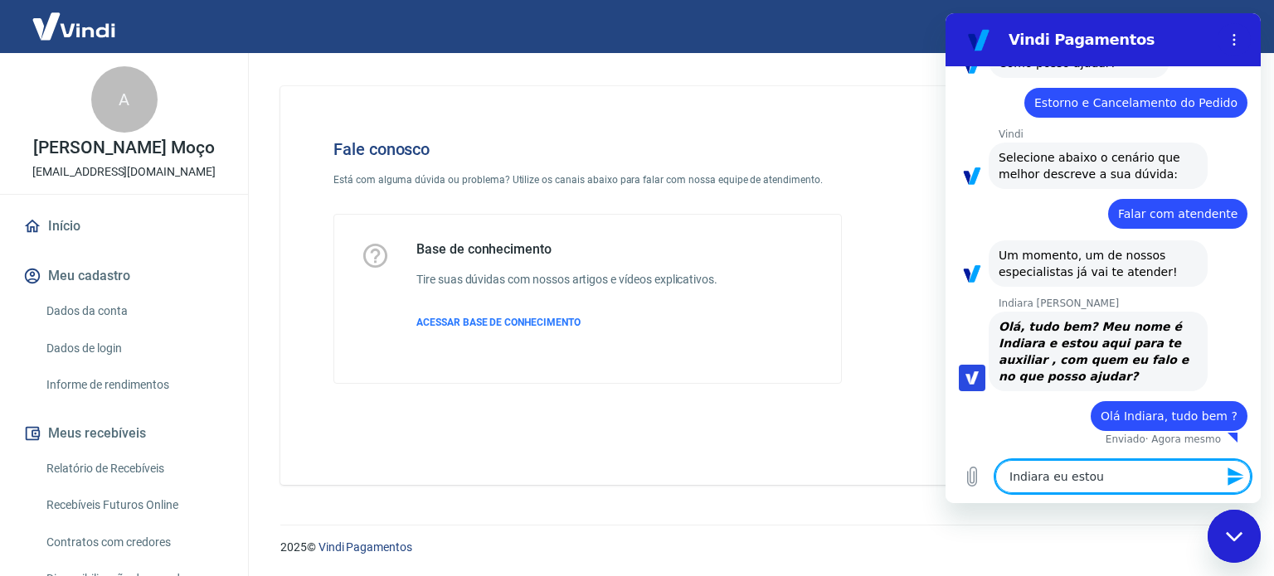
type textarea "x"
type textarea "Indiara eu estou co"
type textarea "x"
type textarea "Indiara eu estou com"
type textarea "x"
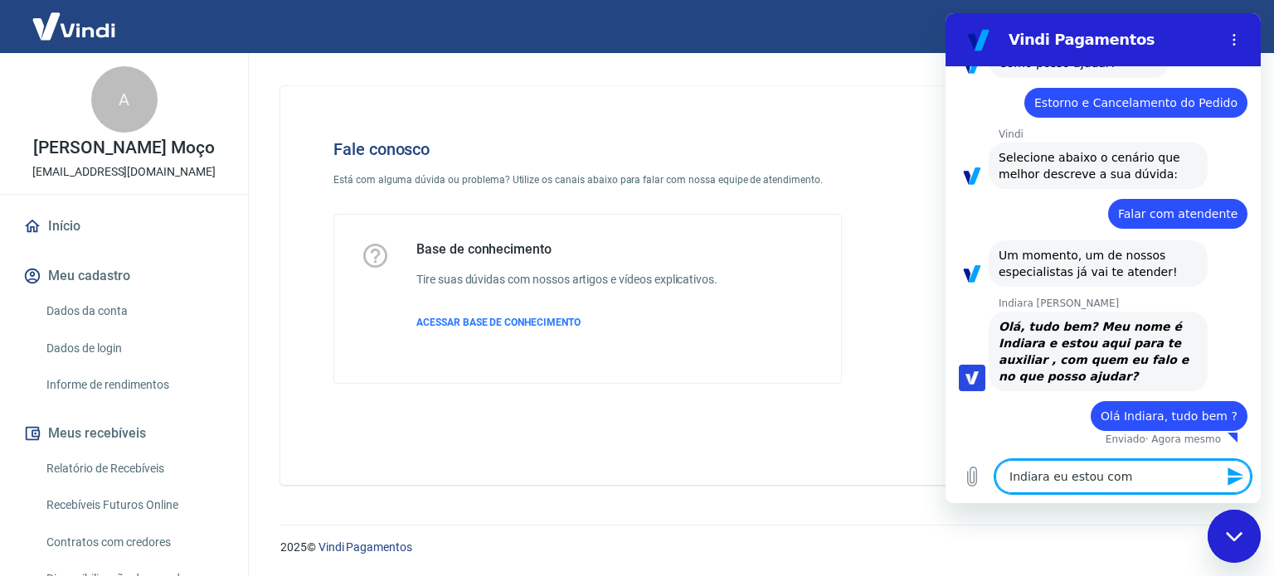
type textarea "Indiara eu estou com"
type textarea "x"
type textarea "Indiara eu estou com a"
type textarea "x"
type textarea "Indiara eu estou com al"
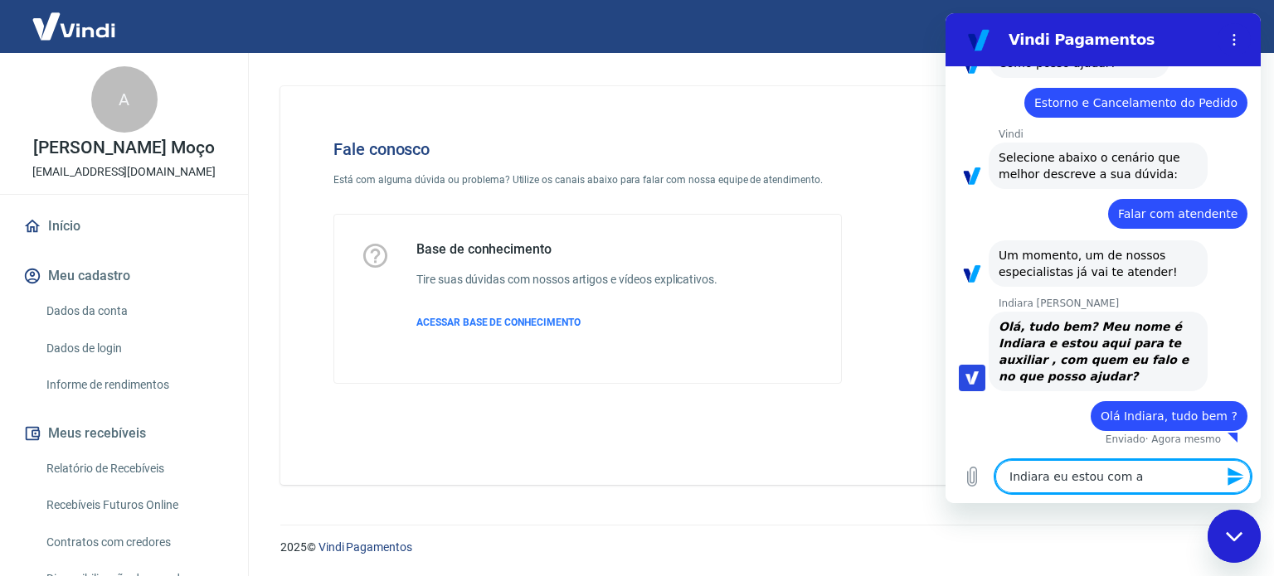
type textarea "x"
type textarea "Indiara eu estou com alg"
type textarea "x"
type textarea "Indiara eu estou com algu"
type textarea "x"
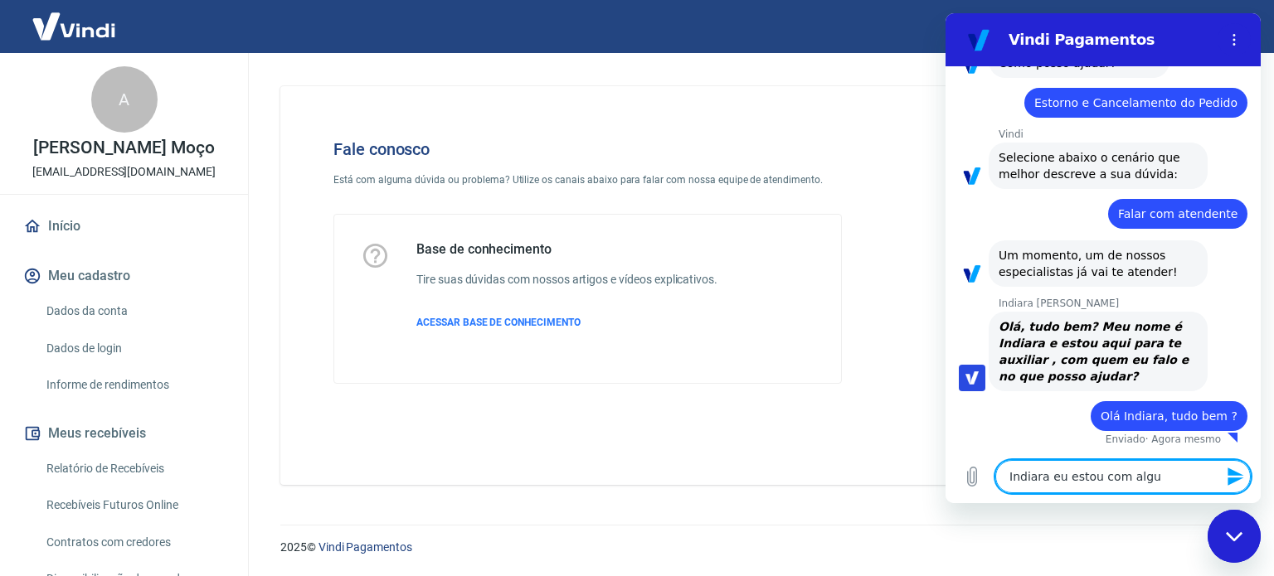
type textarea "Indiara eu estou com algum"
type textarea "x"
type textarea "Indiara eu estou com algum"
type textarea "x"
type textarea "Indiara eu estou com algum p"
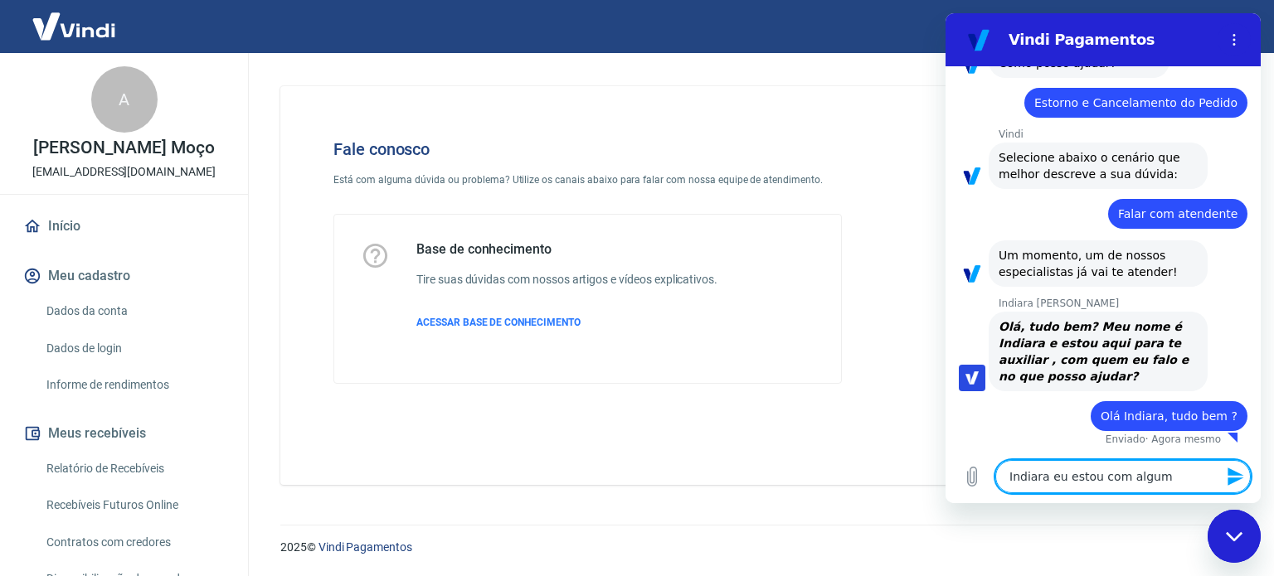
type textarea "x"
type textarea "Indiara eu estou com algum po"
type textarea "x"
type textarea "Indiara eu estou com algum pob"
type textarea "x"
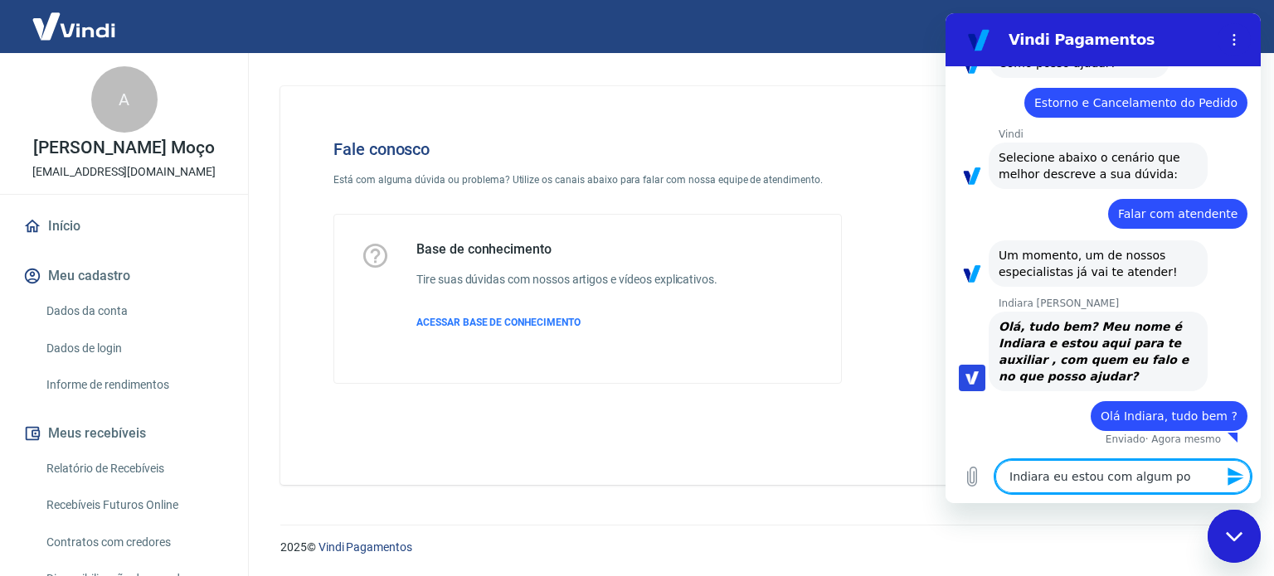
type textarea "Indiara eu estou com algum p"
type textarea "x"
type textarea "Indiara eu estou com algum pr"
type textarea "x"
type textarea "Indiara eu estou com algum pro"
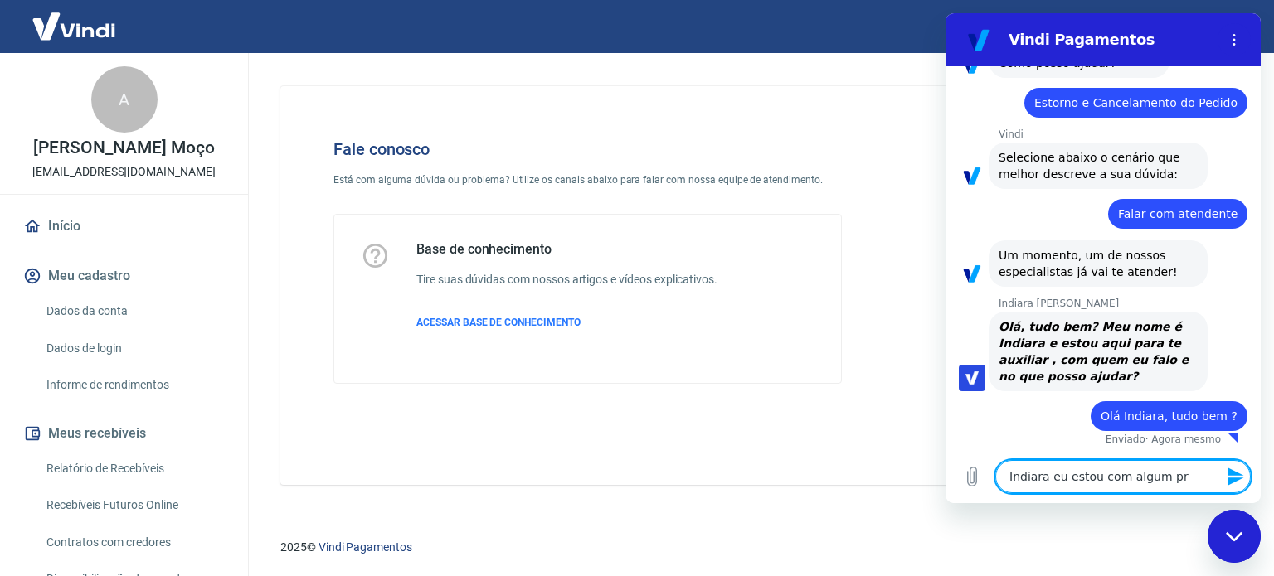
type textarea "x"
type textarea "Indiara eu estou com algum prob"
type textarea "x"
type textarea "Indiara eu estou com algum probl"
type textarea "x"
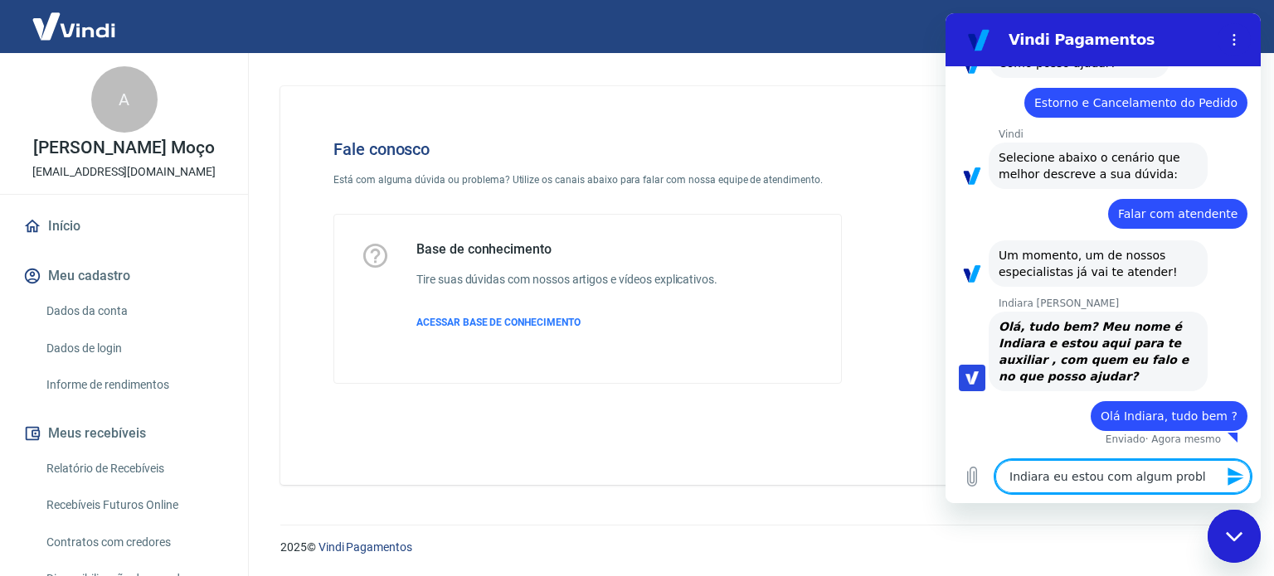
type textarea "Indiara eu estou com algum proble"
type textarea "x"
type textarea "Indiara eu estou com algum problem"
type textarea "x"
type textarea "Indiara eu estou com algum problema"
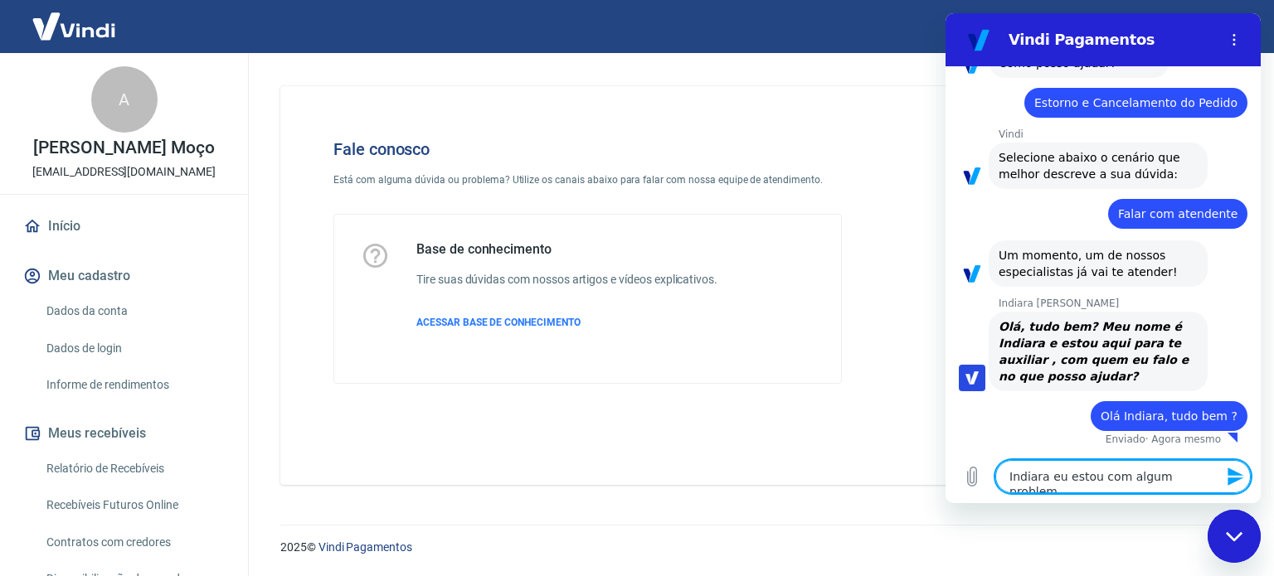
type textarea "x"
type textarea "Indiara eu estou com algum problema"
type textarea "x"
type textarea "Indiara eu estou com algum problema n"
type textarea "x"
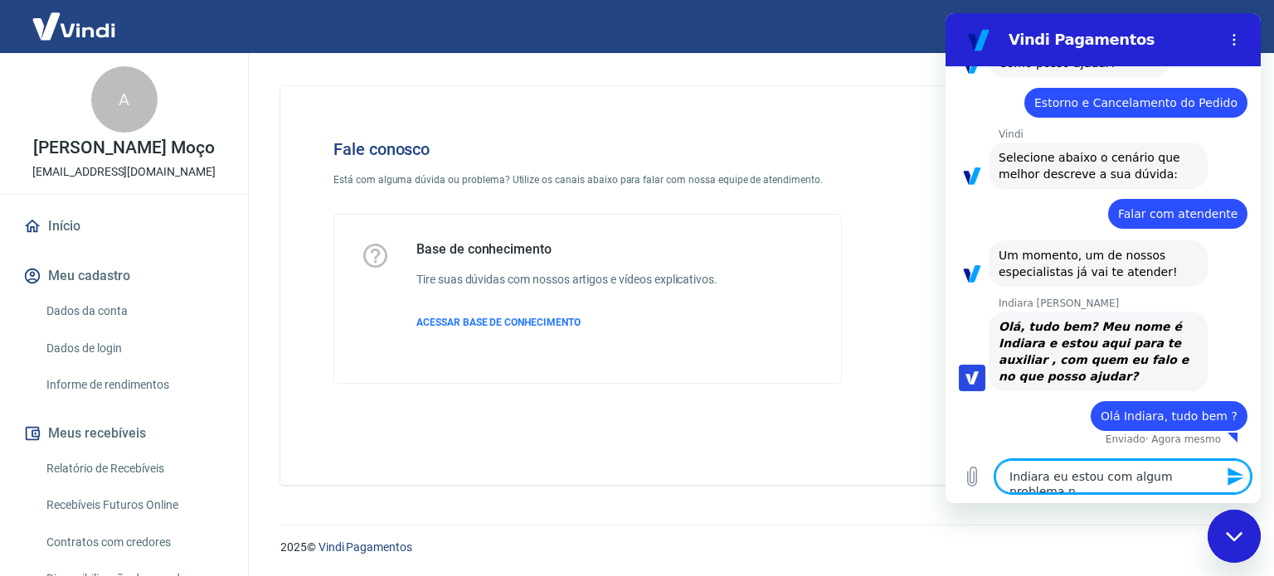
type textarea "Indiara eu estou com algum problema na"
type textarea "x"
type textarea "Indiara eu estou com algum problema na"
type textarea "x"
type textarea "Indiara eu estou com algum problema na s"
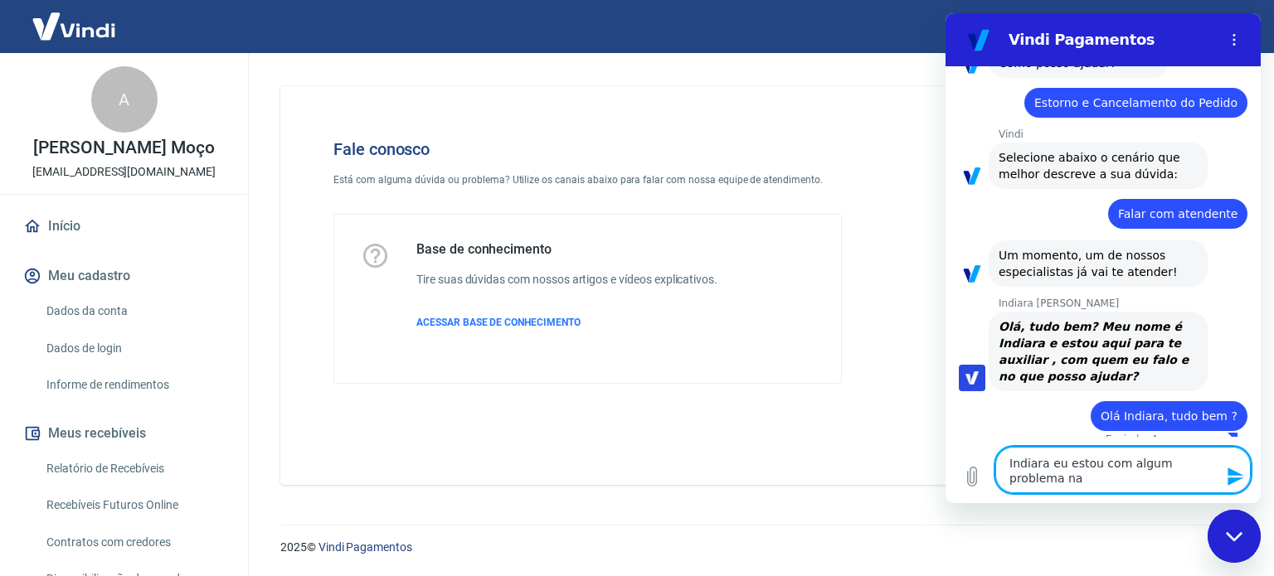
type textarea "x"
type textarea "Indiara eu estou com algum problema na si"
type textarea "x"
type textarea "Indiara eu estou com algum problema na sin"
type textarea "x"
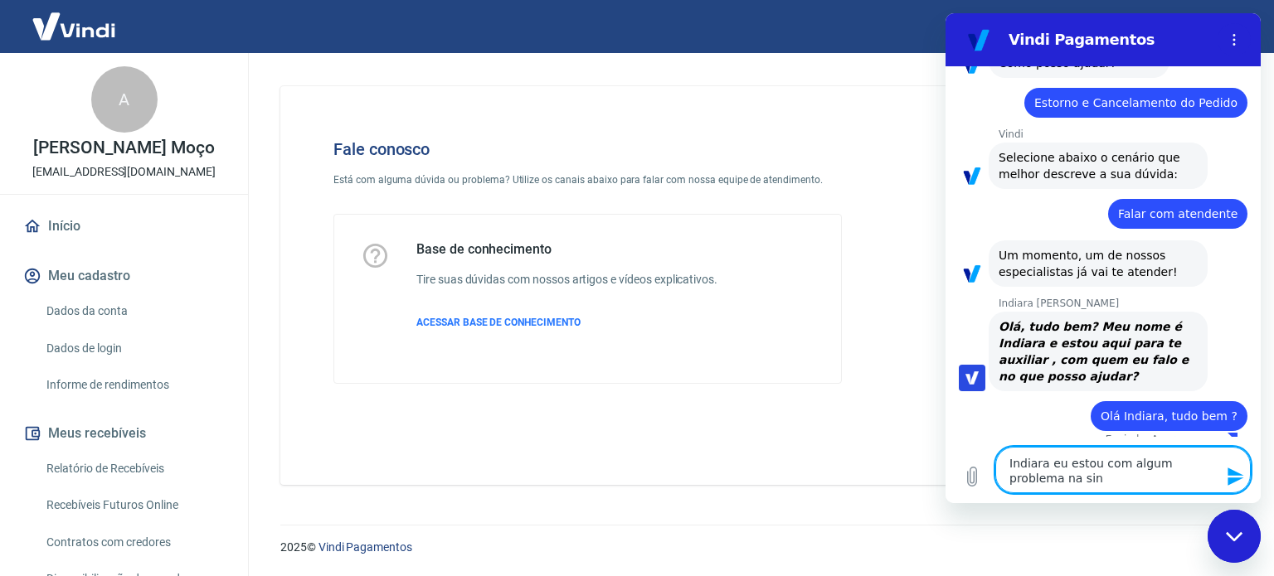
type textarea "Indiara eu estou com algum problema na sinc"
type textarea "x"
type textarea "Indiara eu estou com algum problema na sincr"
type textarea "x"
type textarea "Indiara eu estou com algum problema na sincro"
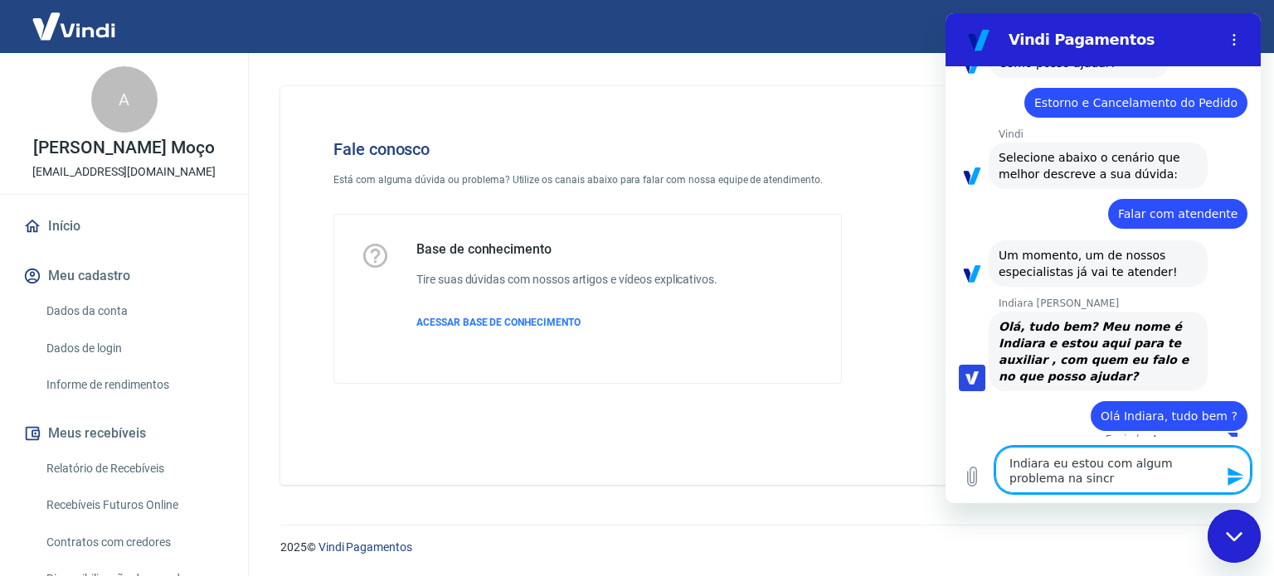
type textarea "x"
type textarea "Indiara eu estou com algum problema na sincron"
type textarea "x"
type textarea "Indiara eu estou com algum problema na sincroni"
type textarea "x"
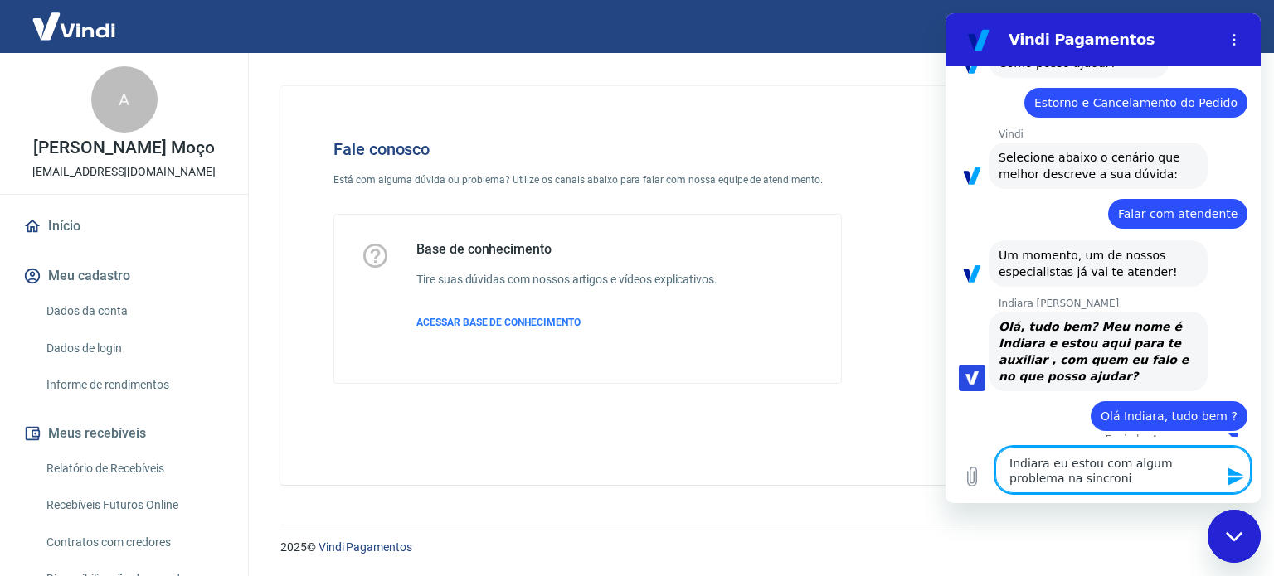
type textarea "Indiara eu estou com algum problema na sincroniz"
type textarea "x"
type textarea "Indiara eu estou com algum problema na sincroniza"
type textarea "x"
type textarea "Indiara eu estou com algum problema na sincronizaç"
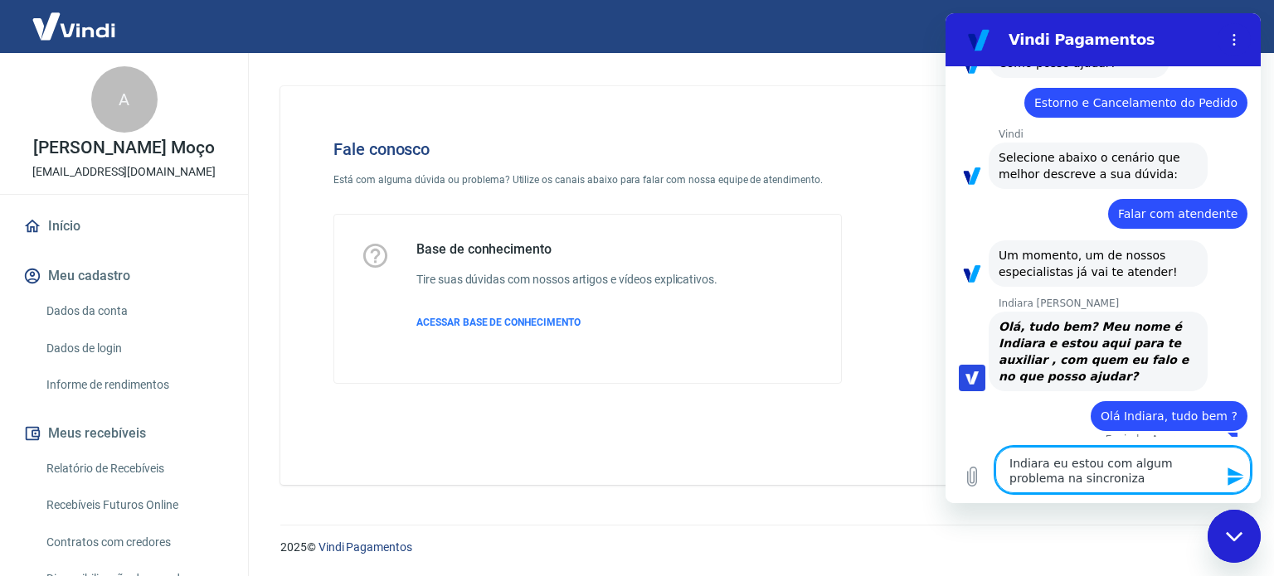
type textarea "x"
type textarea "Indiara eu estou com algum problema na sincronizaçã"
type textarea "x"
type textarea "Indiara eu estou com algum problema na sincronização"
type textarea "x"
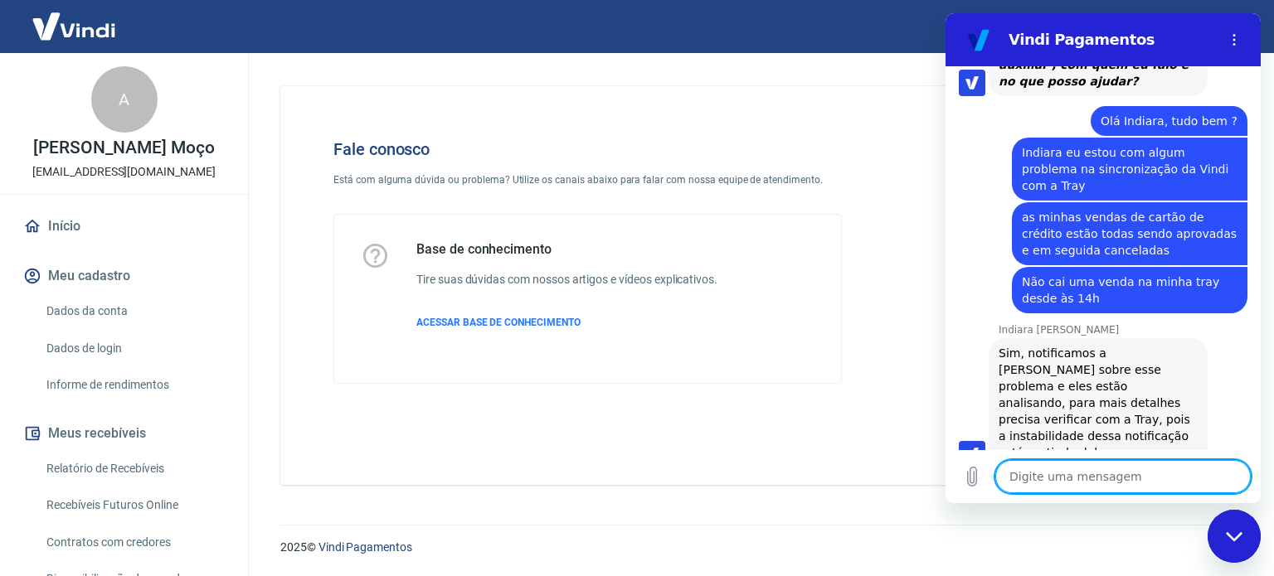
scroll to position [438, 0]
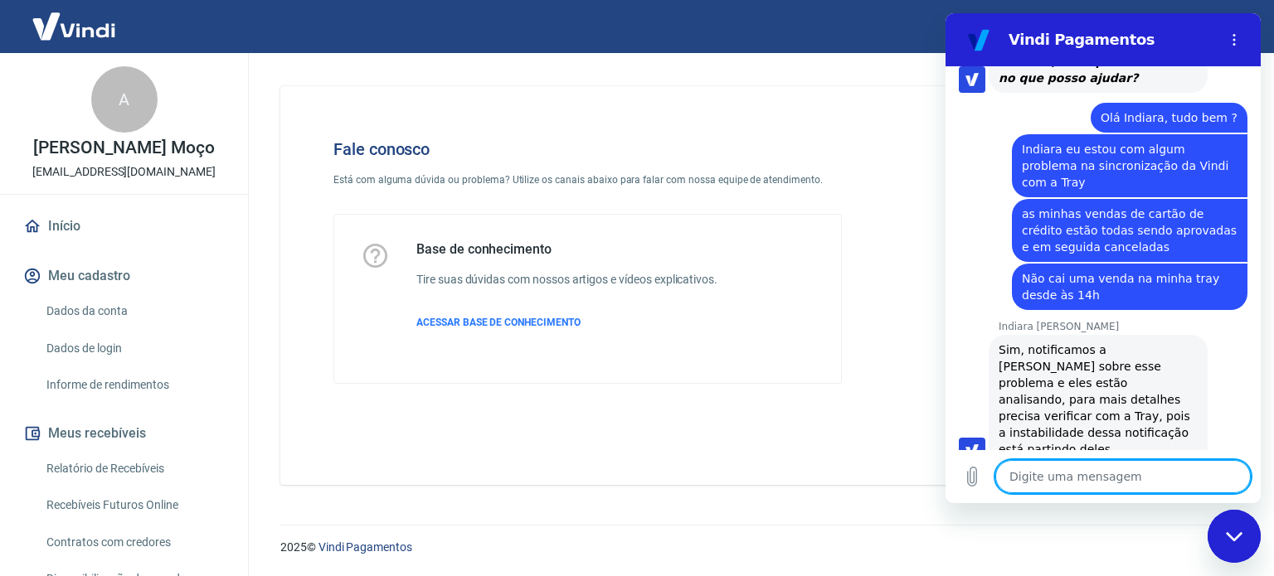
click at [1054, 467] on textarea at bounding box center [1122, 476] width 255 height 33
click at [1115, 477] on textarea at bounding box center [1122, 476] width 255 height 33
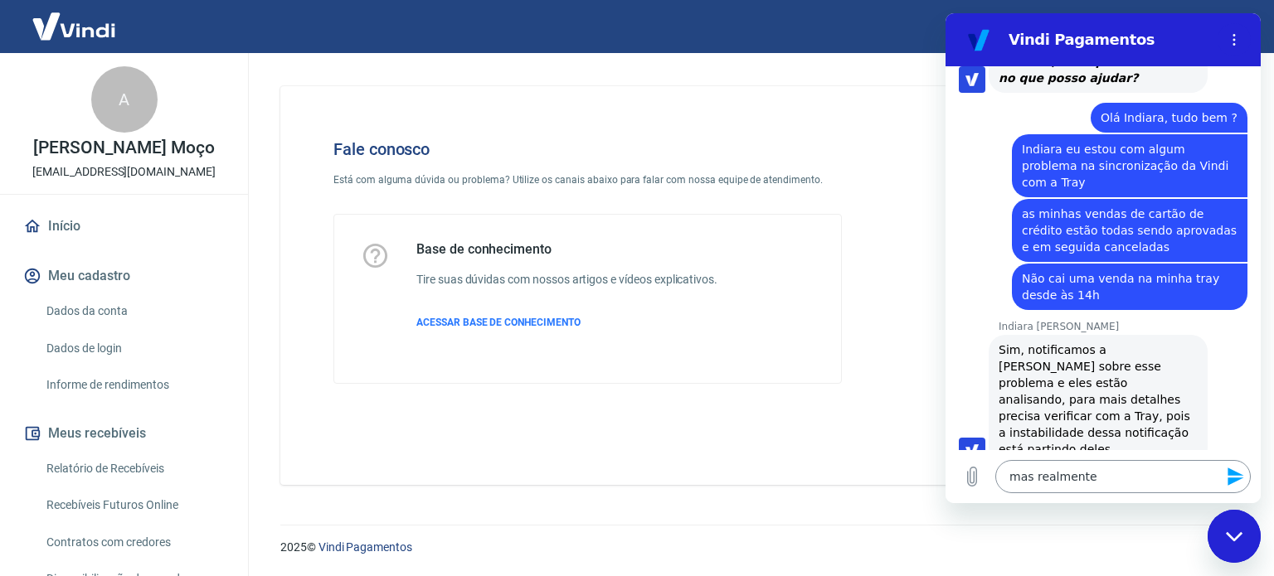
click at [1101, 478] on textarea "mas realmente" at bounding box center [1122, 476] width 255 height 33
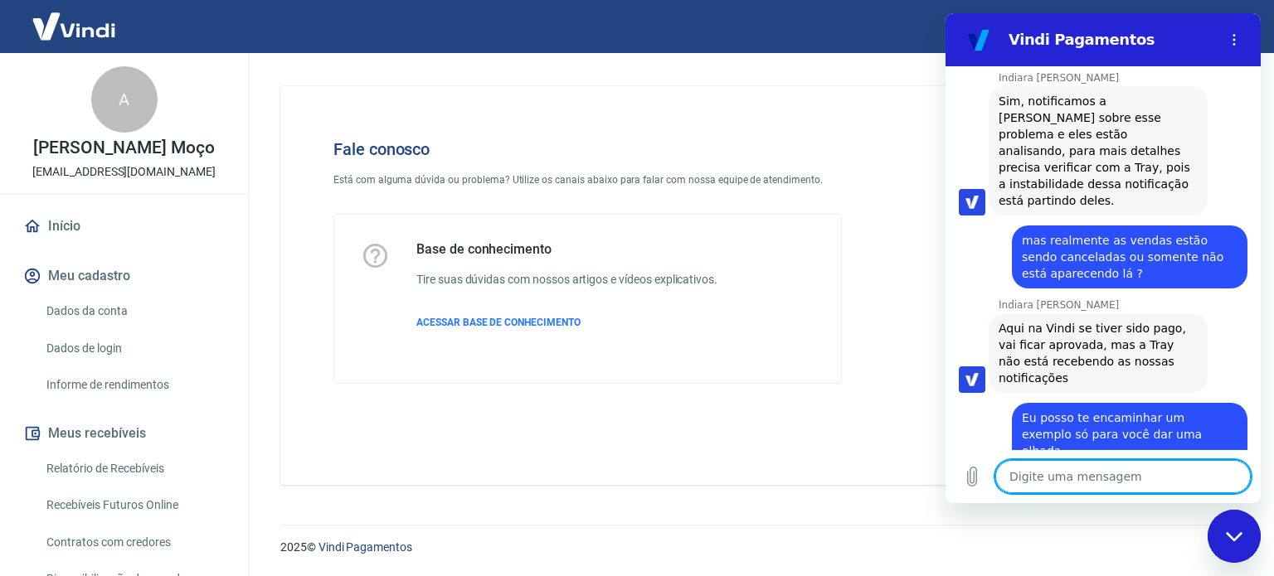
scroll to position [743, 0]
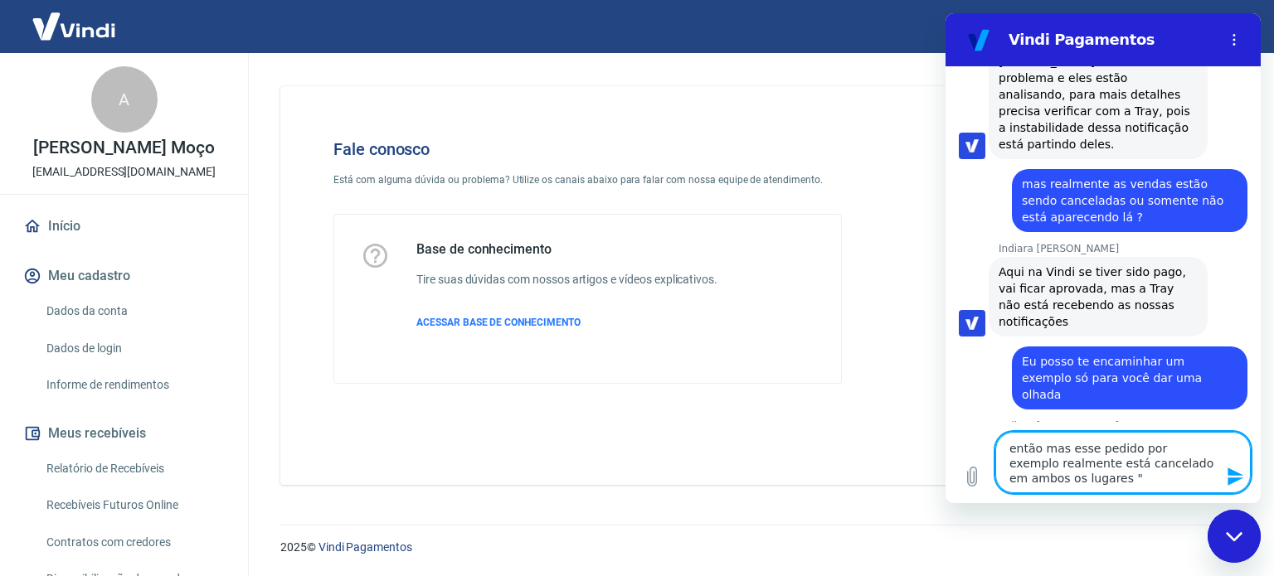
paste textarea "183514"
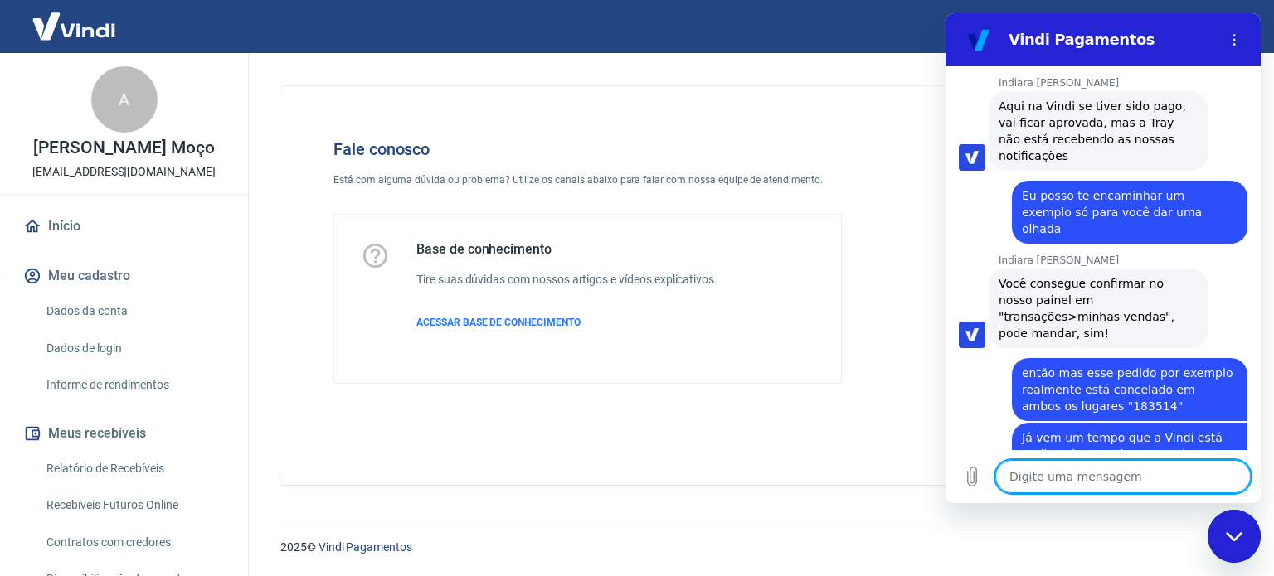
scroll to position [912, 0]
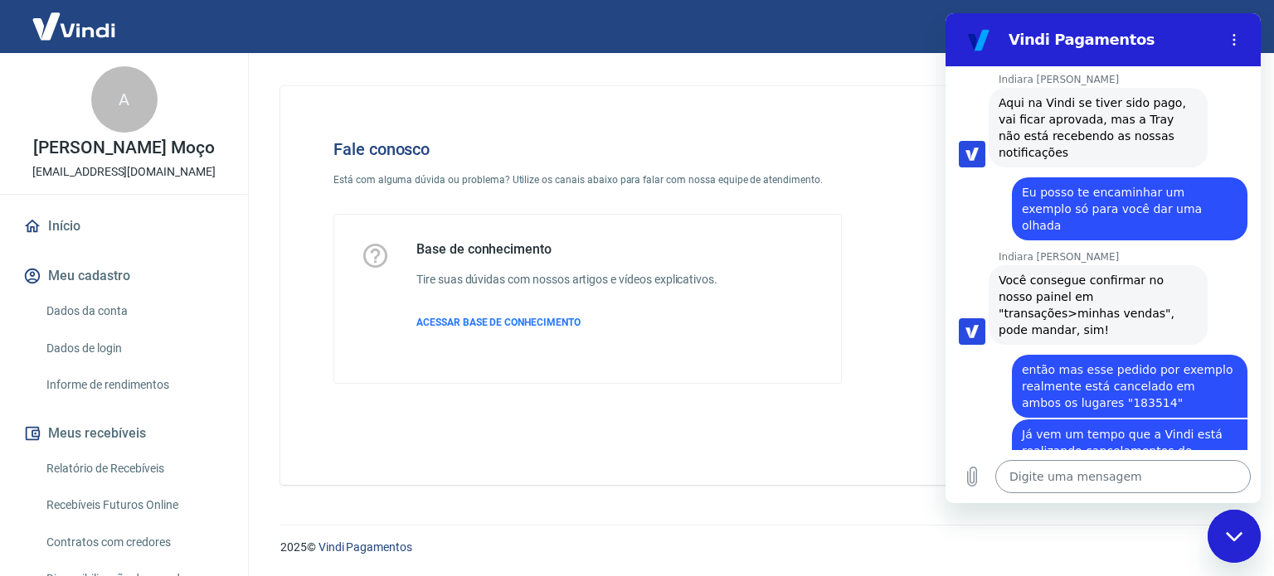
click at [1032, 481] on textarea at bounding box center [1122, 476] width 255 height 33
click at [1028, 474] on textarea at bounding box center [1122, 476] width 255 height 33
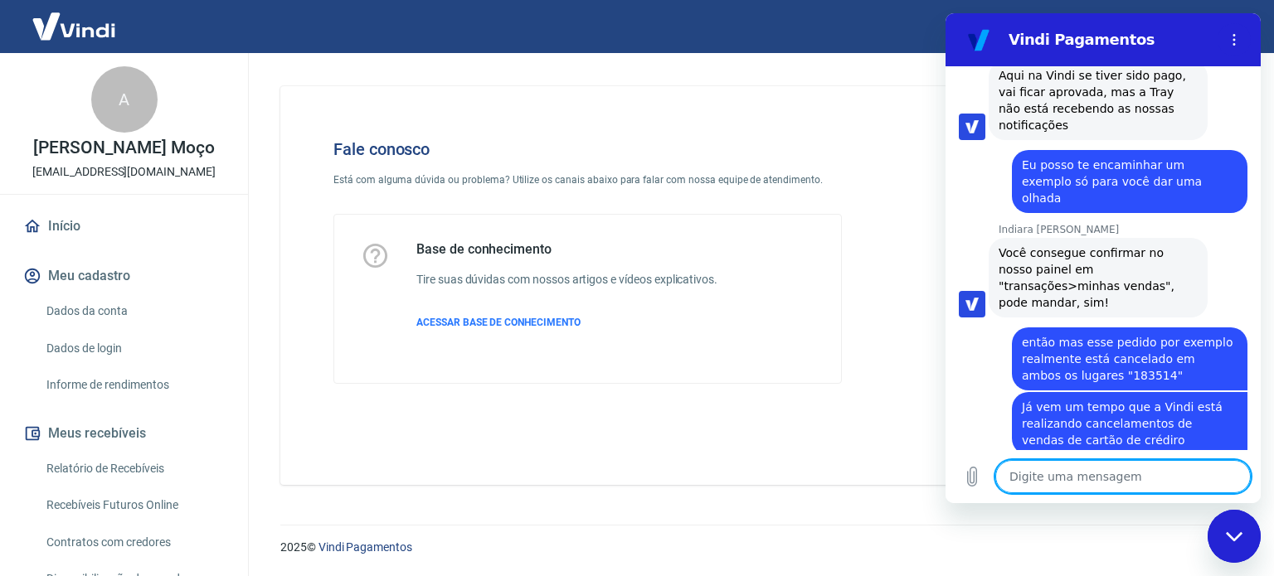
scroll to position [943, 0]
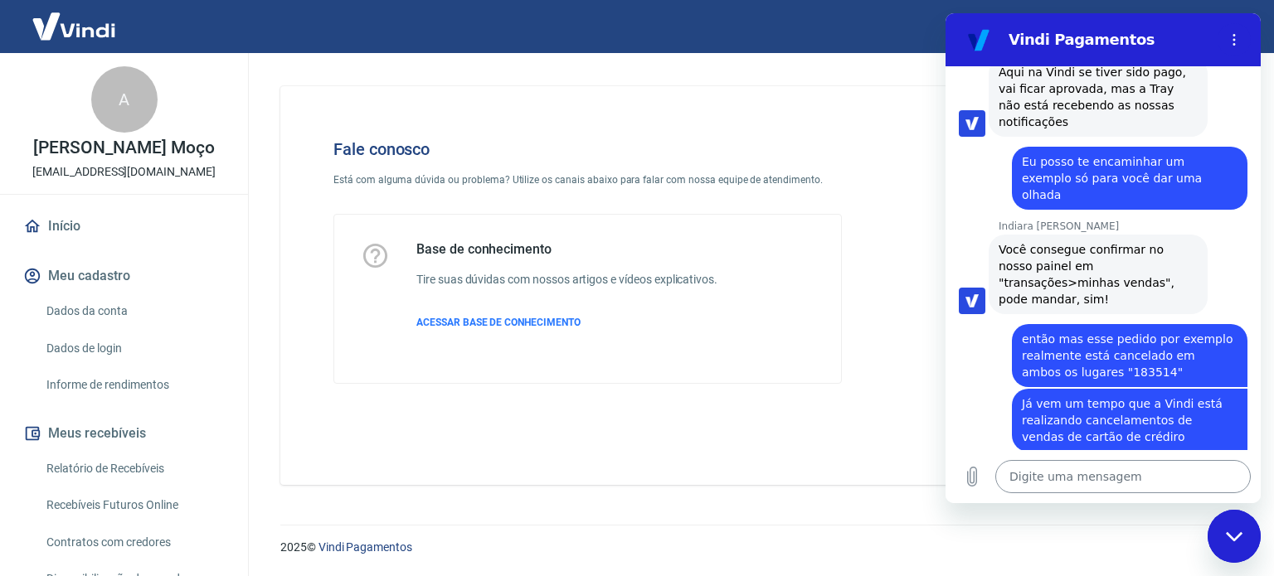
click at [1105, 479] on textarea at bounding box center [1122, 476] width 255 height 33
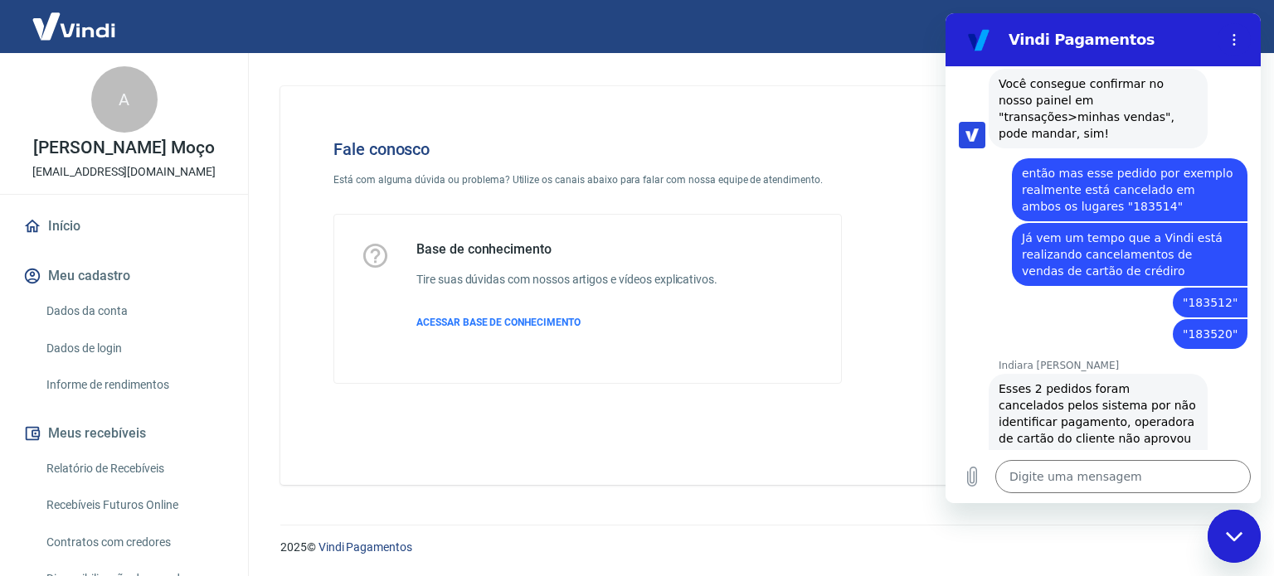
scroll to position [1112, 0]
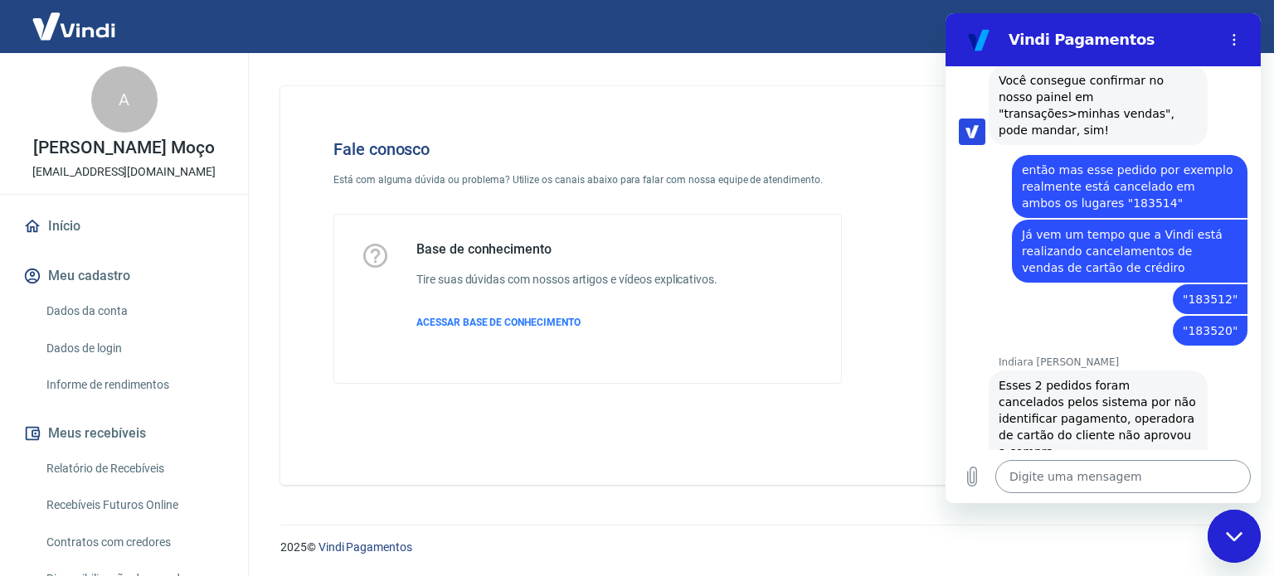
click at [1068, 476] on textarea at bounding box center [1122, 476] width 255 height 33
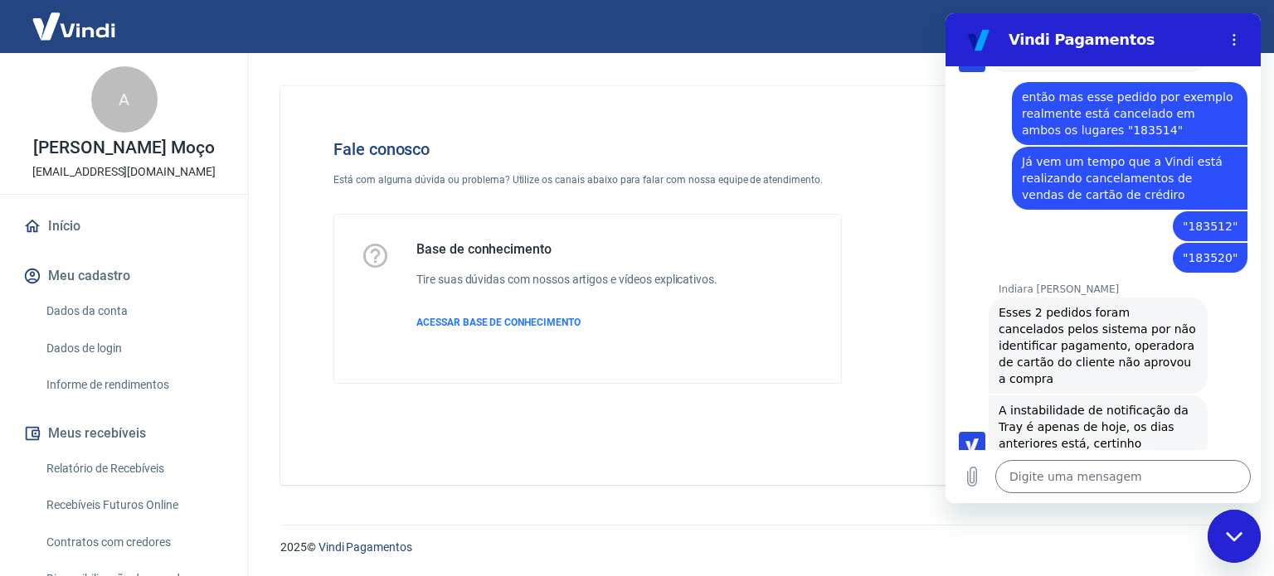
scroll to position [1208, 0]
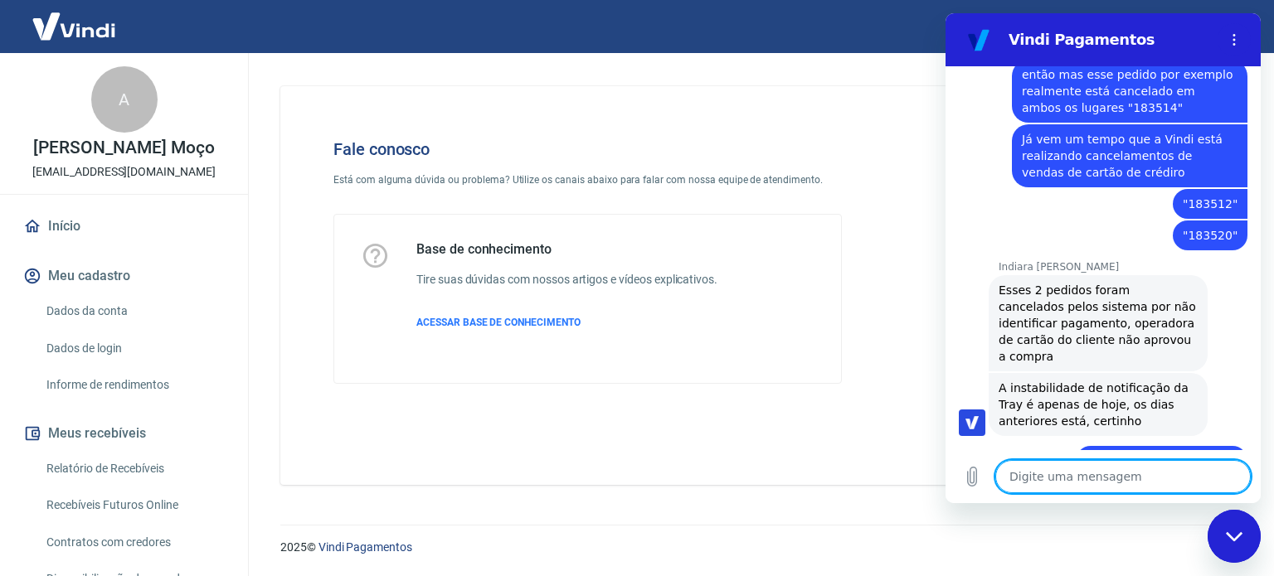
click at [1134, 484] on textarea at bounding box center [1122, 476] width 255 height 33
